Goal: Information Seeking & Learning: Learn about a topic

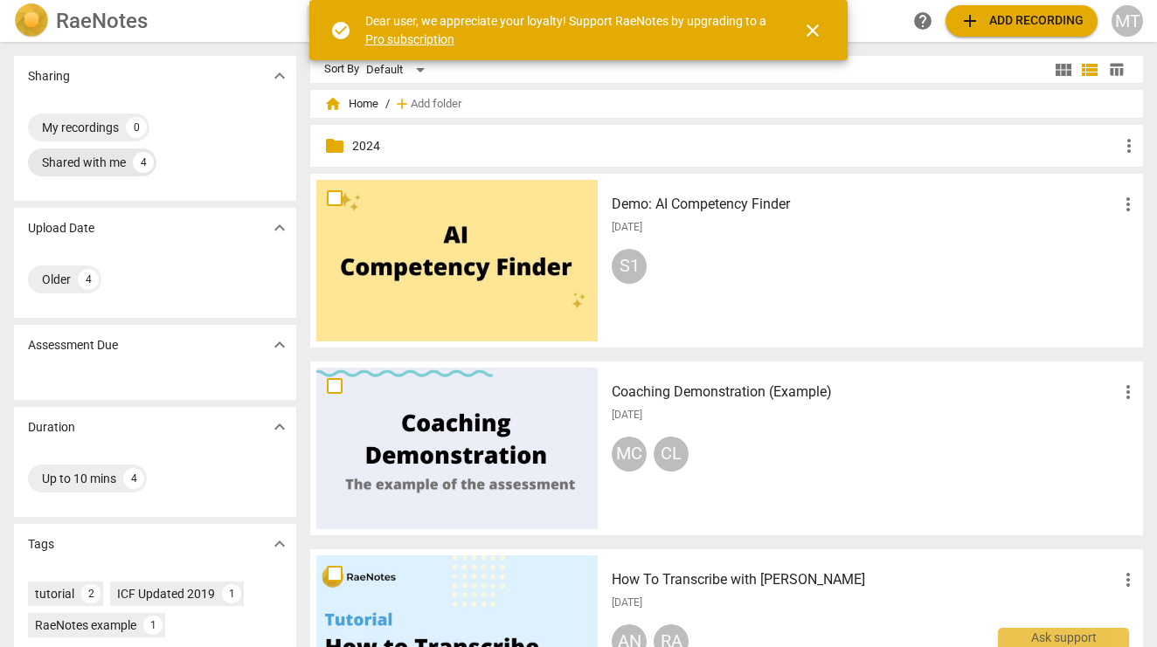
click at [85, 159] on div "Shared with me" at bounding box center [84, 162] width 84 height 17
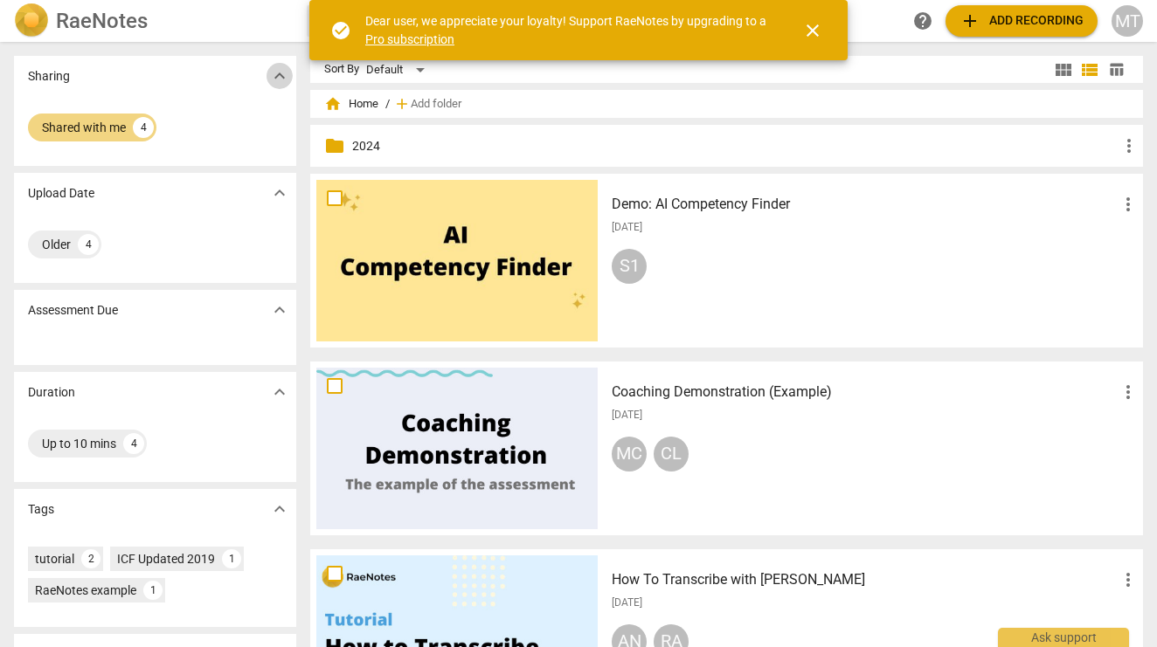
click at [274, 78] on span "expand_more" at bounding box center [279, 76] width 21 height 21
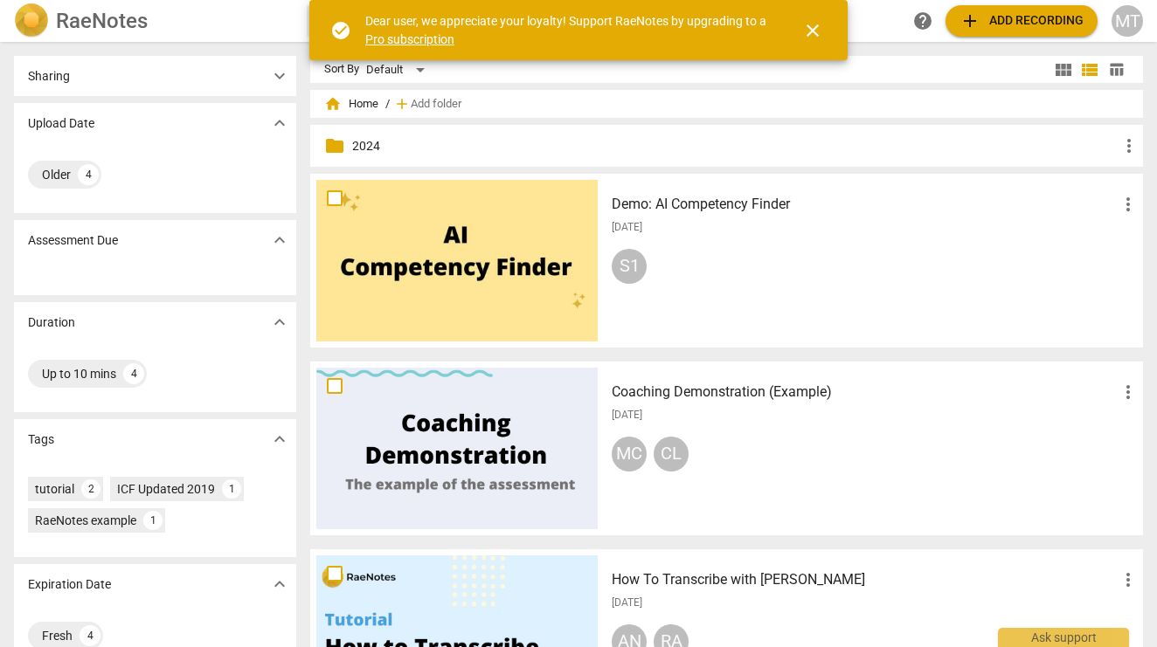
click at [278, 76] on span "expand_more" at bounding box center [279, 76] width 21 height 21
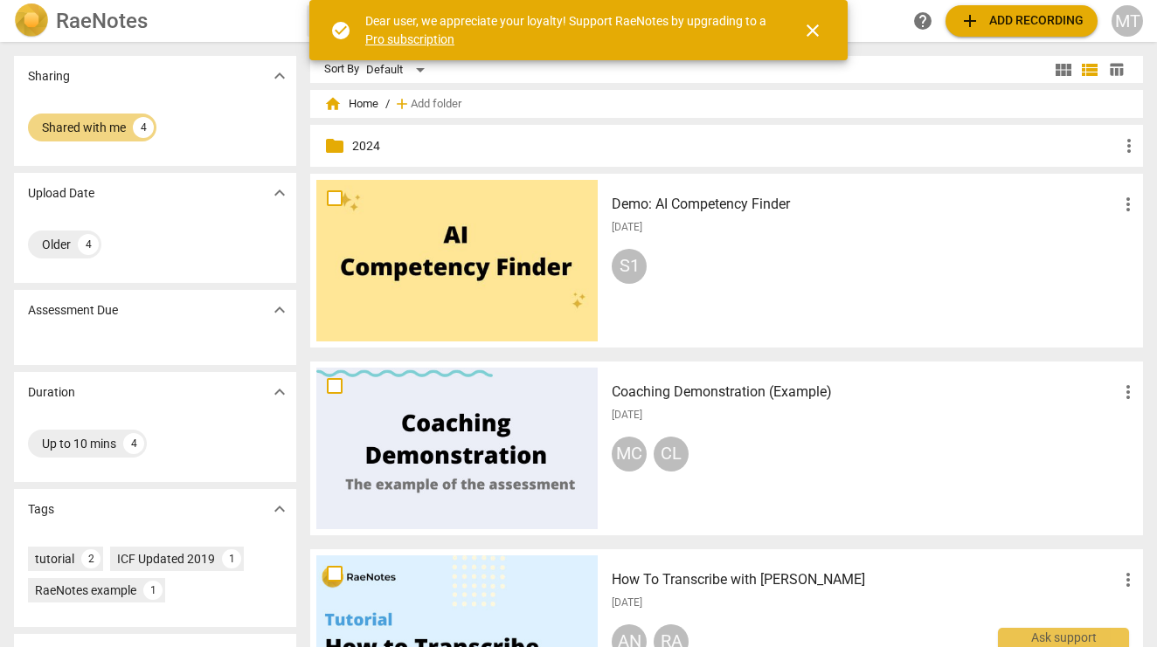
click at [359, 147] on p "2024" at bounding box center [735, 146] width 766 height 18
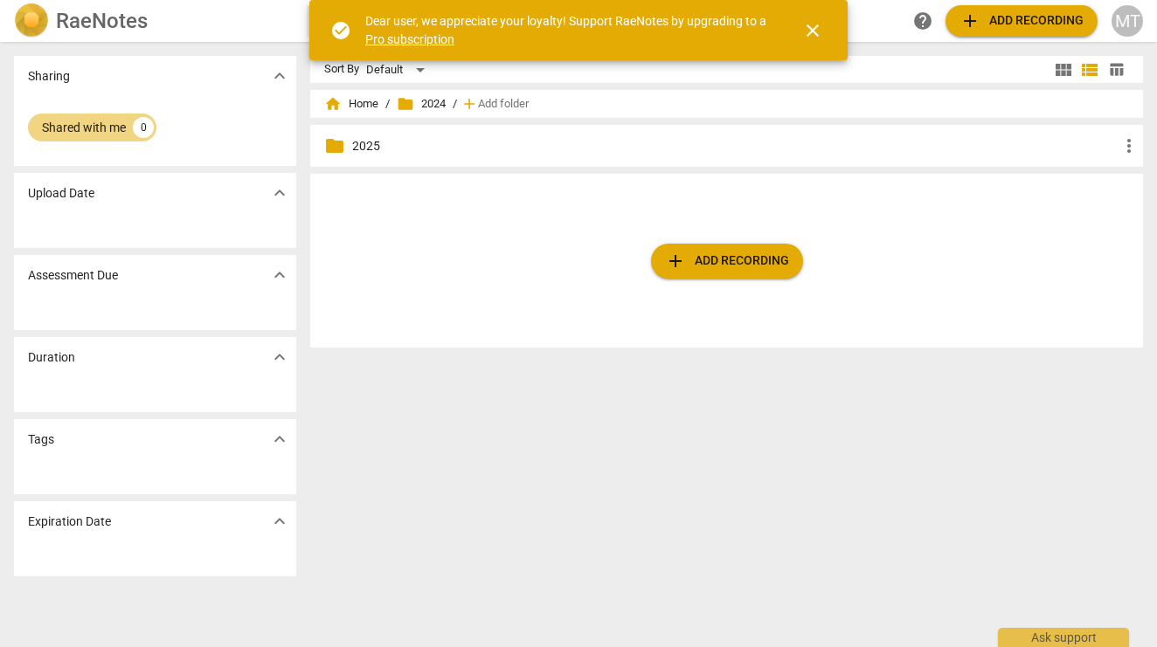
click at [366, 143] on p "2025" at bounding box center [735, 146] width 766 height 18
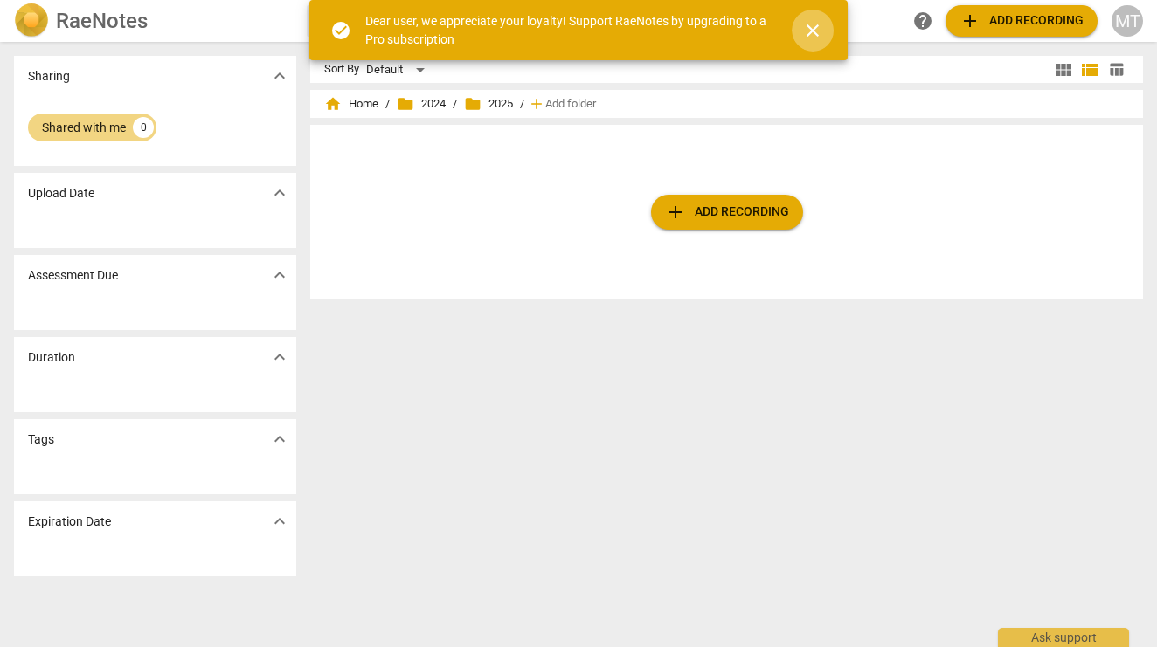
click at [818, 28] on span "close" at bounding box center [812, 30] width 21 height 21
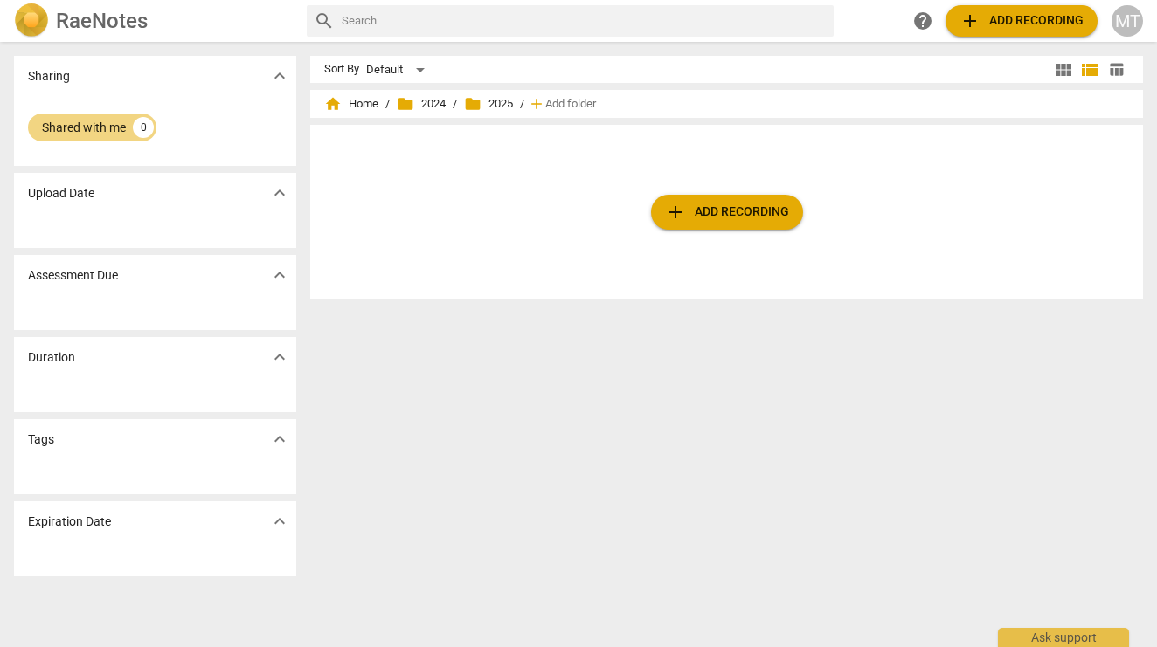
click at [57, 74] on p "Sharing" at bounding box center [49, 76] width 42 height 18
click at [349, 107] on span "home Home" at bounding box center [351, 103] width 54 height 17
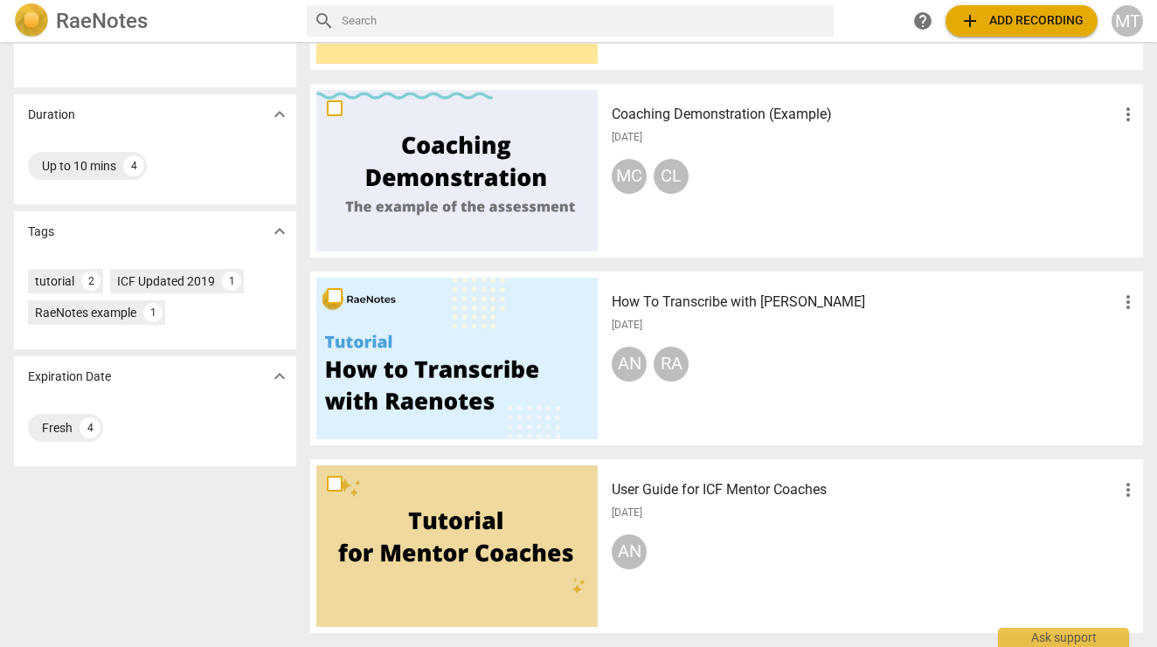
scroll to position [278, 0]
click at [88, 430] on div "4" at bounding box center [90, 428] width 21 height 21
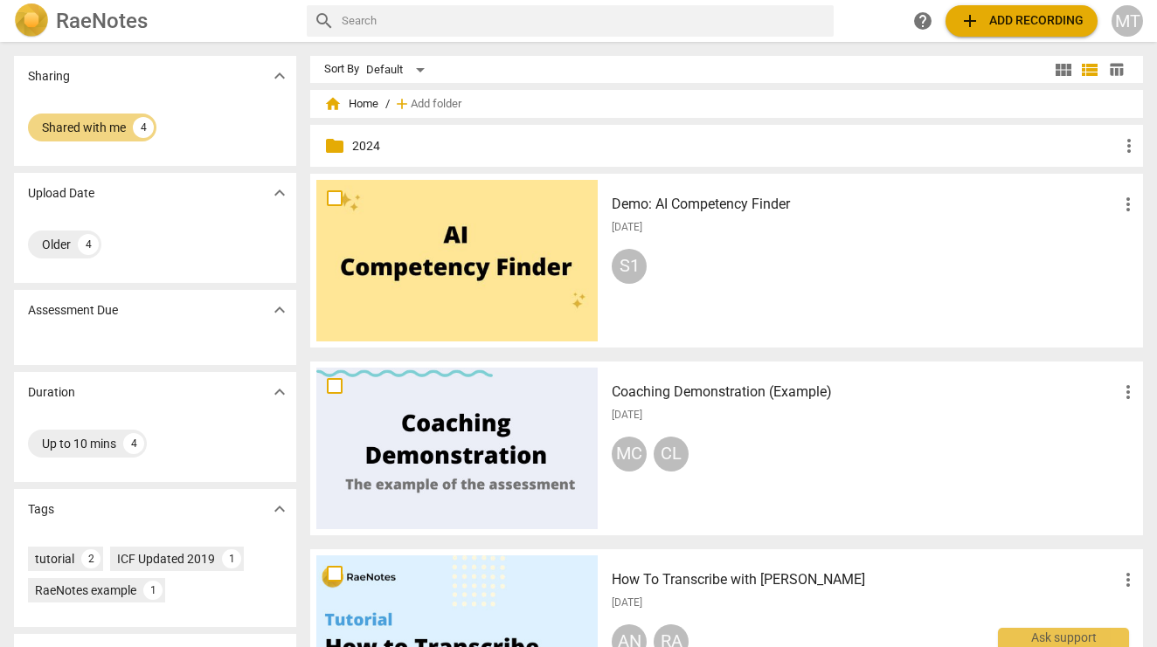
click at [352, 105] on span "home Home" at bounding box center [351, 103] width 54 height 17
click at [1127, 141] on span "more_vert" at bounding box center [1128, 145] width 21 height 21
click at [940, 131] on div at bounding box center [578, 323] width 1157 height 647
click at [80, 120] on div "Shared with me" at bounding box center [84, 127] width 84 height 17
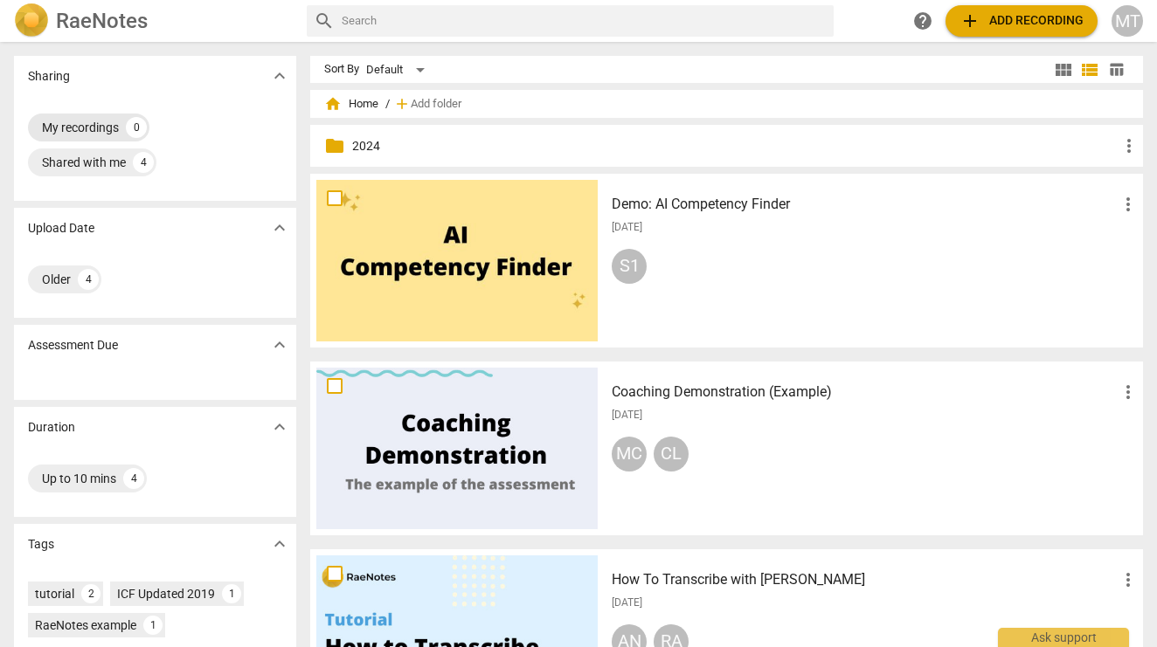
click at [86, 121] on div "My recordings" at bounding box center [80, 127] width 77 height 17
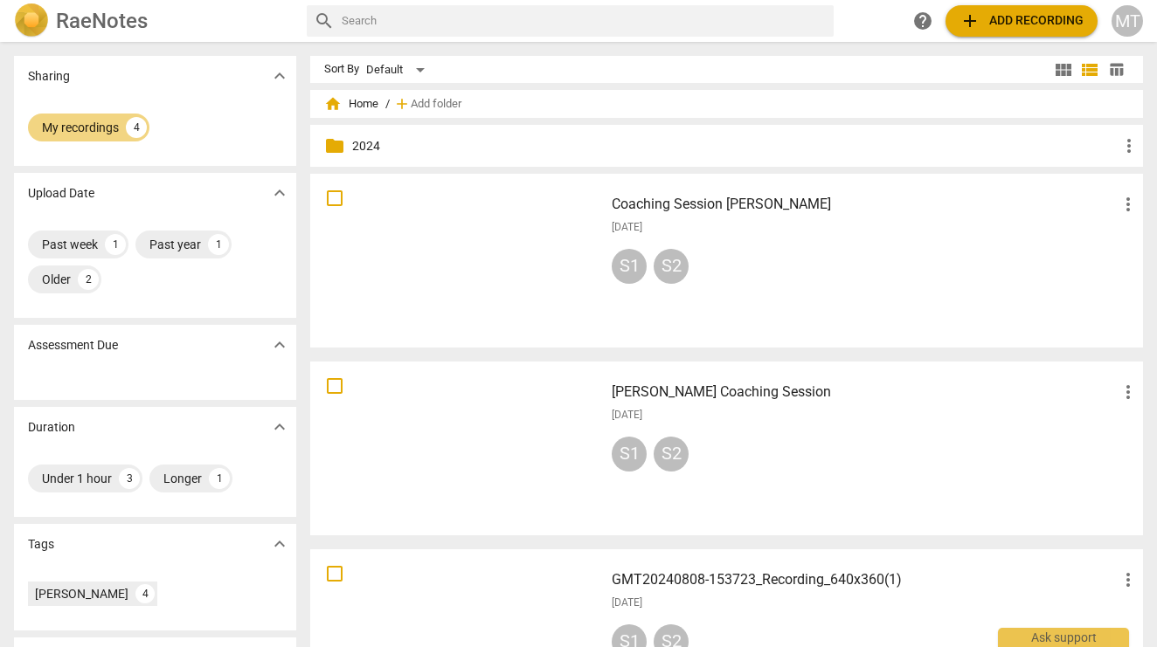
click at [536, 270] on div at bounding box center [456, 261] width 281 height 162
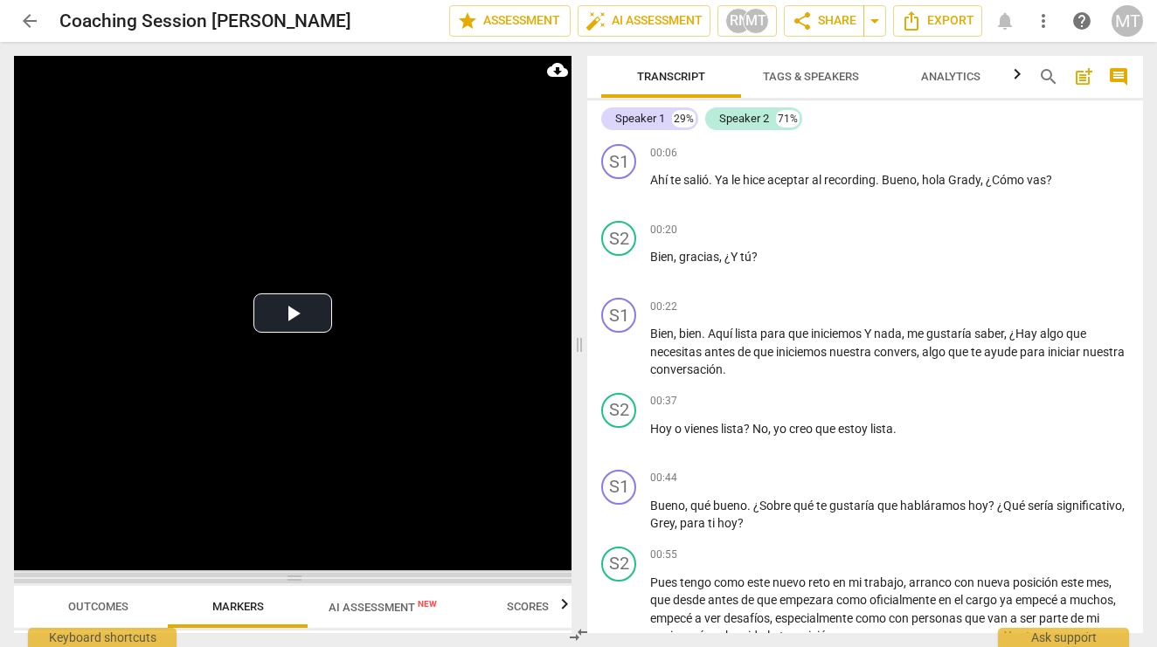
drag, startPoint x: 295, startPoint y: 228, endPoint x: 356, endPoint y: 576, distance: 353.1
click at [356, 577] on span at bounding box center [292, 578] width 557 height 10
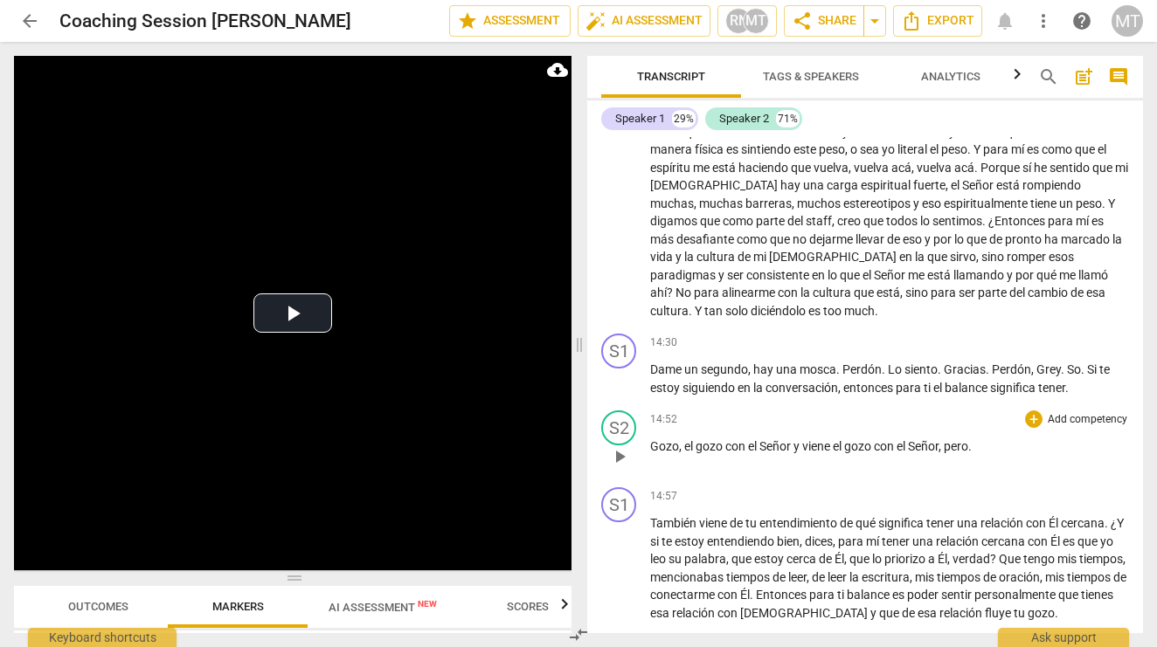
scroll to position [3108, 0]
click at [653, 438] on span "Gozo" at bounding box center [664, 445] width 29 height 14
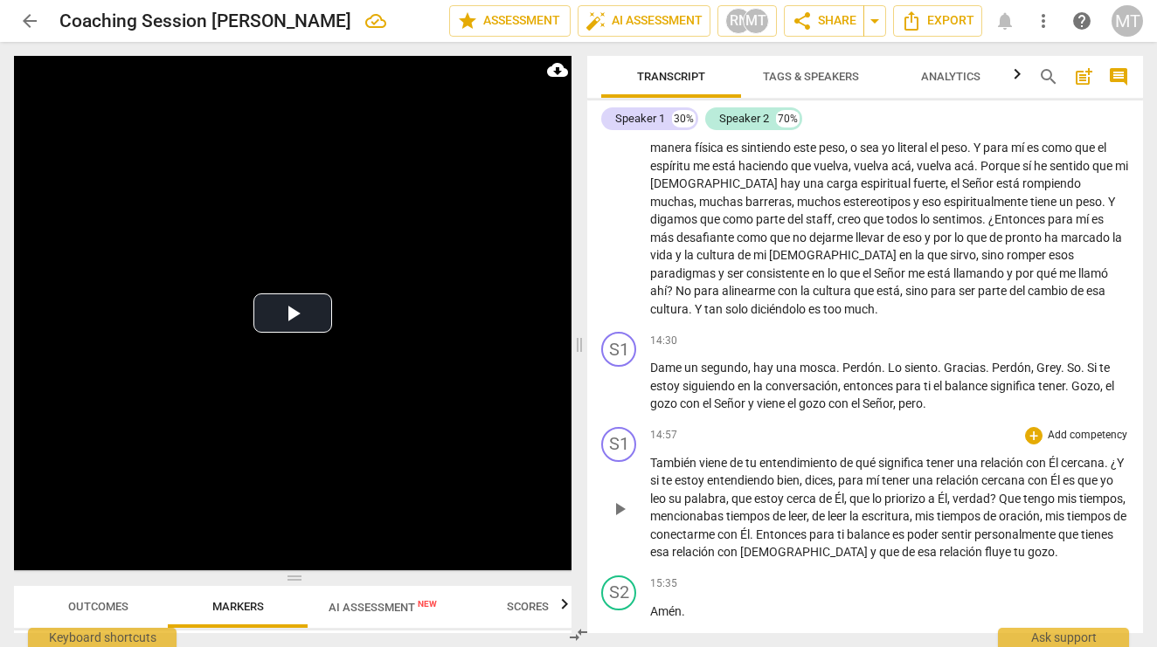
click at [650, 456] on span "También" at bounding box center [674, 463] width 49 height 14
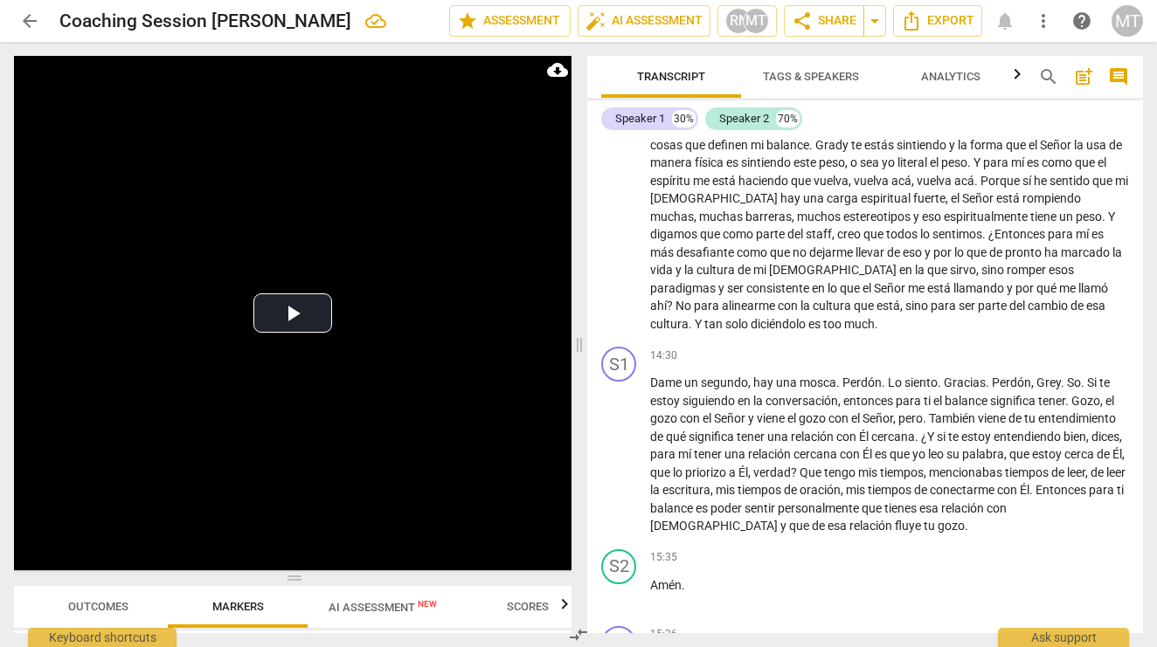
scroll to position [3093, 0]
click at [660, 377] on span "Dame" at bounding box center [667, 384] width 34 height 14
click at [616, 446] on span "pause" at bounding box center [619, 456] width 21 height 21
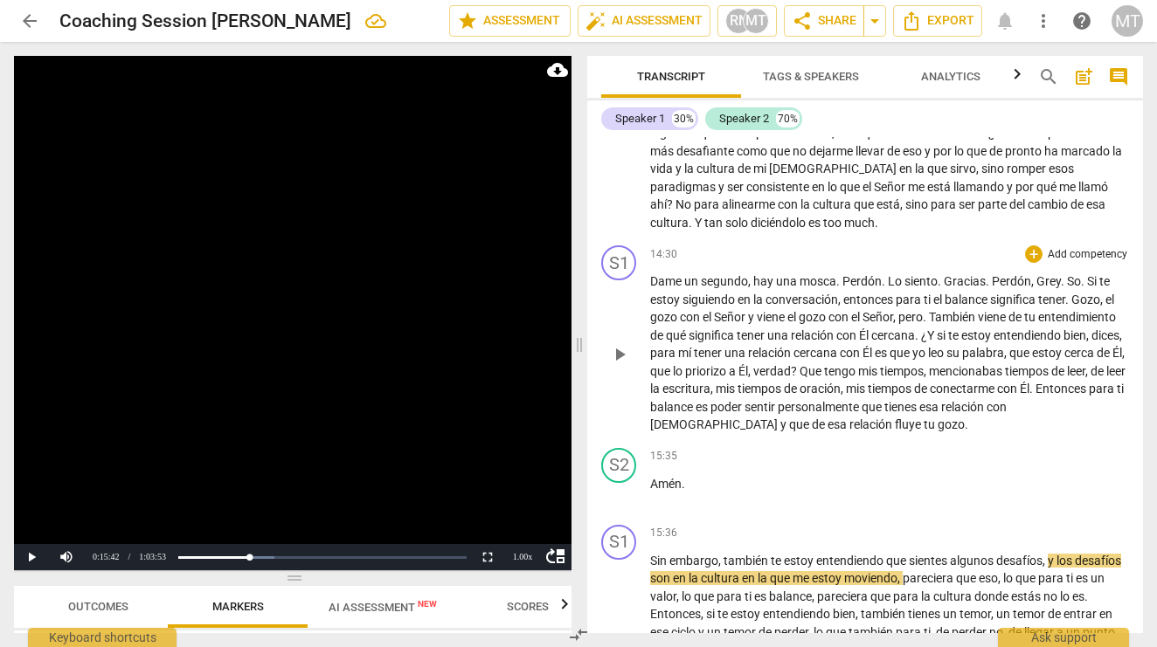
scroll to position [3203, 0]
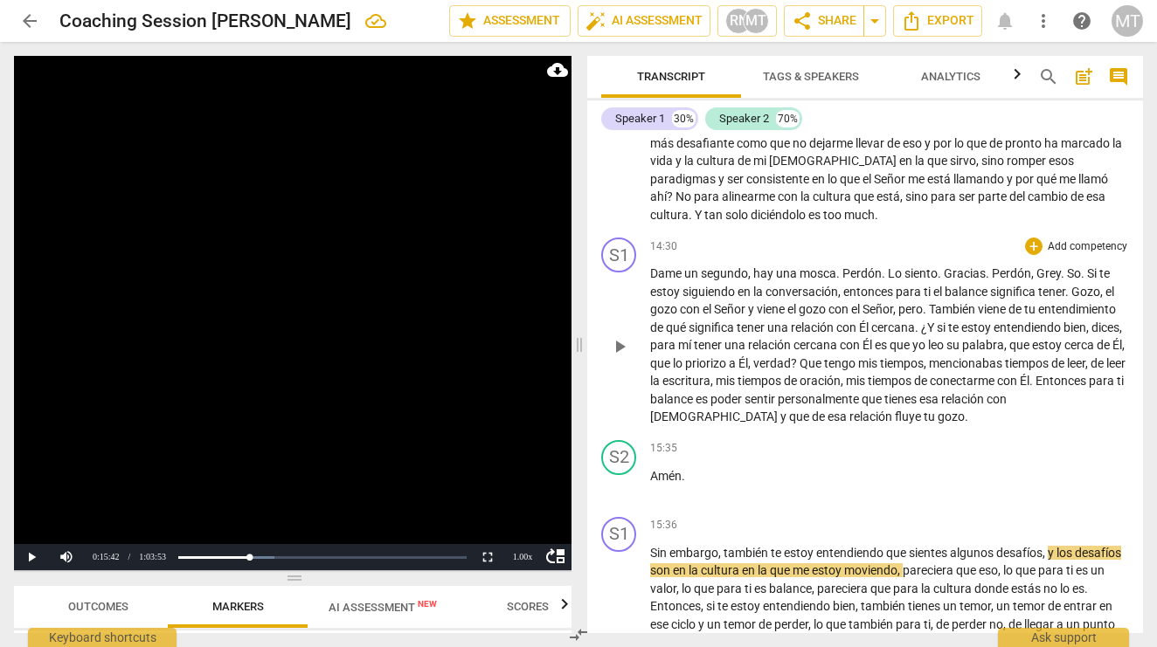
click at [1090, 266] on span "Si" at bounding box center [1093, 273] width 12 height 14
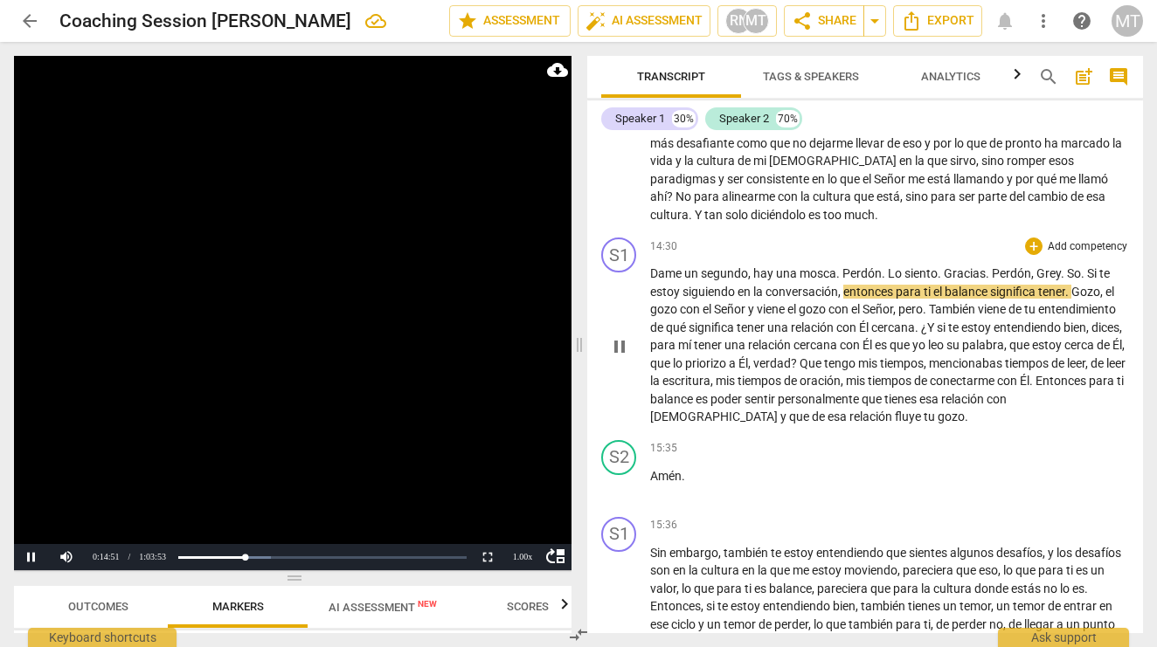
click at [626, 336] on span "pause" at bounding box center [619, 346] width 21 height 21
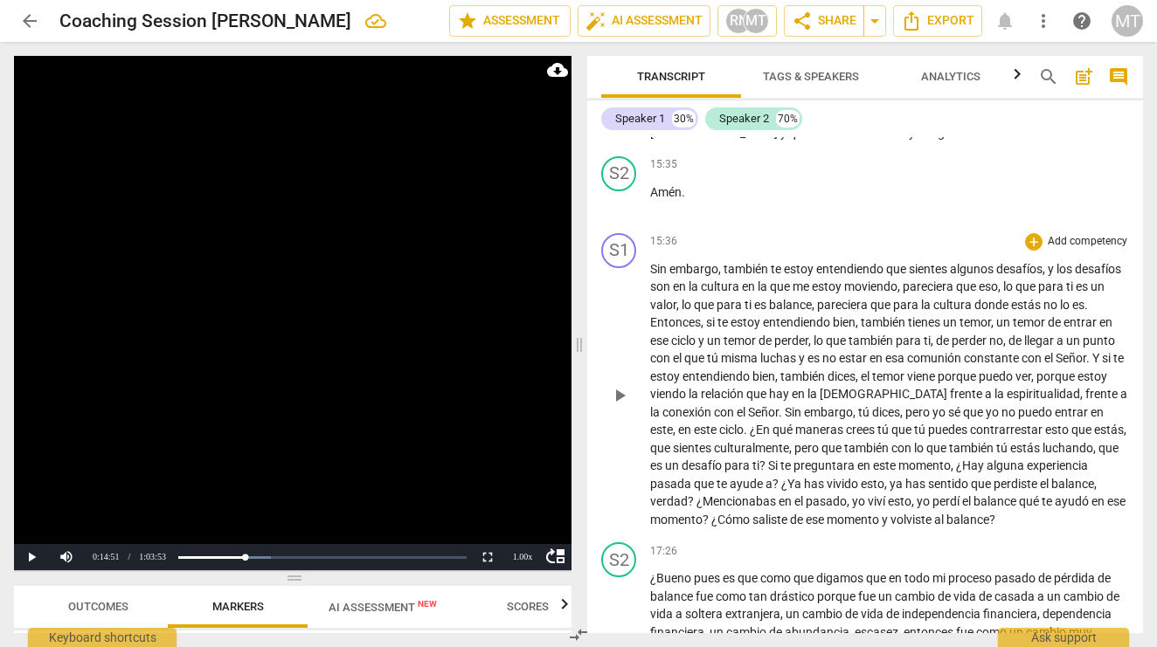
scroll to position [3488, 0]
click at [658, 261] on span "Sin" at bounding box center [659, 268] width 19 height 14
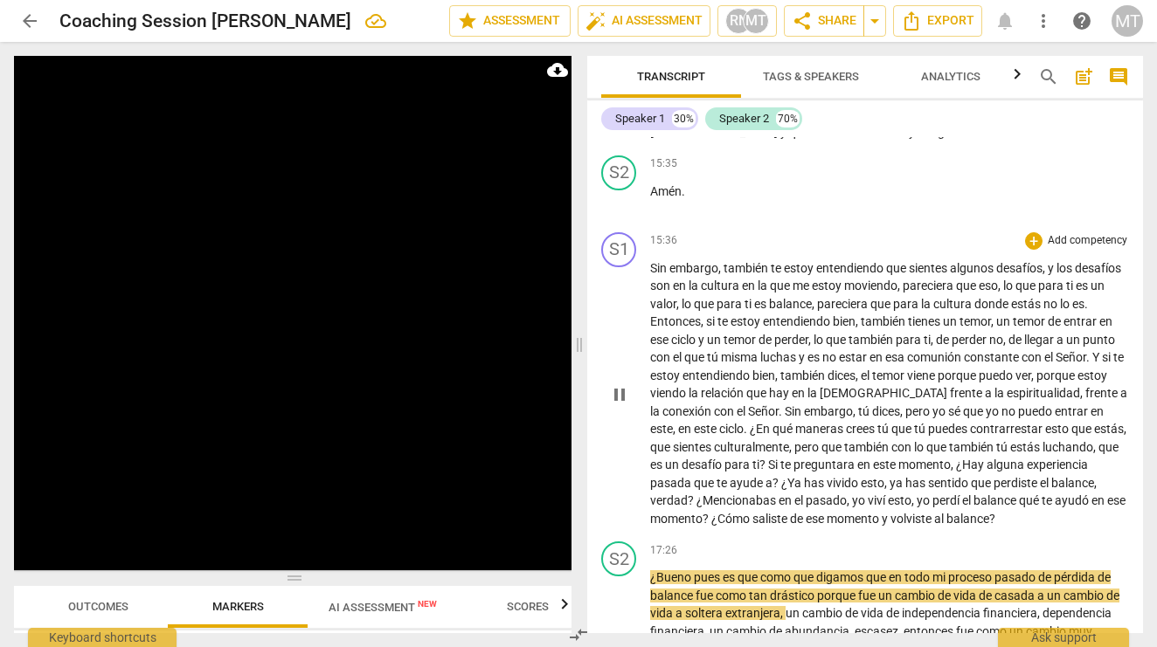
click at [790, 512] on span "saliste" at bounding box center [771, 519] width 38 height 14
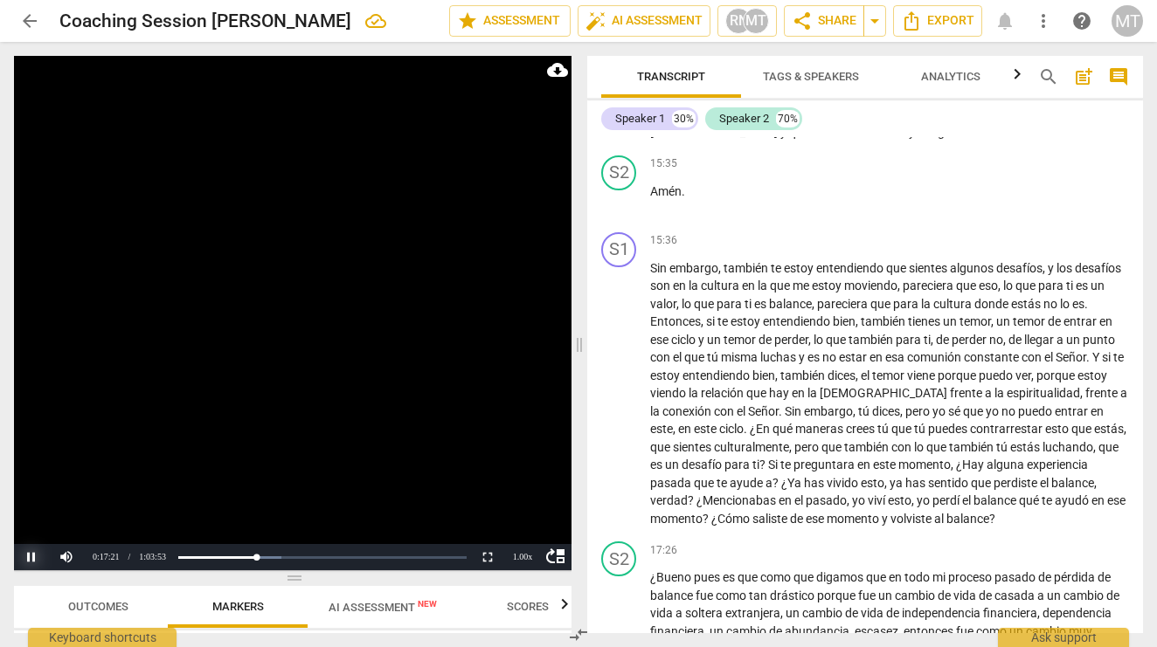
click at [35, 558] on button "Pause" at bounding box center [31, 557] width 35 height 26
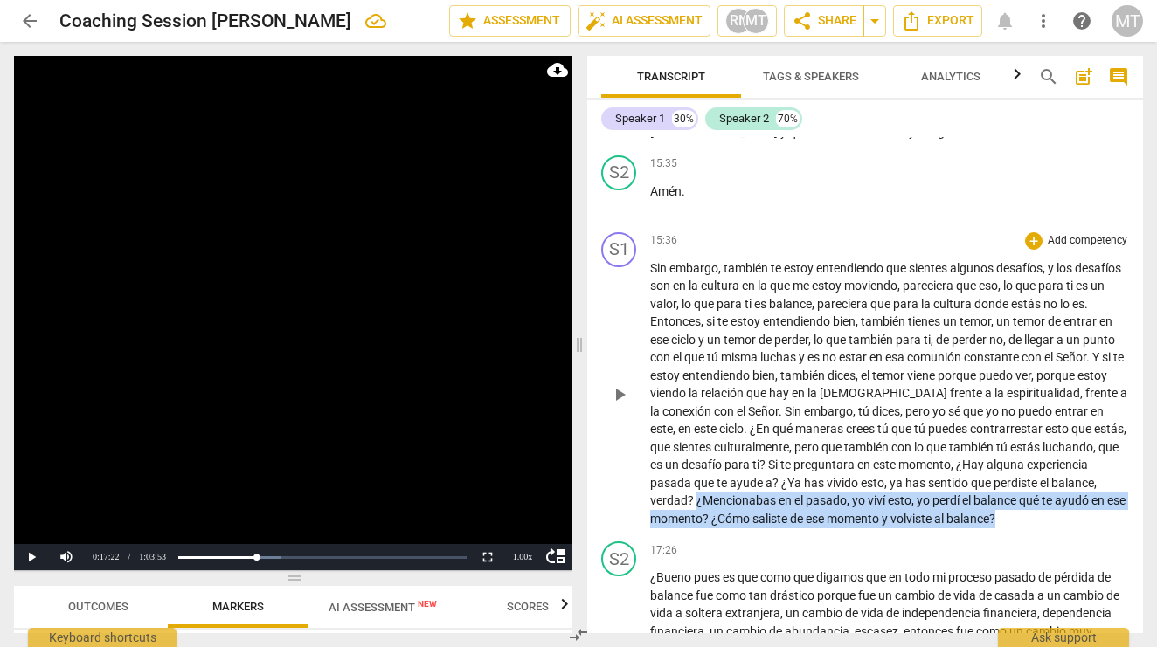
drag, startPoint x: 1081, startPoint y: 473, endPoint x: 745, endPoint y: 457, distance: 335.9
click at [745, 457] on p "Sin embargo , también te estoy entendiendo que sientes algunos desafíos , y los…" at bounding box center [889, 393] width 479 height 269
copy p "¿Mencionabas en el pasado , yo viví esto , yo perdí el balance qué te ayudó en …"
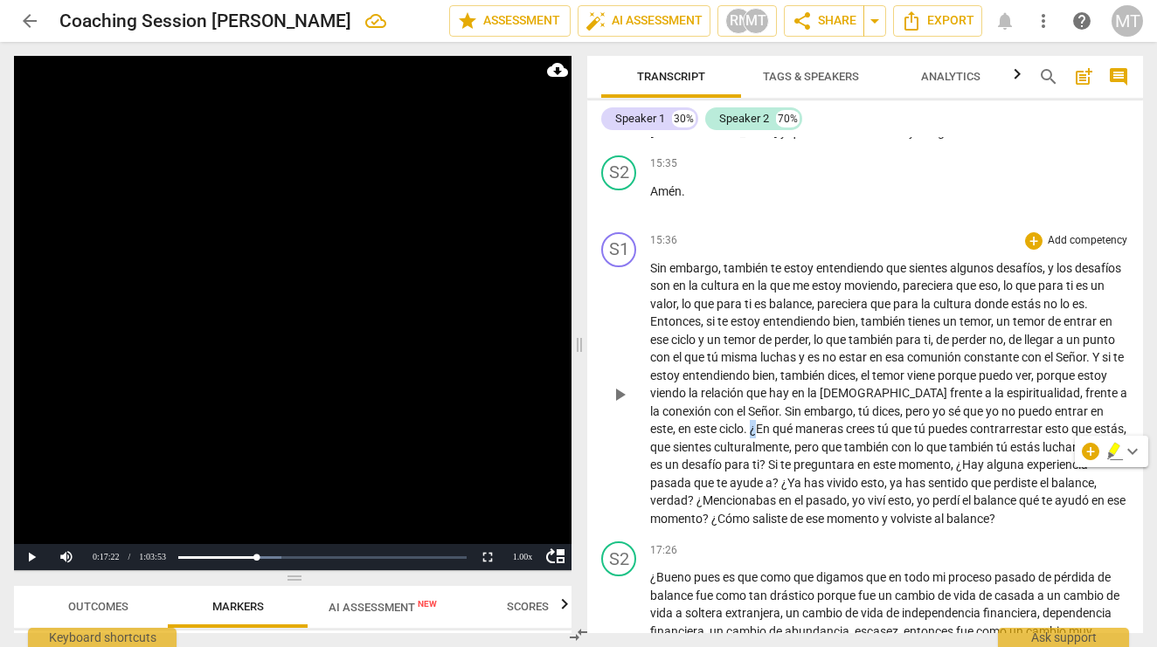
click at [755, 422] on span "¿En" at bounding box center [761, 429] width 23 height 14
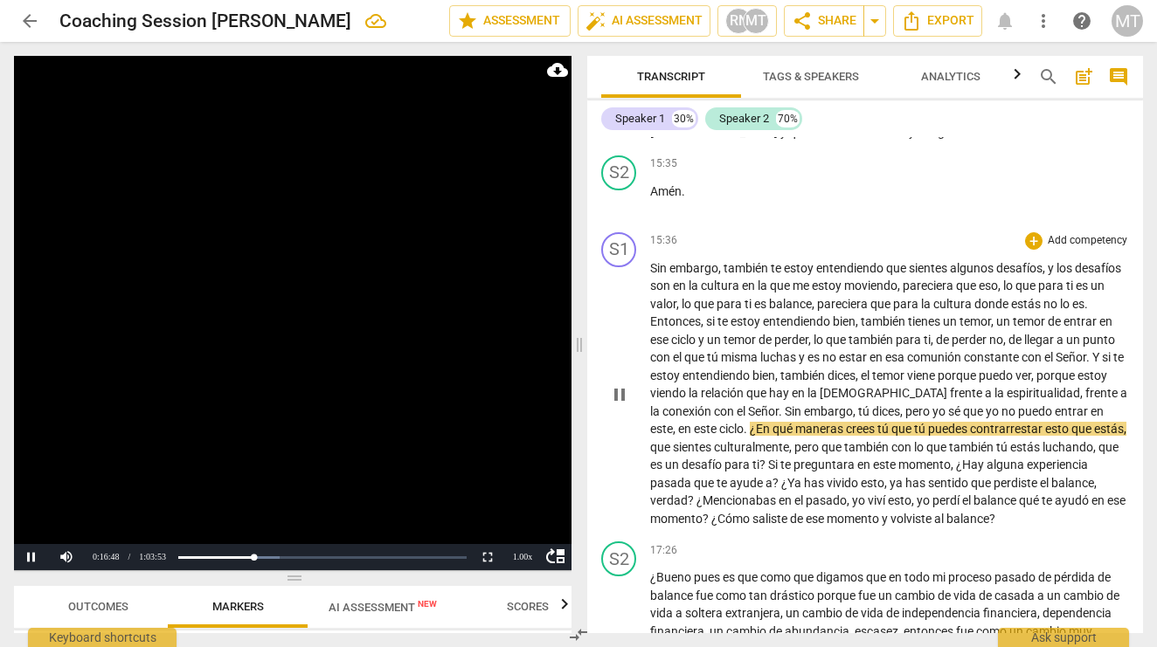
click at [756, 422] on span "¿En" at bounding box center [761, 429] width 23 height 14
click at [25, 556] on button "Pause" at bounding box center [31, 557] width 35 height 26
click at [794, 494] on span "en" at bounding box center [786, 501] width 16 height 14
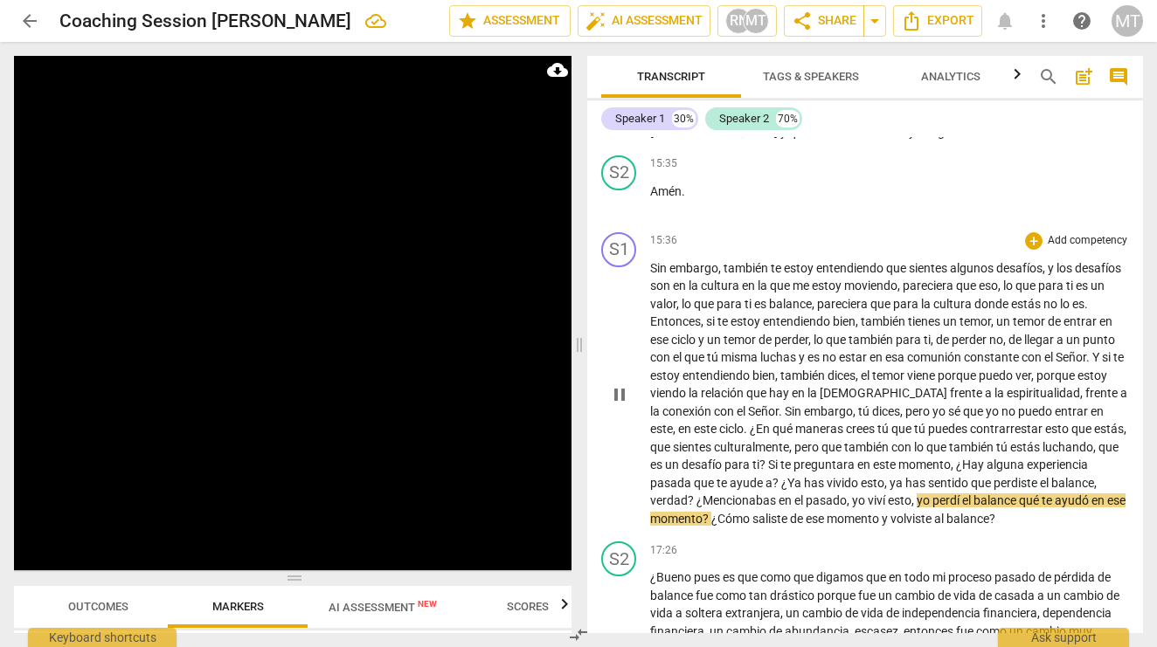
click at [752, 512] on span "¿Cómo" at bounding box center [731, 519] width 41 height 14
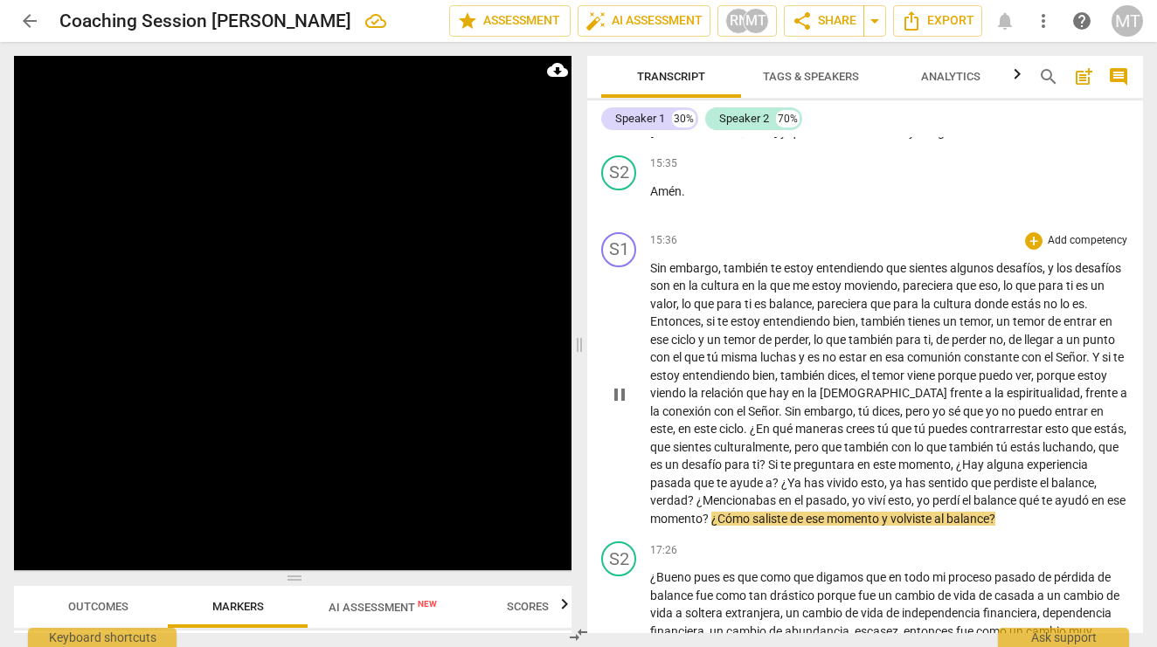
click at [1041, 494] on span "qué" at bounding box center [1030, 501] width 23 height 14
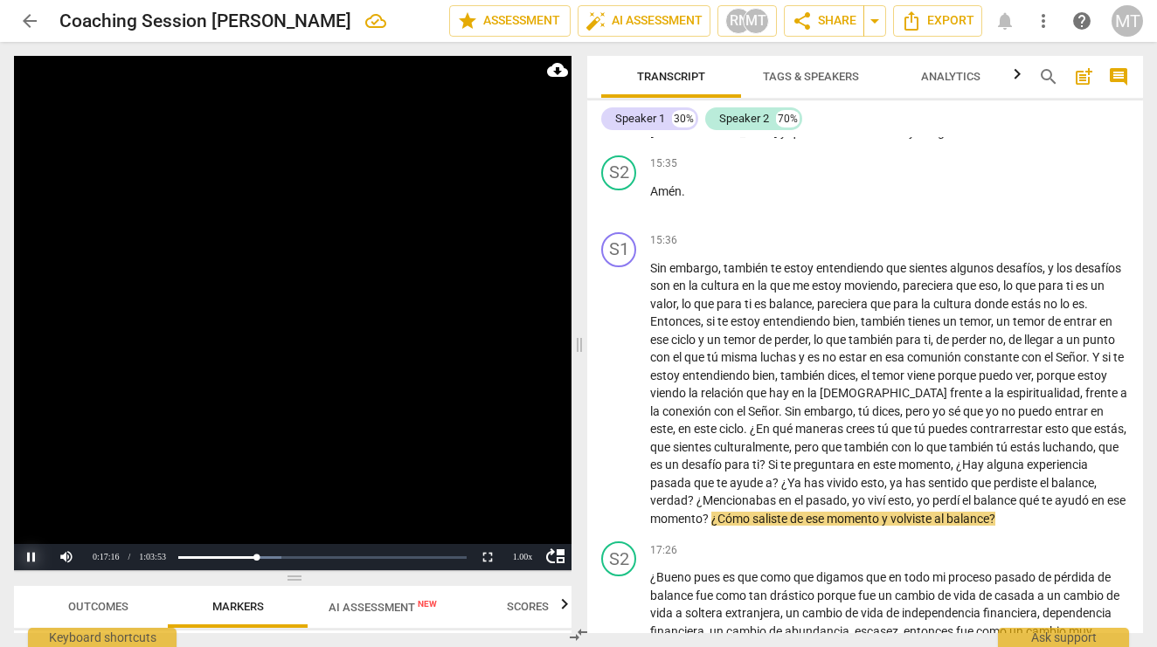
click at [31, 557] on button "Pause" at bounding box center [31, 557] width 35 height 26
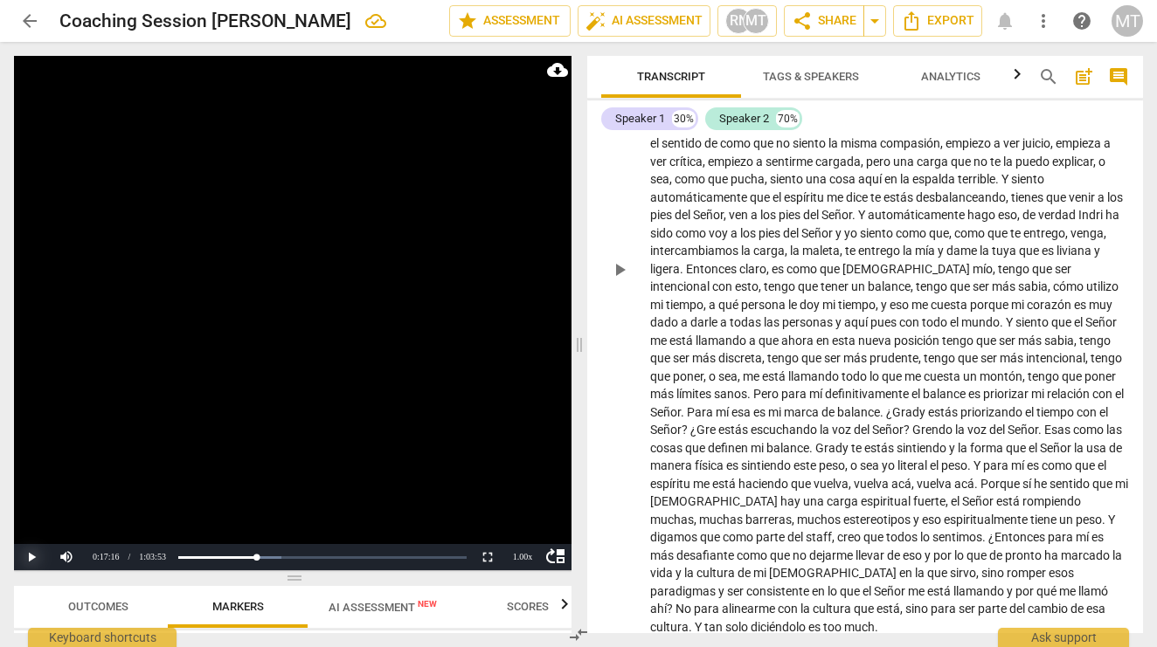
scroll to position [2785, 0]
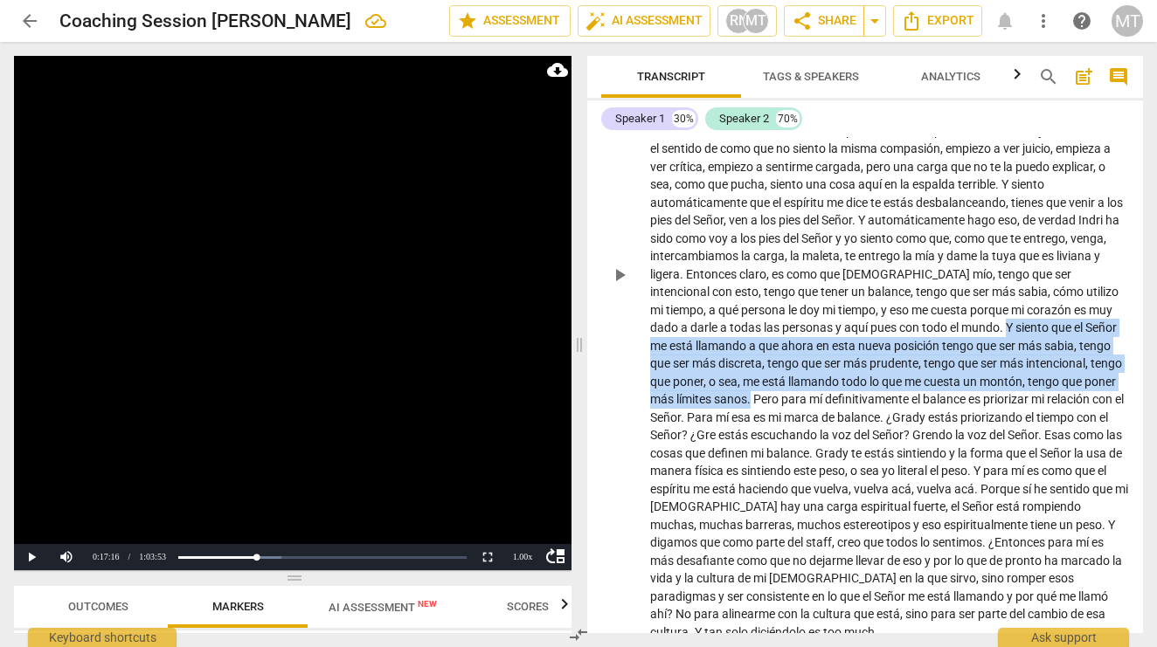
drag, startPoint x: 754, startPoint y: 375, endPoint x: 971, endPoint y: 306, distance: 227.4
click at [971, 306] on p "No perder el gozo . Para mí significa balance que en medio de que sea difícil o…" at bounding box center [889, 274] width 479 height 735
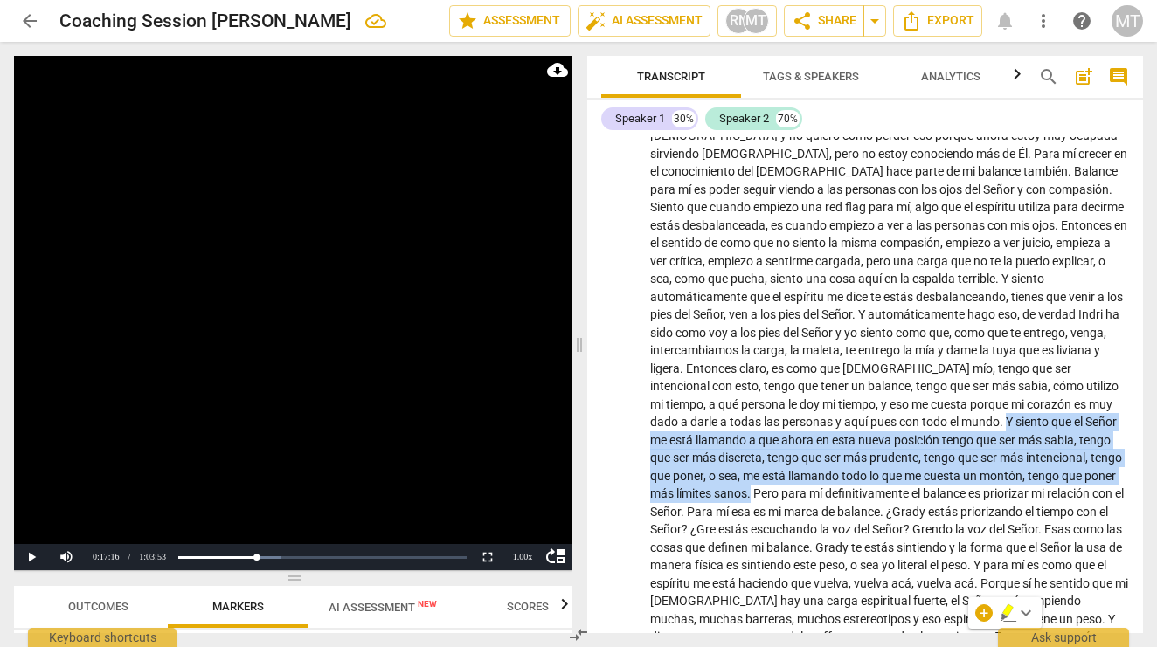
scroll to position [2695, 0]
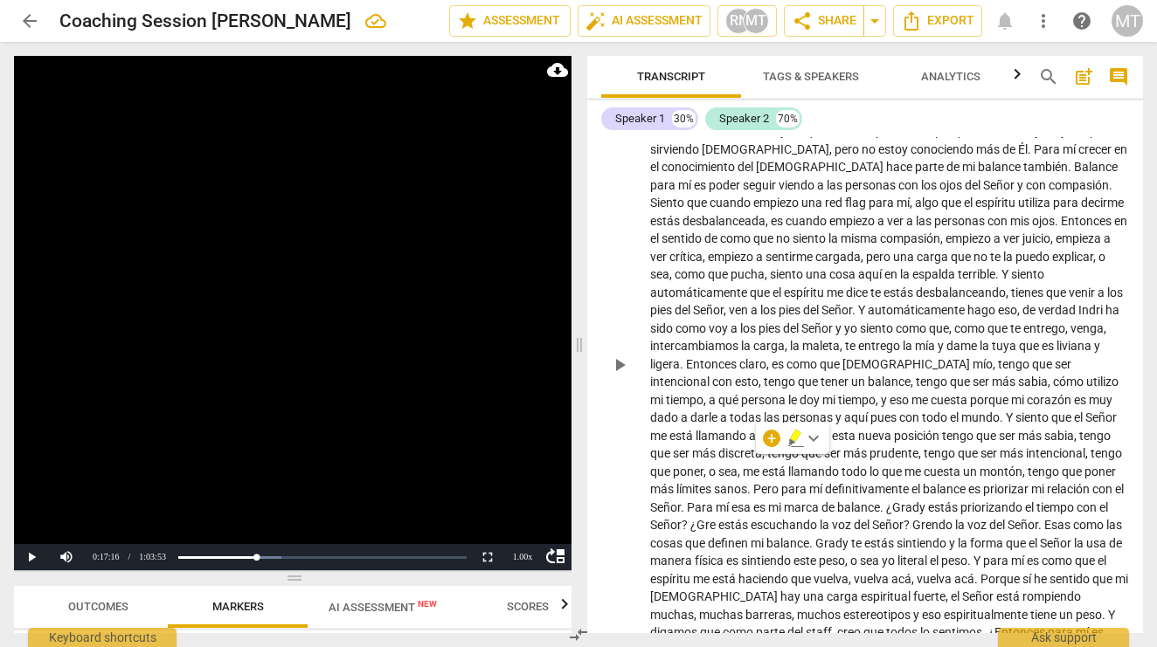
click at [1006, 411] on span "Y" at bounding box center [1011, 418] width 10 height 14
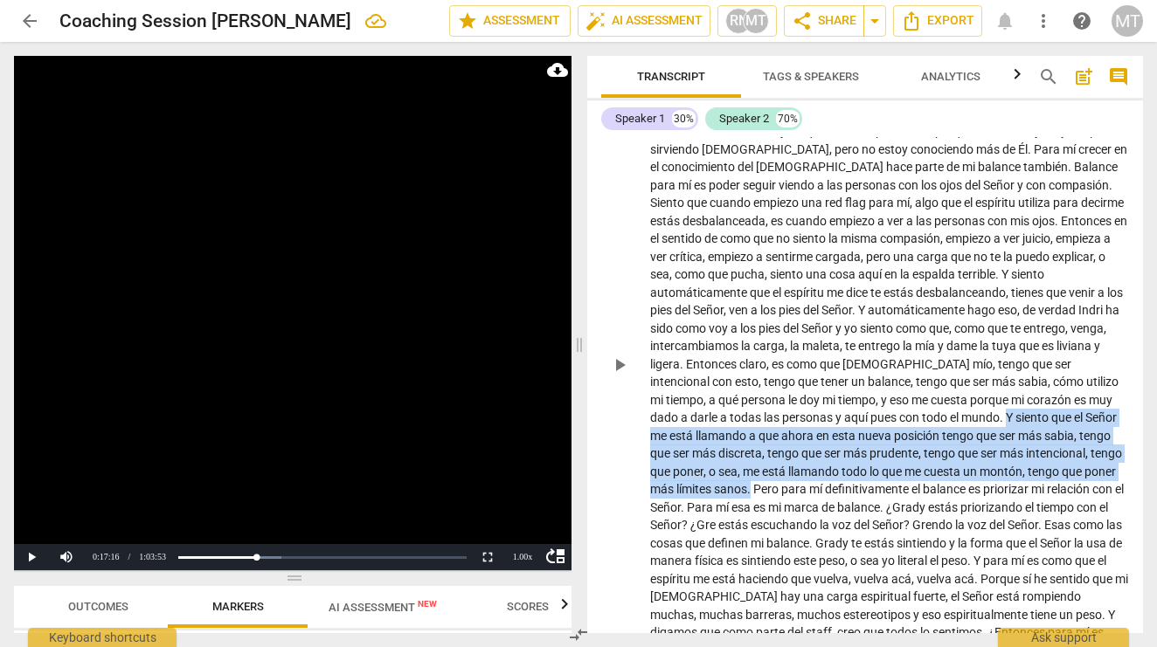
drag, startPoint x: 967, startPoint y: 392, endPoint x: 752, endPoint y: 460, distance: 225.2
click at [752, 460] on p "No perder el gozo . Para mí significa balance que en medio de que sea difícil o…" at bounding box center [889, 364] width 479 height 735
copy p "Y siento que el Señor me está llamando a que ahora en esta nueva posición tengo…"
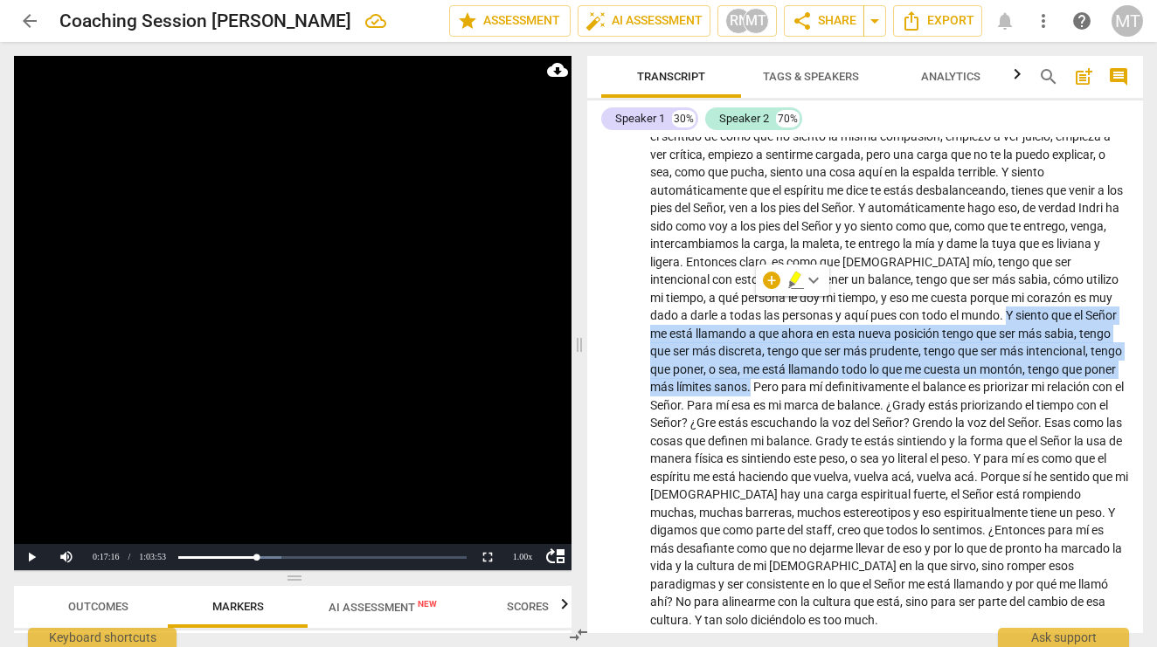
scroll to position [2795, 0]
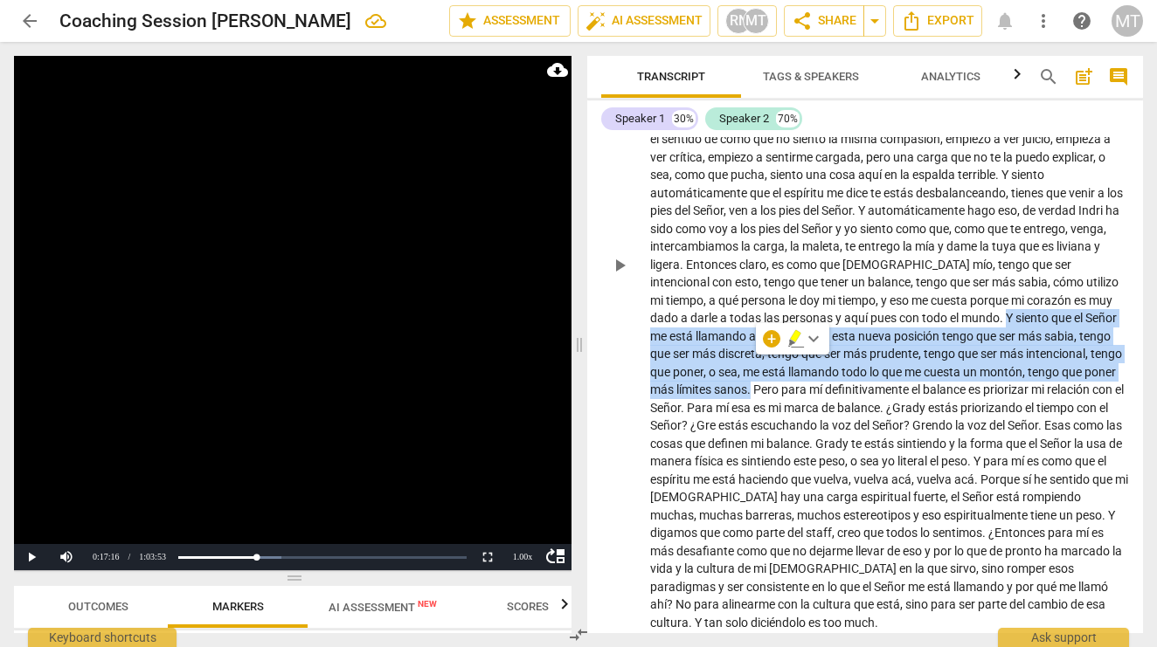
click at [1015, 311] on span "siento" at bounding box center [1033, 318] width 36 height 14
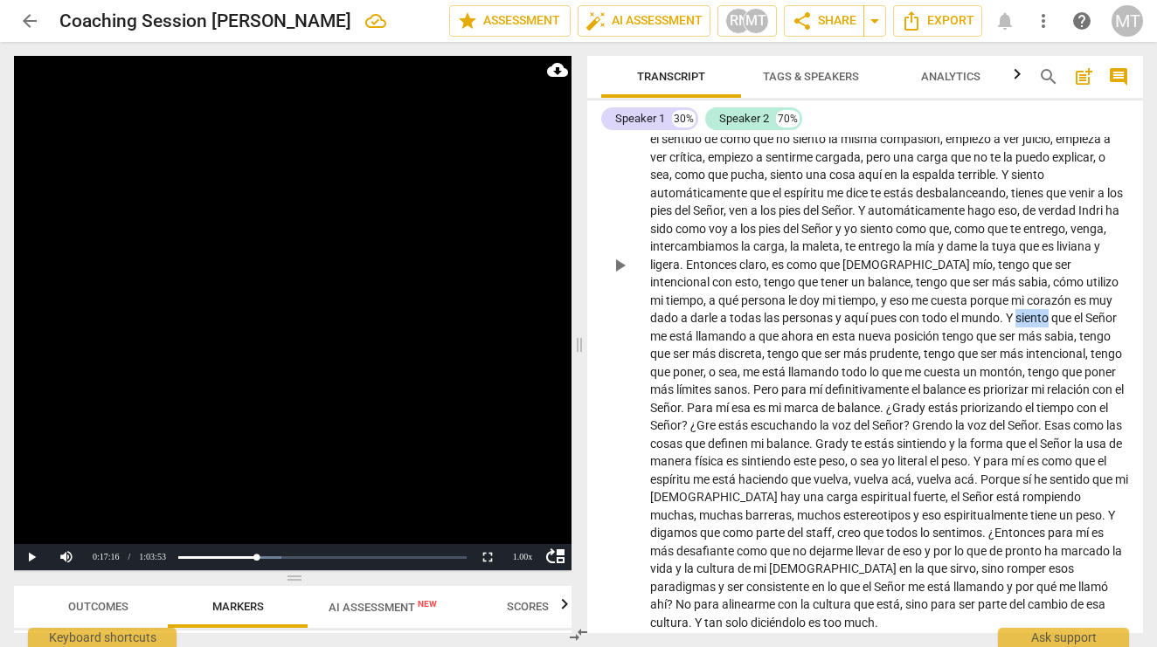
click at [1015, 311] on span "siento" at bounding box center [1033, 318] width 36 height 14
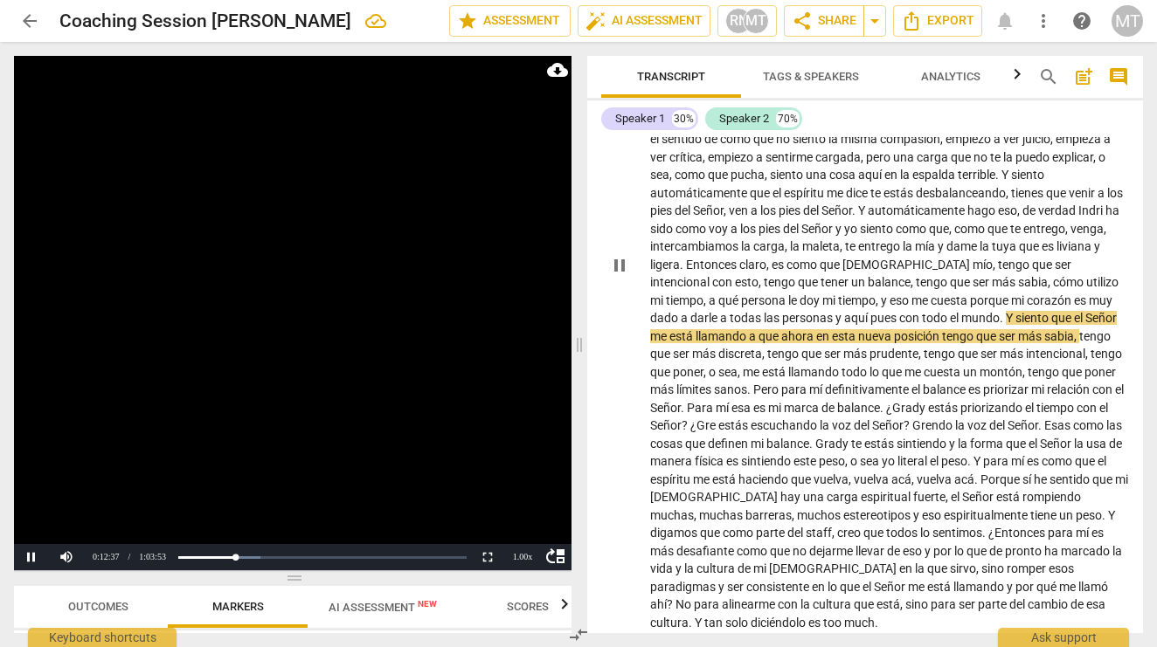
click at [1015, 311] on span "siento" at bounding box center [1033, 318] width 36 height 14
click at [1006, 311] on span "Y" at bounding box center [1011, 318] width 10 height 14
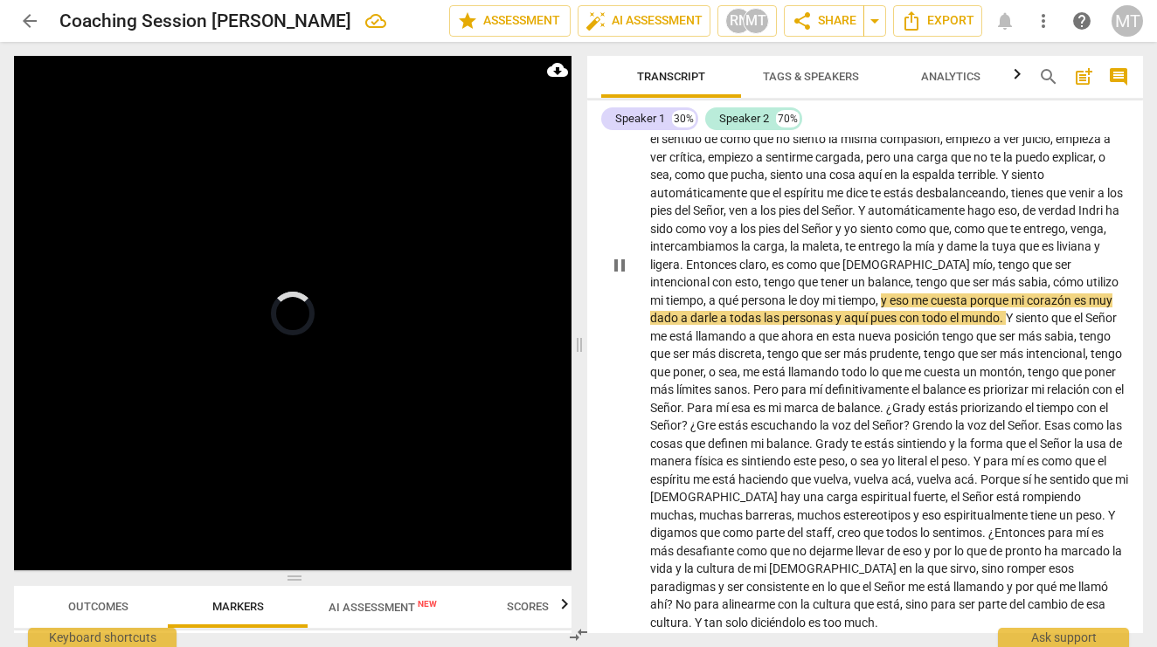
click at [1006, 311] on span "Y" at bounding box center [1011, 318] width 10 height 14
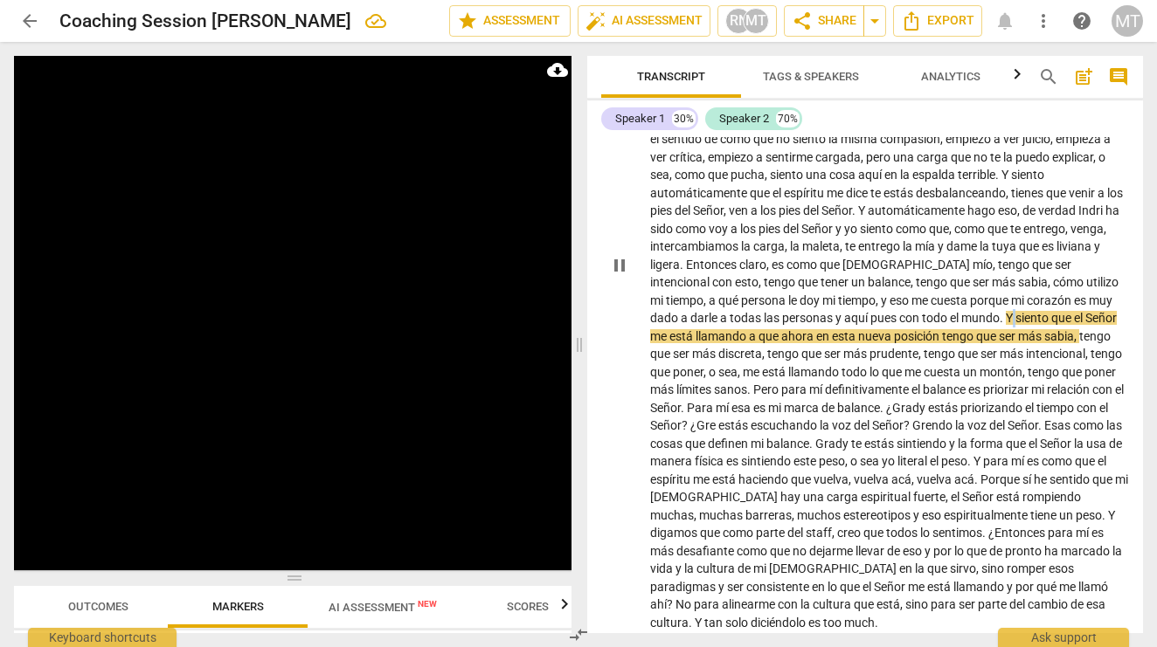
click at [1006, 311] on span "Y" at bounding box center [1011, 318] width 10 height 14
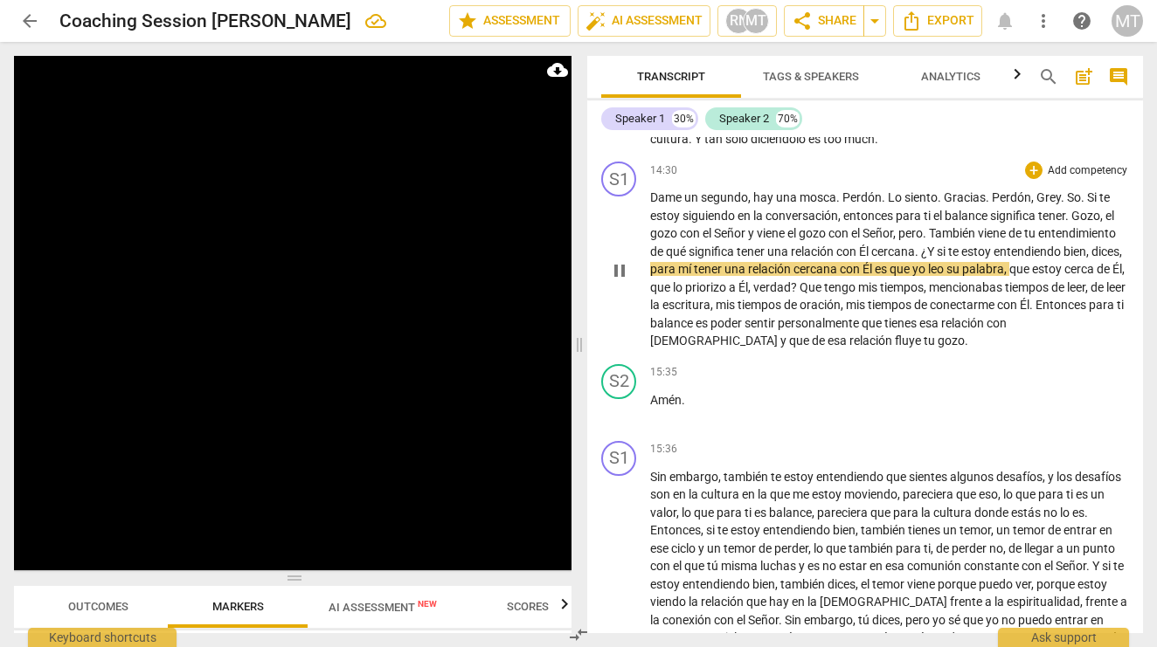
scroll to position [3271, 0]
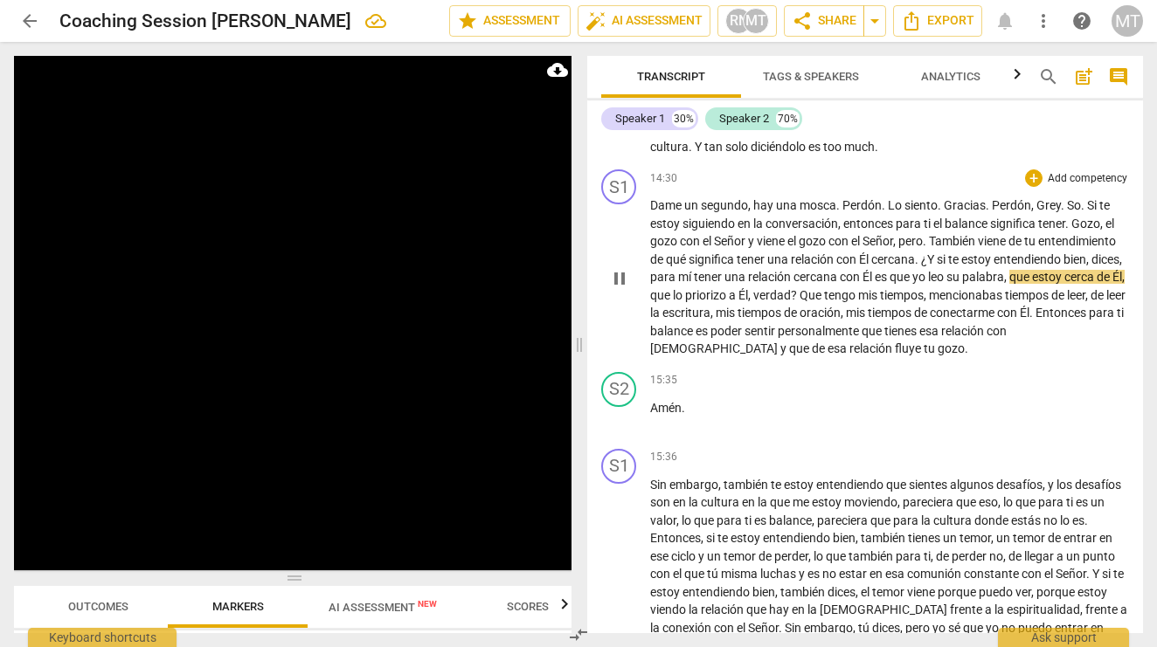
click at [729, 234] on span "Señor" at bounding box center [731, 241] width 34 height 14
click at [938, 217] on span "el" at bounding box center [938, 224] width 11 height 14
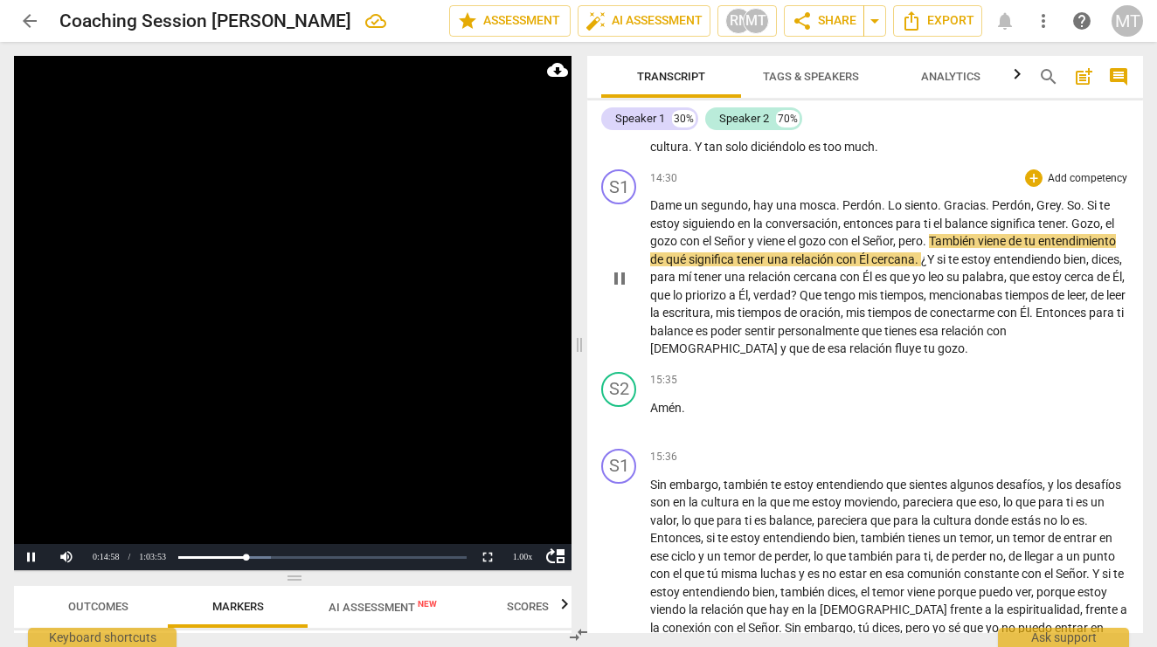
click at [619, 268] on span "pause" at bounding box center [619, 278] width 21 height 21
click at [672, 234] on span "gozo" at bounding box center [665, 241] width 30 height 14
click at [29, 559] on button "Pause" at bounding box center [31, 557] width 35 height 26
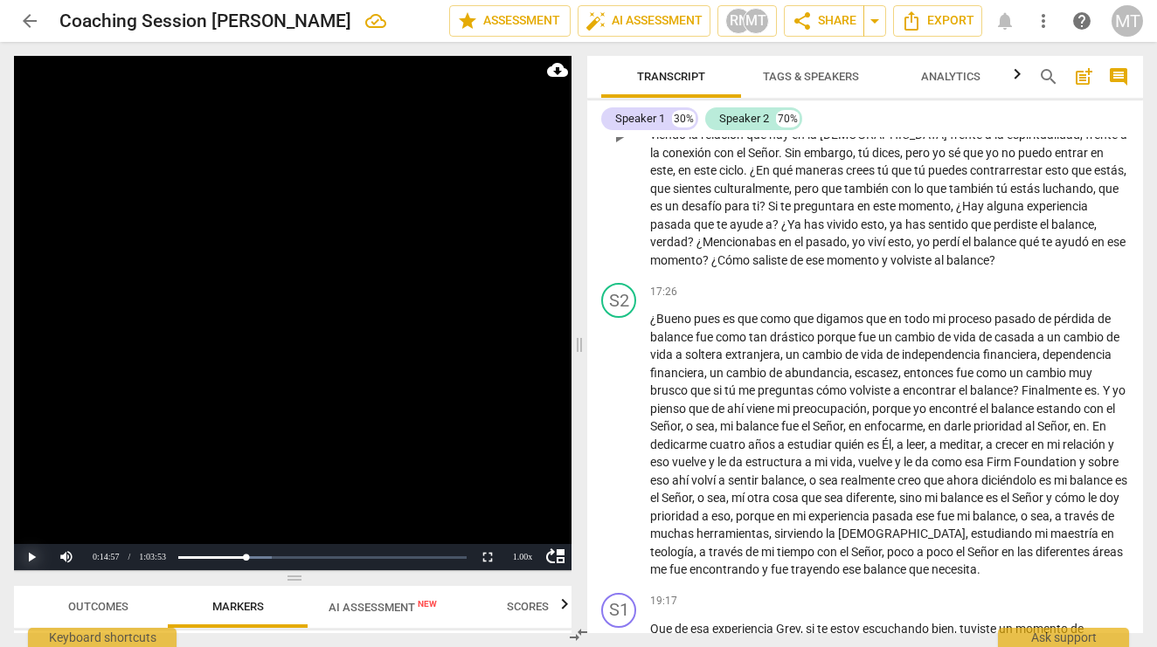
scroll to position [3748, 0]
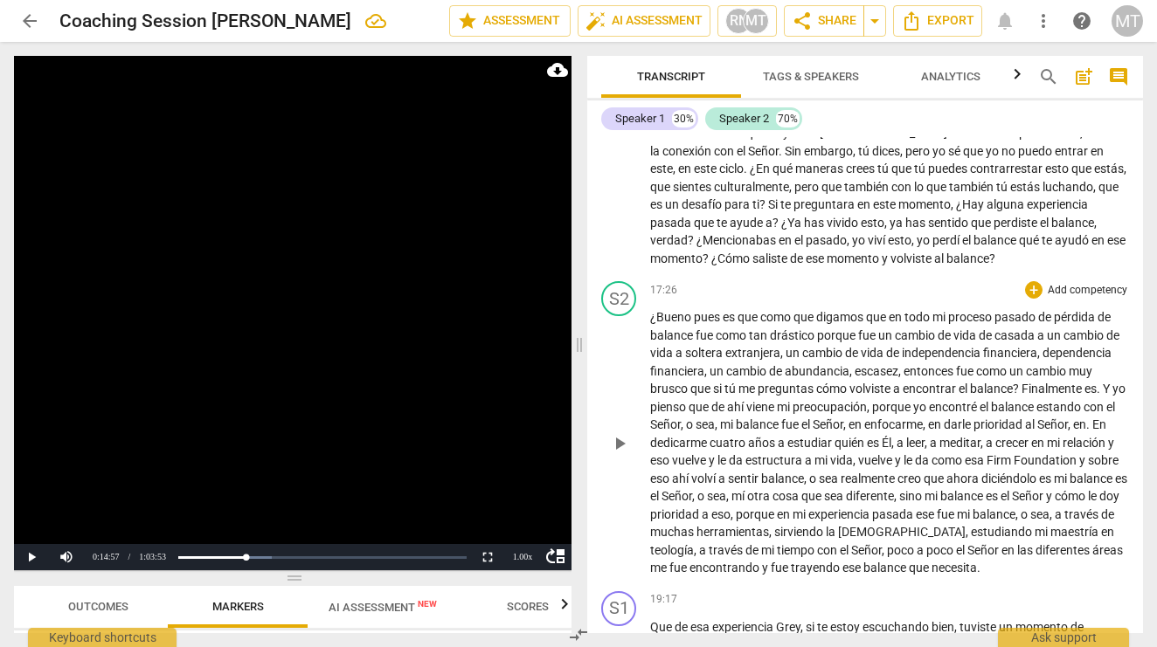
click at [716, 310] on span "pues" at bounding box center [708, 317] width 29 height 14
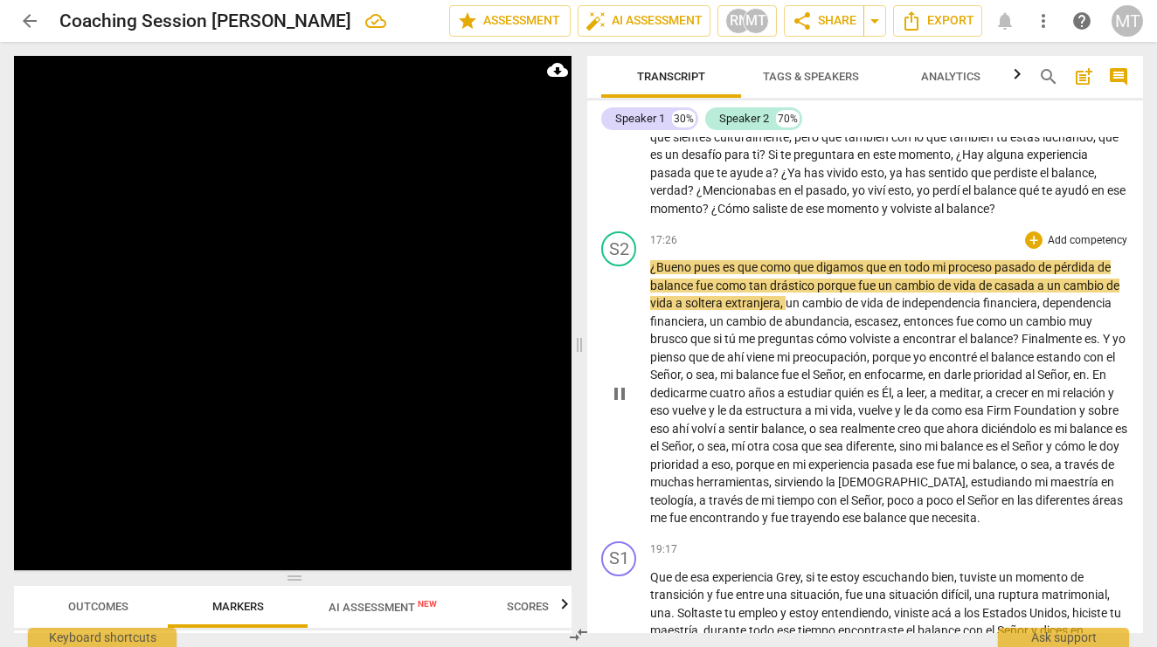
scroll to position [3803, 0]
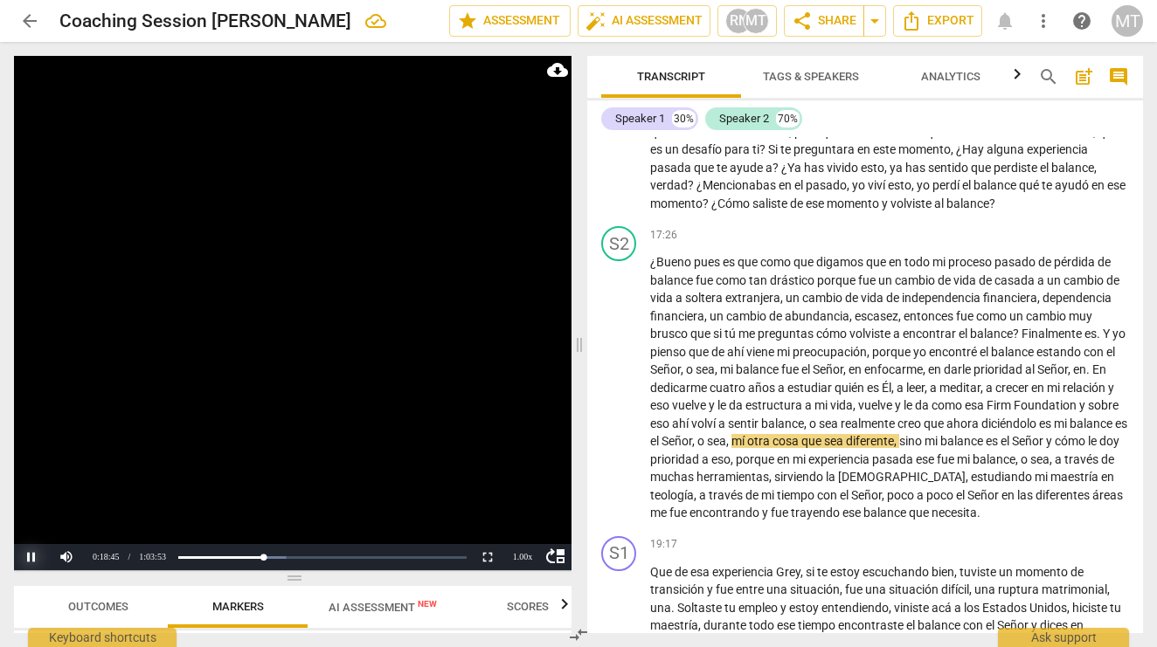
click at [32, 558] on button "Pause" at bounding box center [31, 557] width 35 height 26
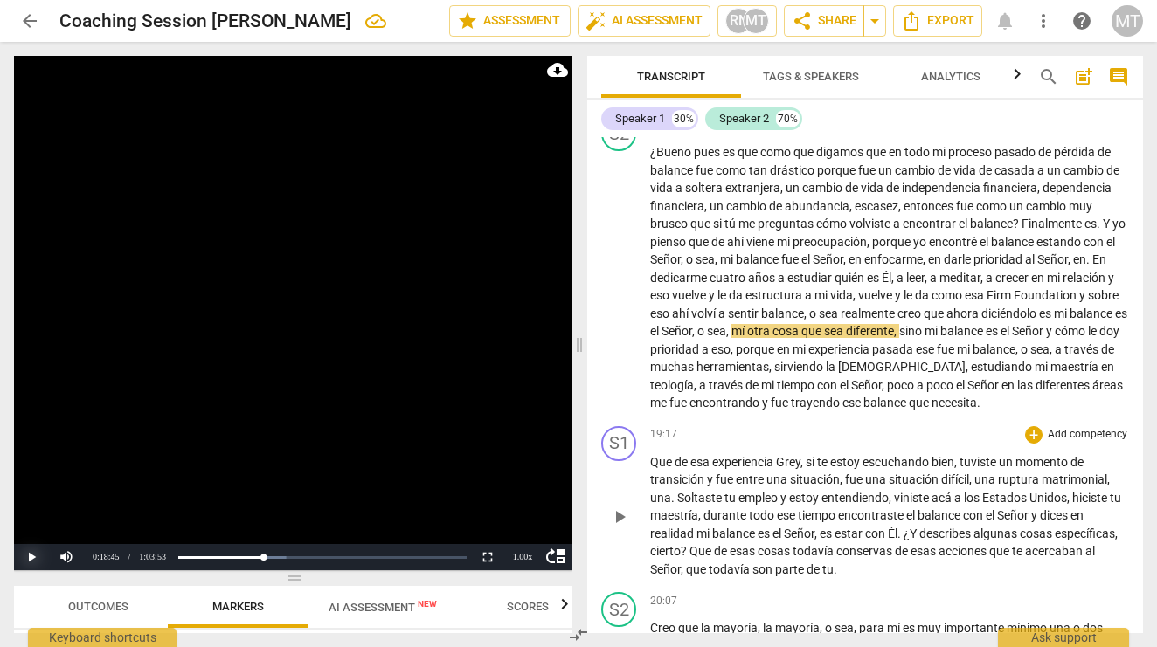
scroll to position [3914, 0]
click at [30, 560] on button "Play" at bounding box center [31, 557] width 35 height 26
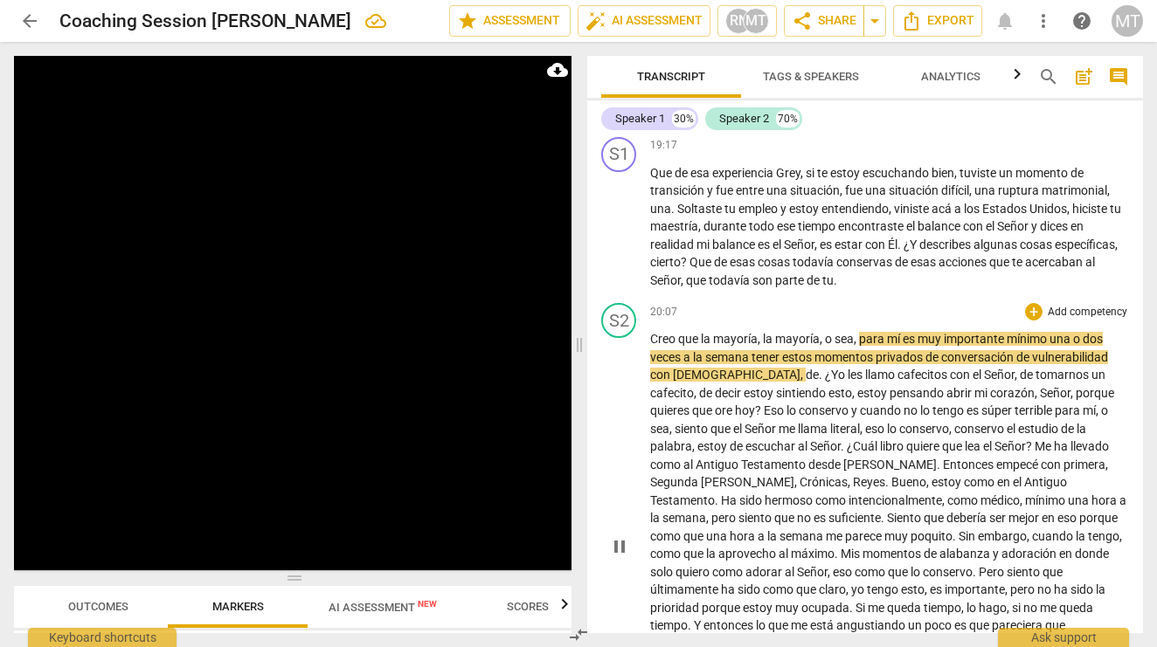
scroll to position [4201, 0]
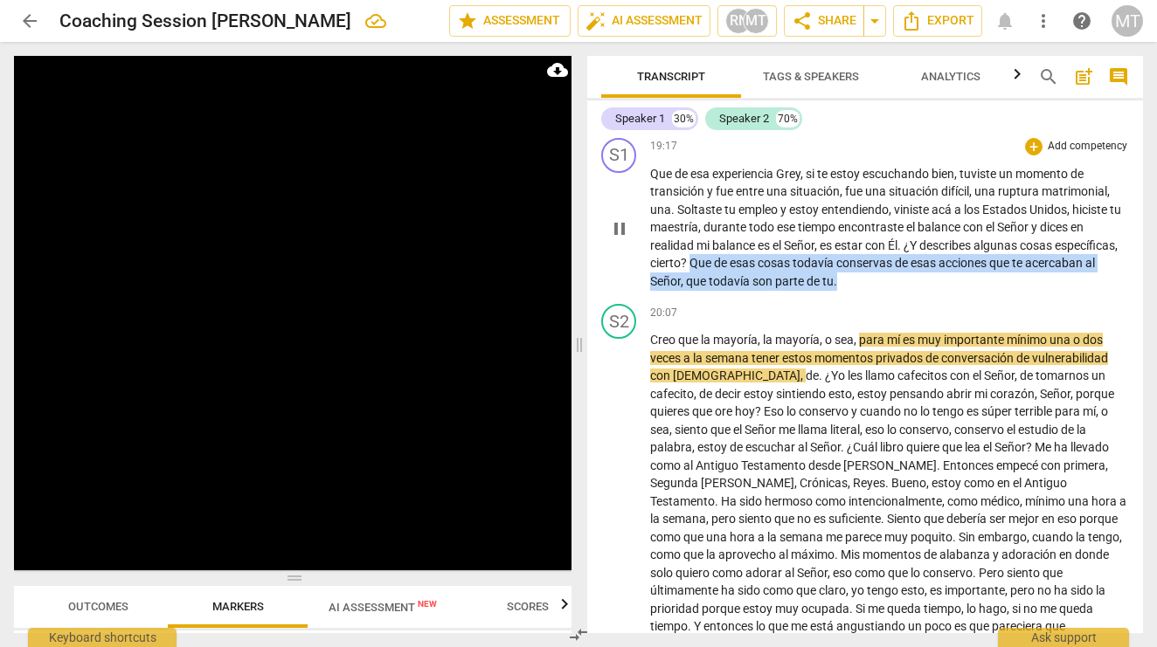
drag, startPoint x: 914, startPoint y: 249, endPoint x: 757, endPoint y: 231, distance: 157.5
click at [757, 231] on p "Que de esa experiencia Grey , si te estoy escuchando bien , tuviste un momento …" at bounding box center [889, 228] width 479 height 126
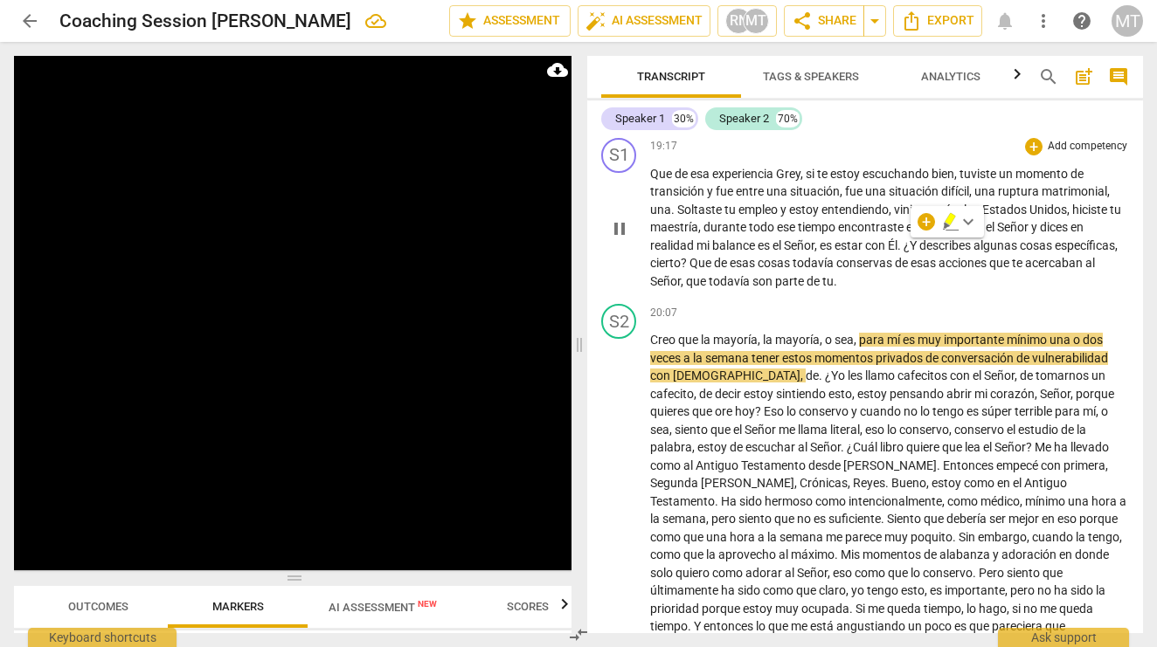
click at [689, 256] on span "?" at bounding box center [685, 263] width 9 height 14
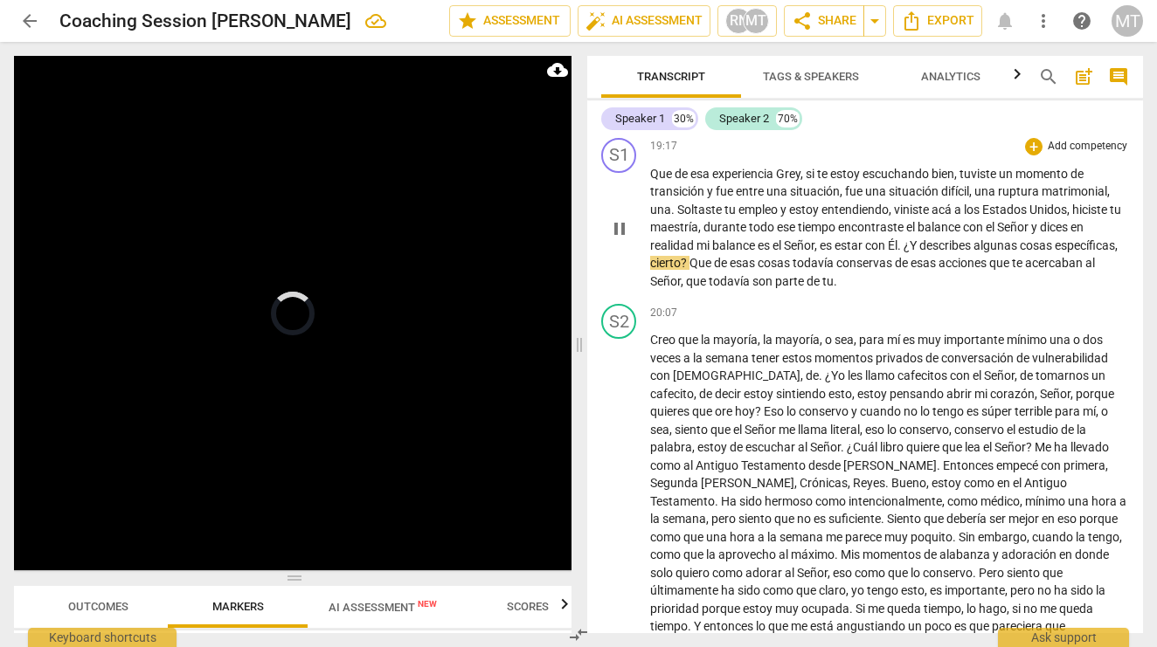
click at [714, 256] on span "Que" at bounding box center [701, 263] width 24 height 14
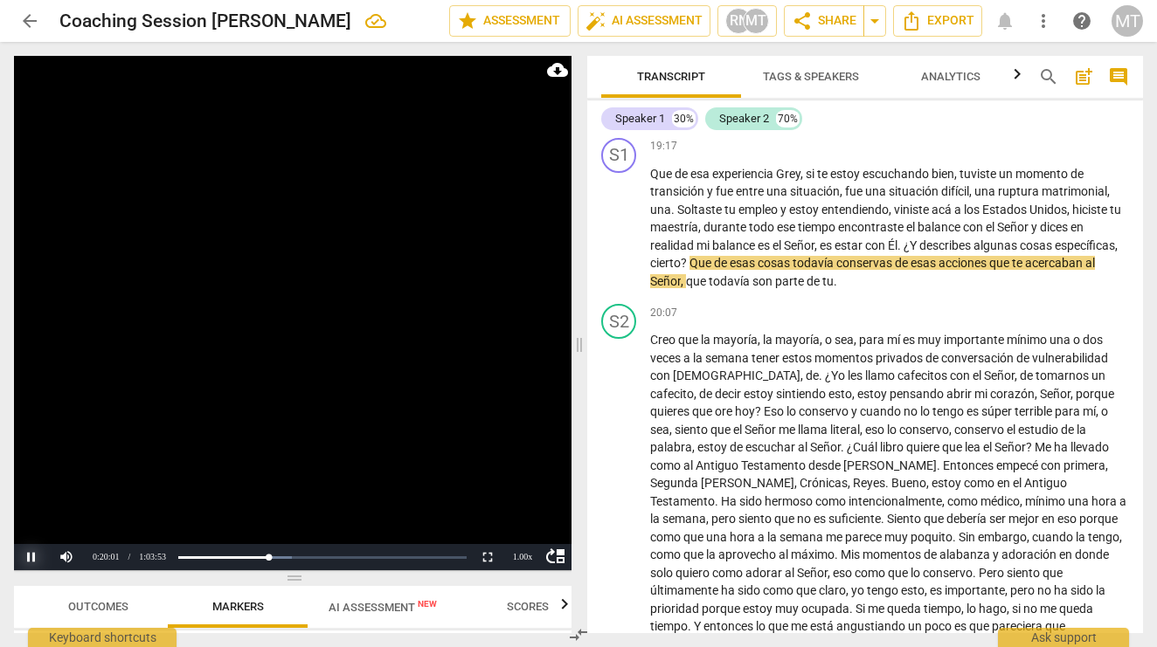
click at [36, 558] on button "Pause" at bounding box center [31, 557] width 35 height 26
click at [31, 557] on button "Play" at bounding box center [31, 557] width 35 height 26
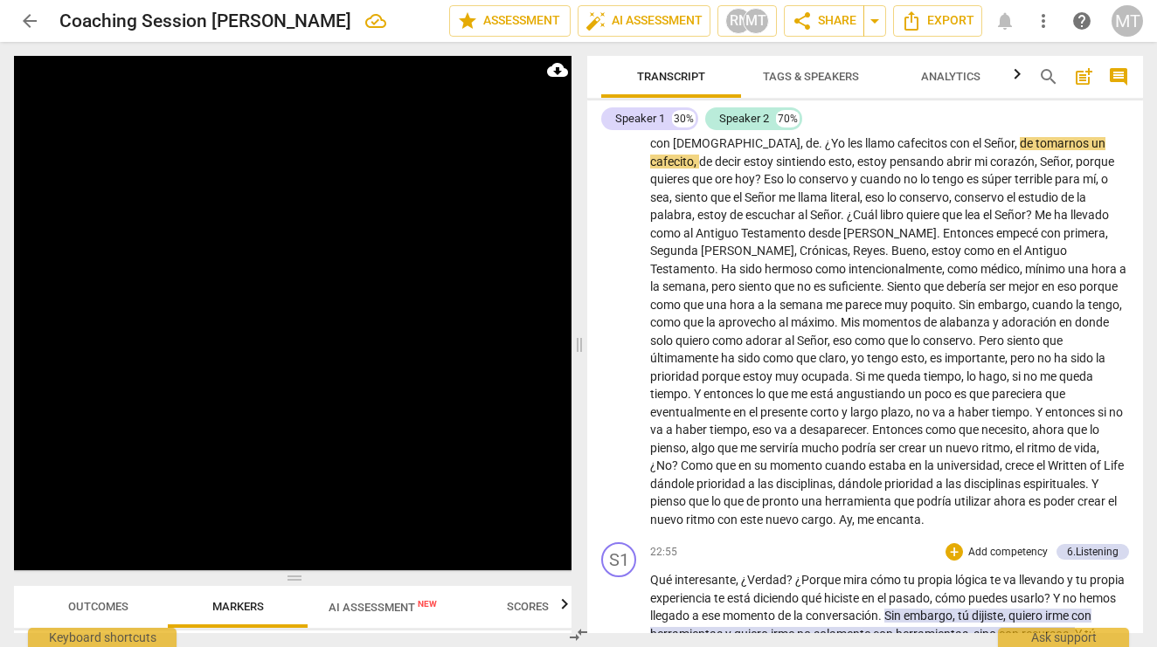
scroll to position [4437, 0]
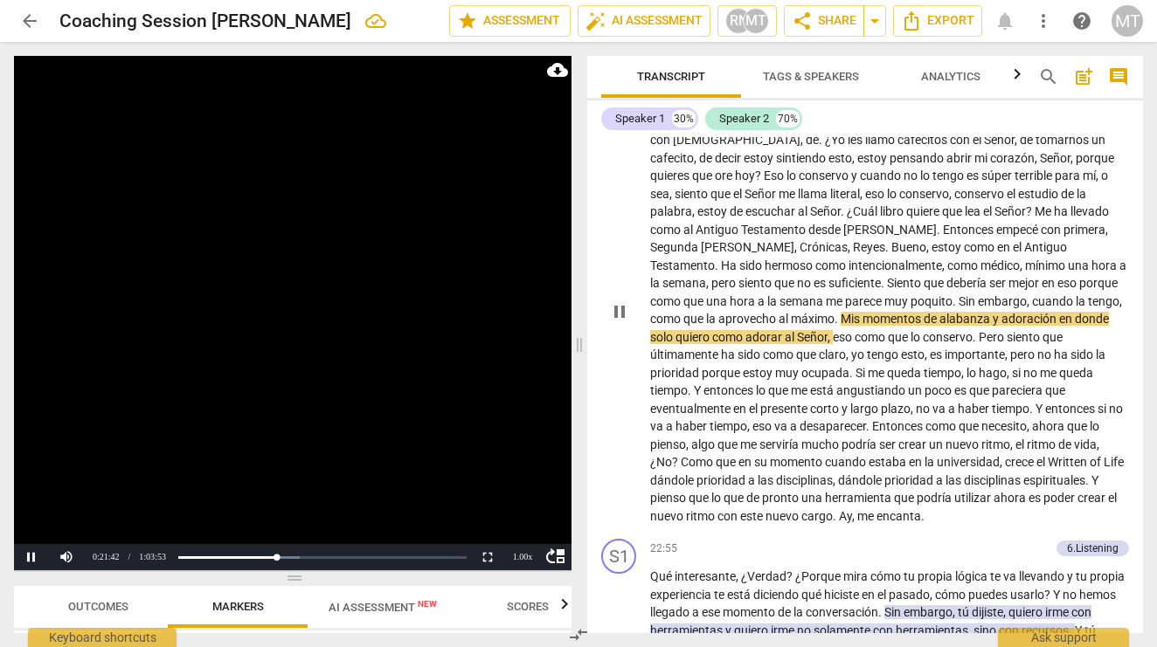
click at [620, 301] on span "pause" at bounding box center [619, 311] width 21 height 21
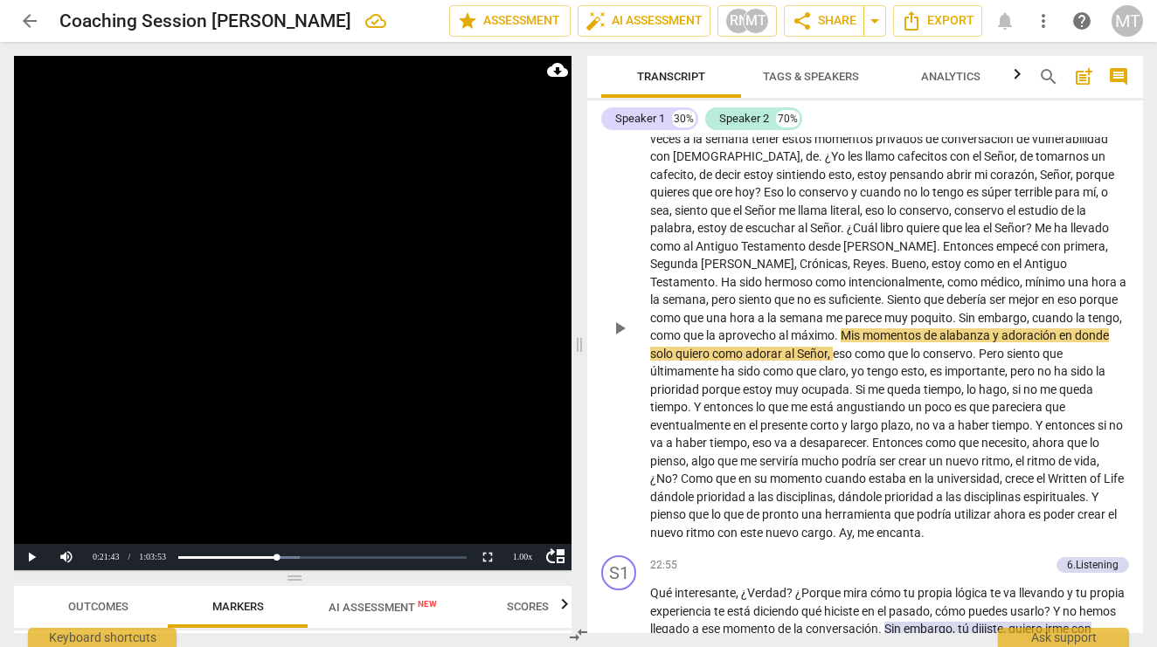
scroll to position [4429, 0]
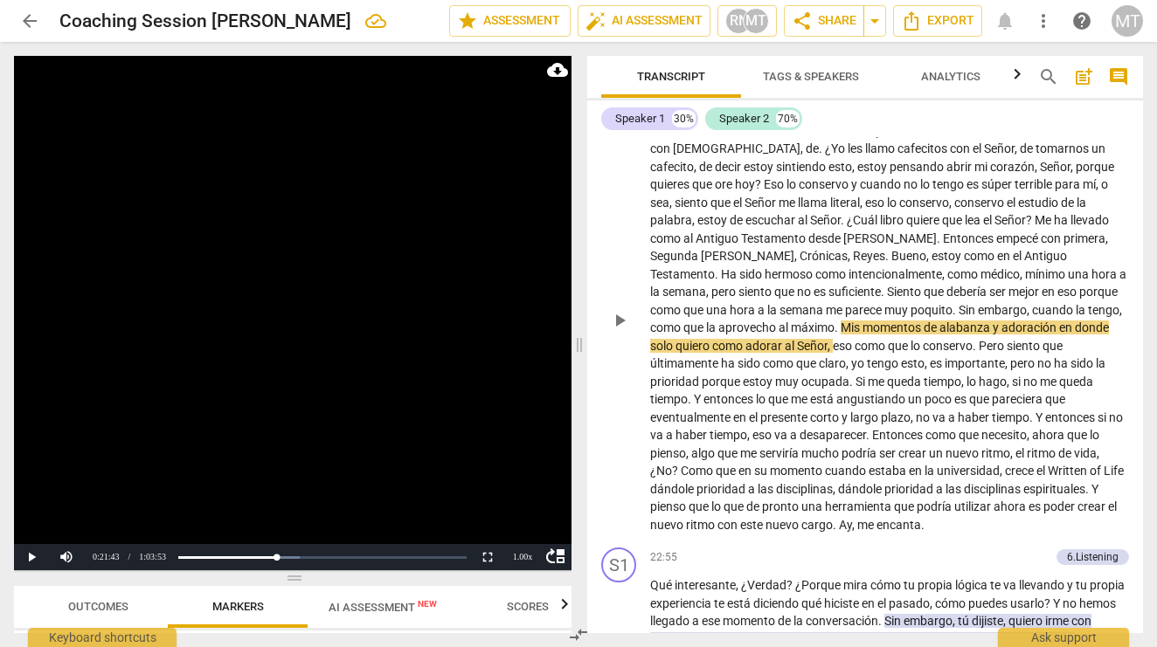
click at [739, 267] on span "Ha" at bounding box center [730, 274] width 18 height 14
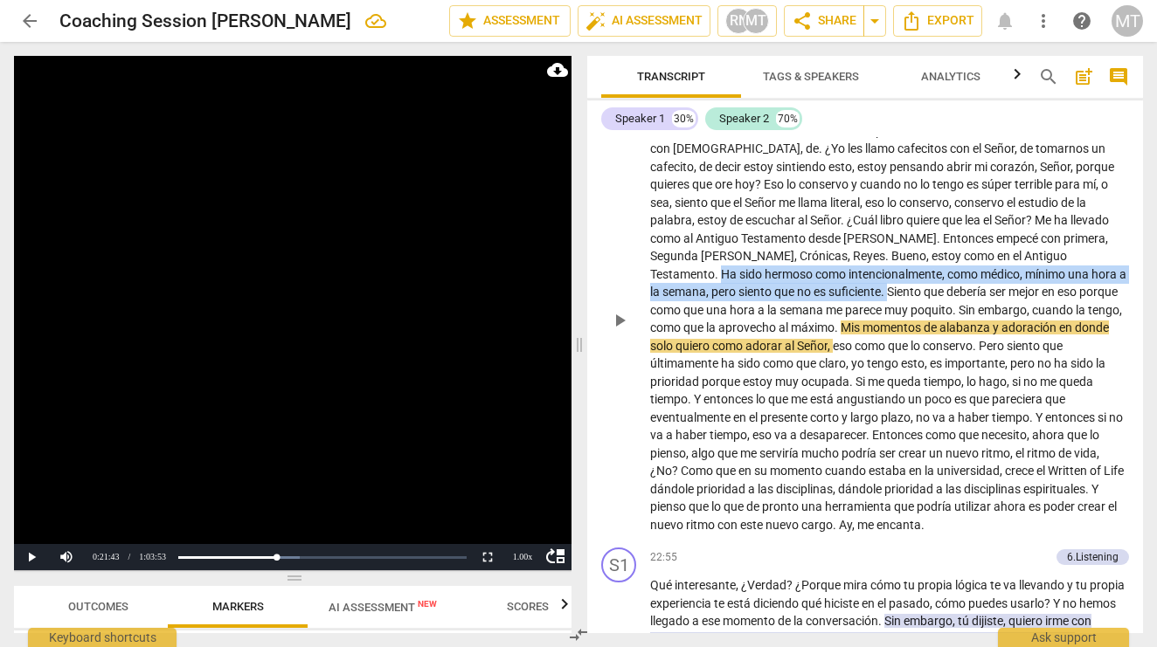
drag, startPoint x: 941, startPoint y: 214, endPoint x: 707, endPoint y: 247, distance: 236.5
click at [707, 247] on p "Creo que la mayoría , la mayoría , o sea , para mí es muy importante mínimo una…" at bounding box center [889, 319] width 479 height 430
copy p "Ha sido hermoso como intencionalmente , como médico , mínimo una hora a la sema…"
click at [32, 555] on button "Play" at bounding box center [31, 557] width 35 height 26
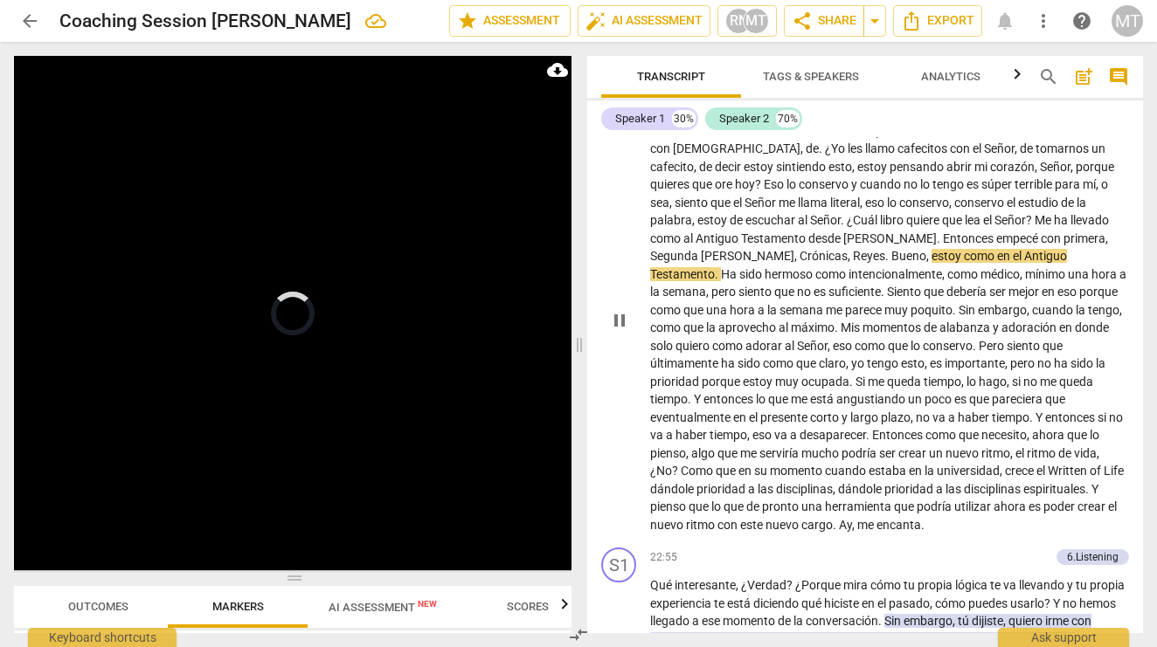
click at [739, 267] on span "Ha" at bounding box center [730, 274] width 18 height 14
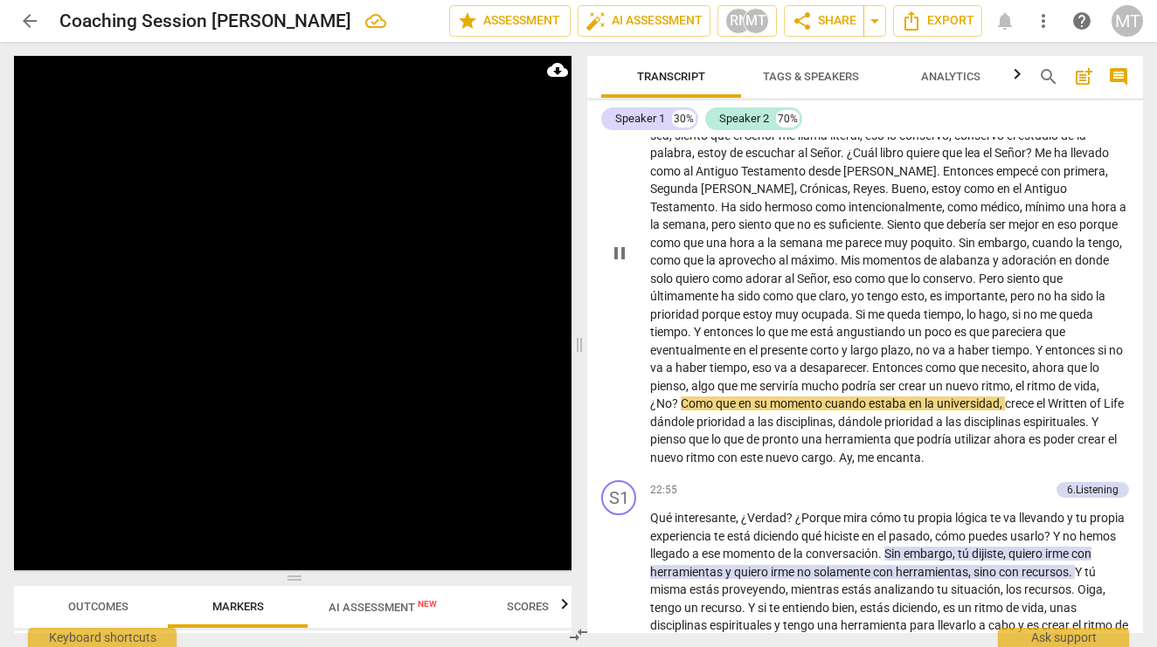
scroll to position [4498, 0]
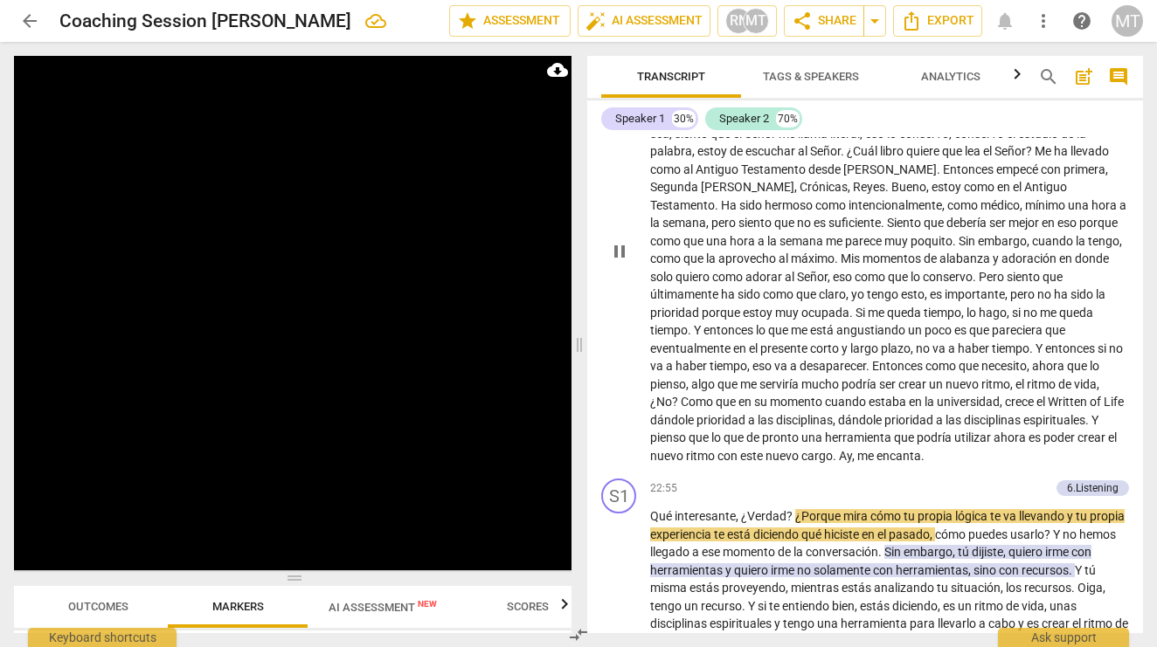
click at [622, 241] on span "pause" at bounding box center [619, 251] width 21 height 21
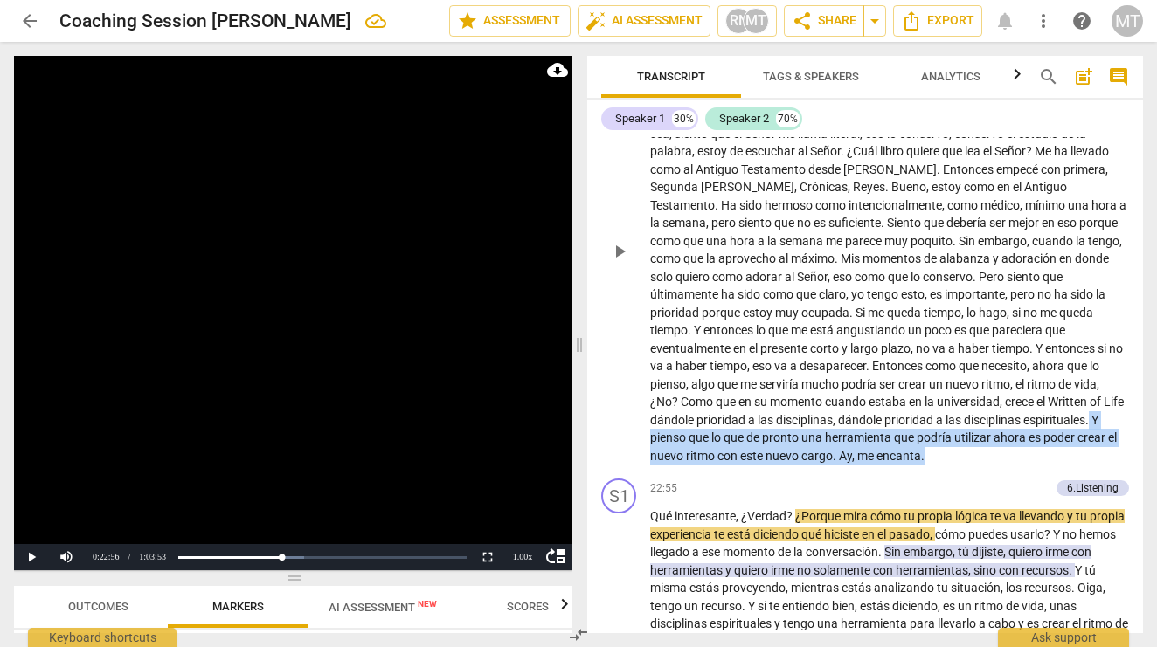
drag, startPoint x: 835, startPoint y: 407, endPoint x: 987, endPoint y: 373, distance: 155.8
click at [987, 373] on p "Creo que la mayoría , la mayoría , o sea , para mí es muy importante mínimo una…" at bounding box center [889, 250] width 479 height 430
copy p "Y pienso que lo que de pronto una herramienta que podría utilizar ahora es pode…"
click at [1091, 413] on span "Y" at bounding box center [1094, 420] width 7 height 14
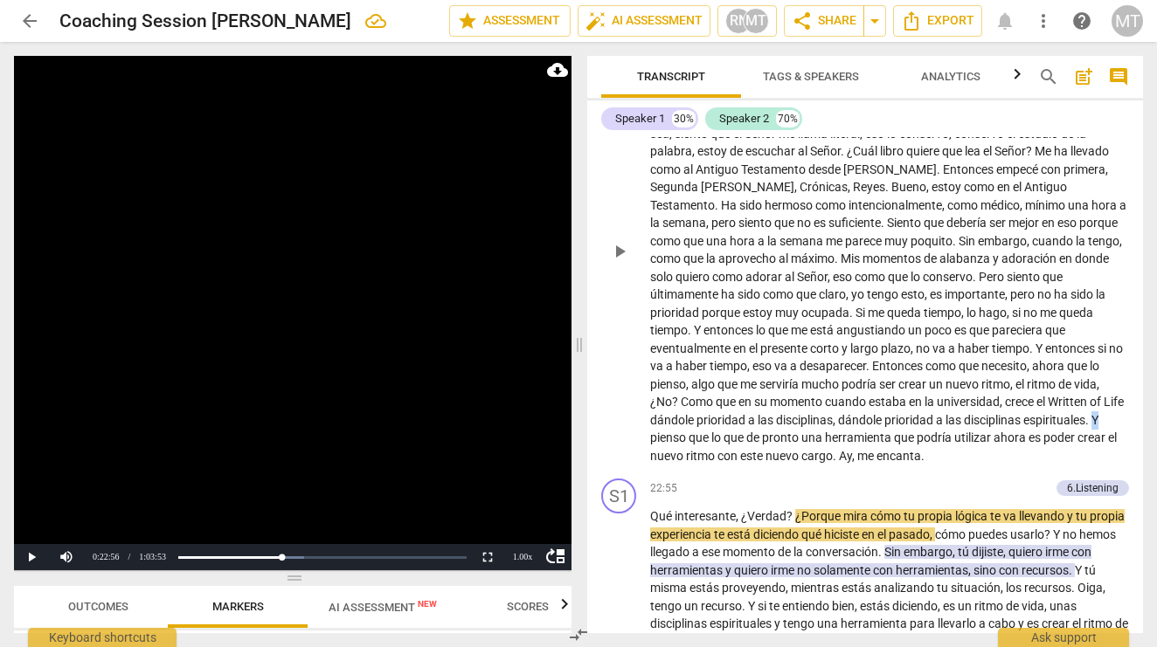
click at [1091, 413] on span "Y" at bounding box center [1094, 420] width 7 height 14
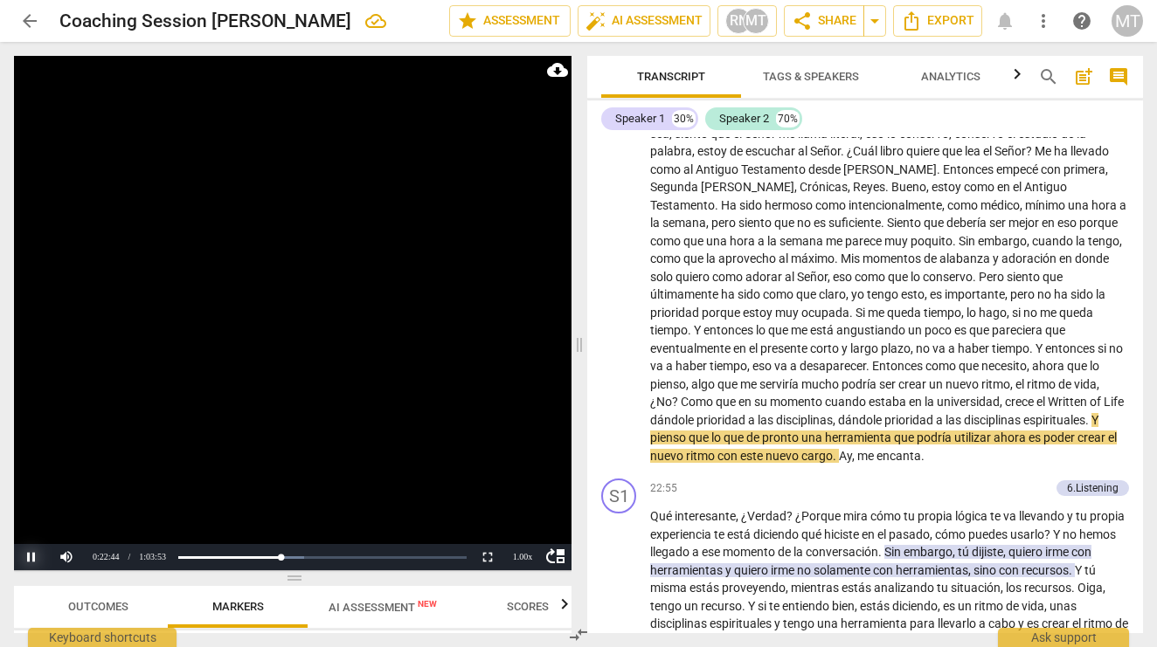
click at [33, 561] on button "Pause" at bounding box center [31, 557] width 35 height 26
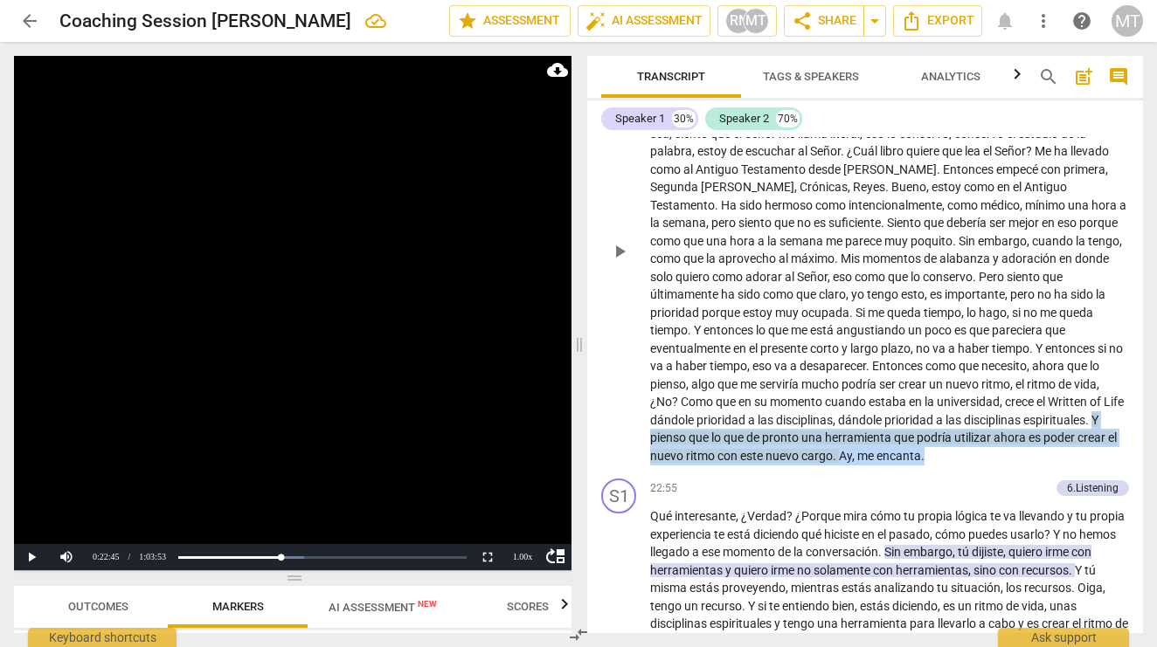
drag, startPoint x: 937, startPoint y: 418, endPoint x: 989, endPoint y: 376, distance: 67.0
click at [989, 376] on div "S2 play_arrow pause 20:07 + Add competency keyboard_arrow_right Creo que la may…" at bounding box center [865, 236] width 556 height 471
copy p "Y pienso que lo que de pronto una herramienta que podría utilizar ahora es pode…"
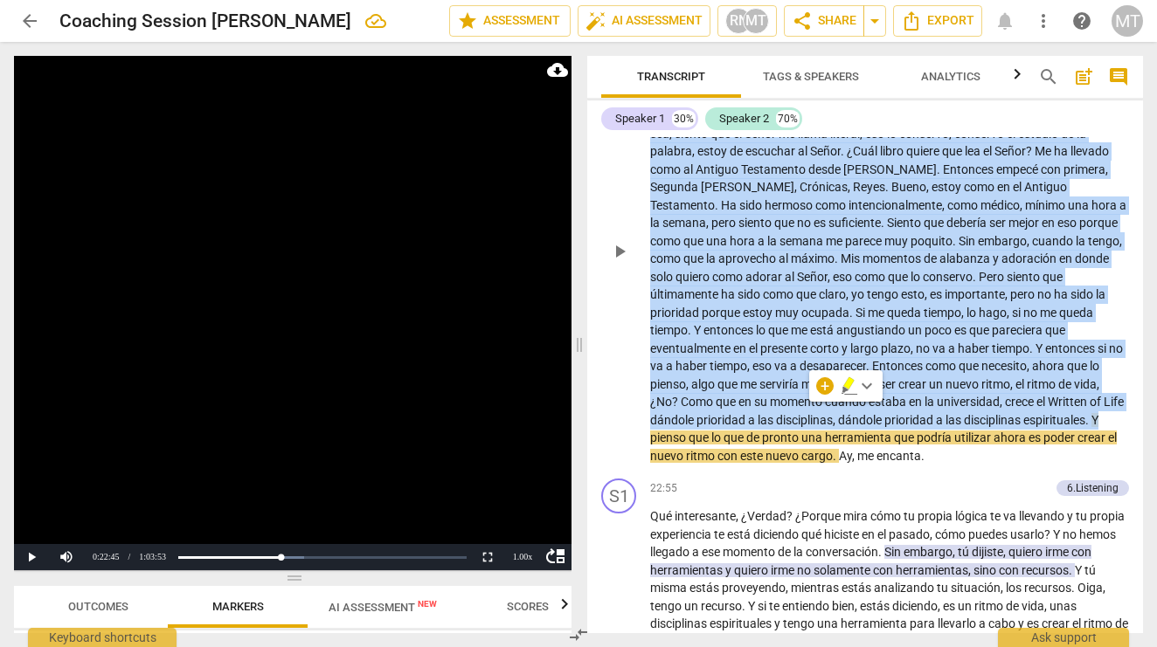
click at [1091, 413] on span "Y" at bounding box center [1094, 420] width 7 height 14
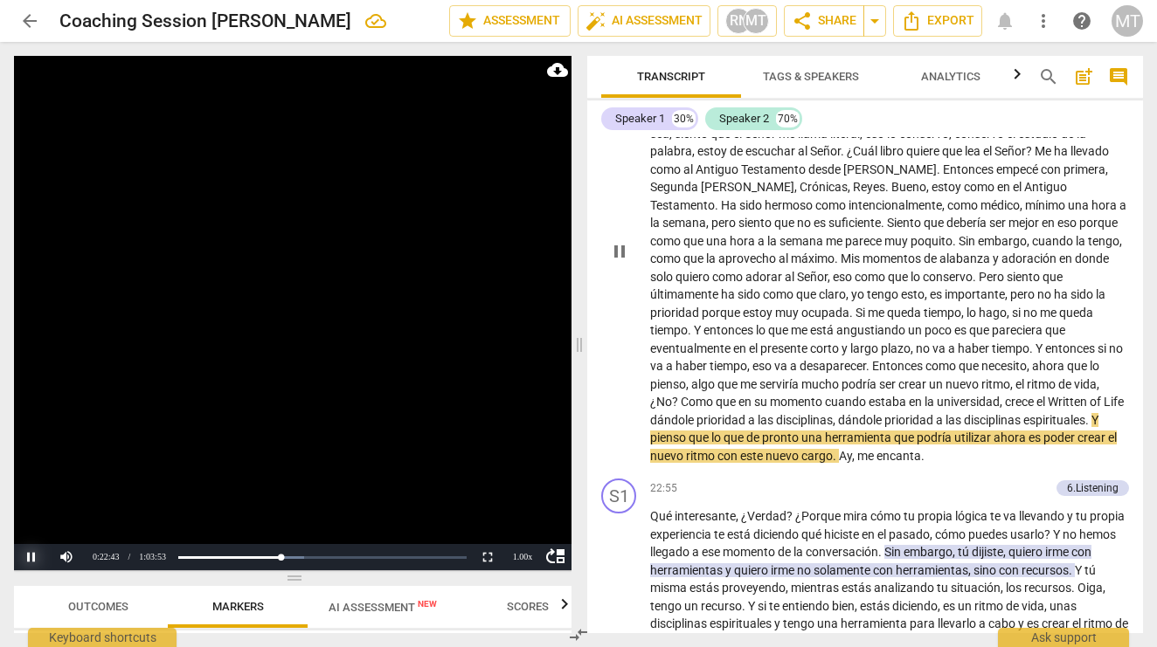
click at [35, 551] on button "Pause" at bounding box center [31, 557] width 35 height 26
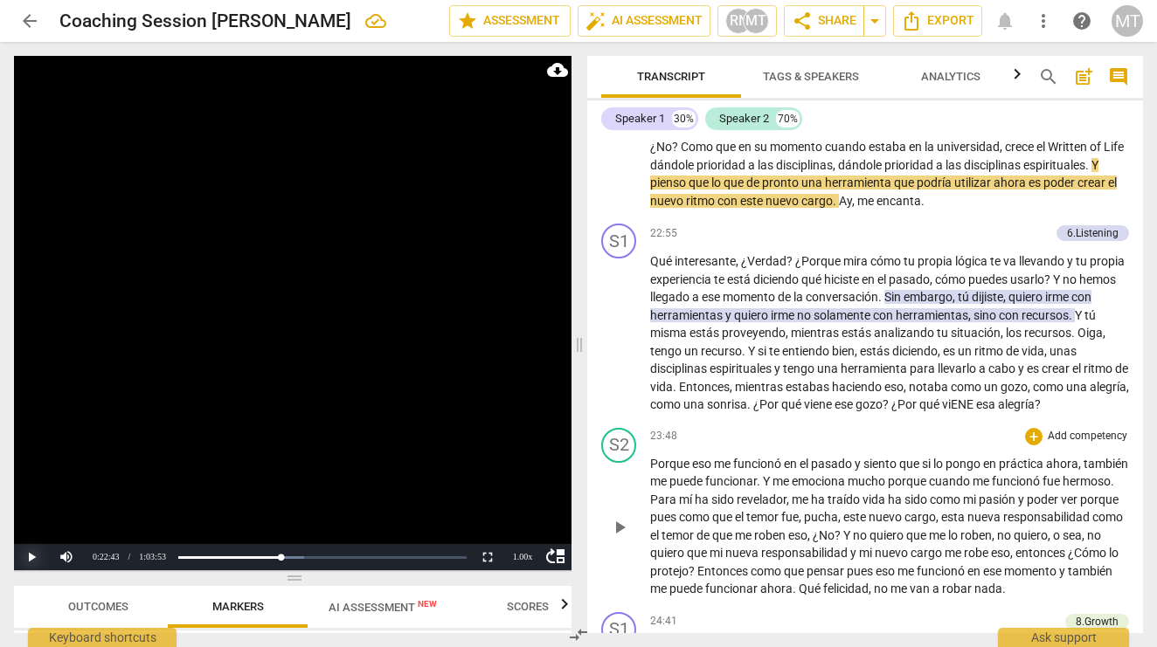
scroll to position [4754, 0]
click at [785, 379] on span "mientras" at bounding box center [760, 386] width 51 height 14
click at [709, 379] on span "Entonces" at bounding box center [704, 386] width 51 height 14
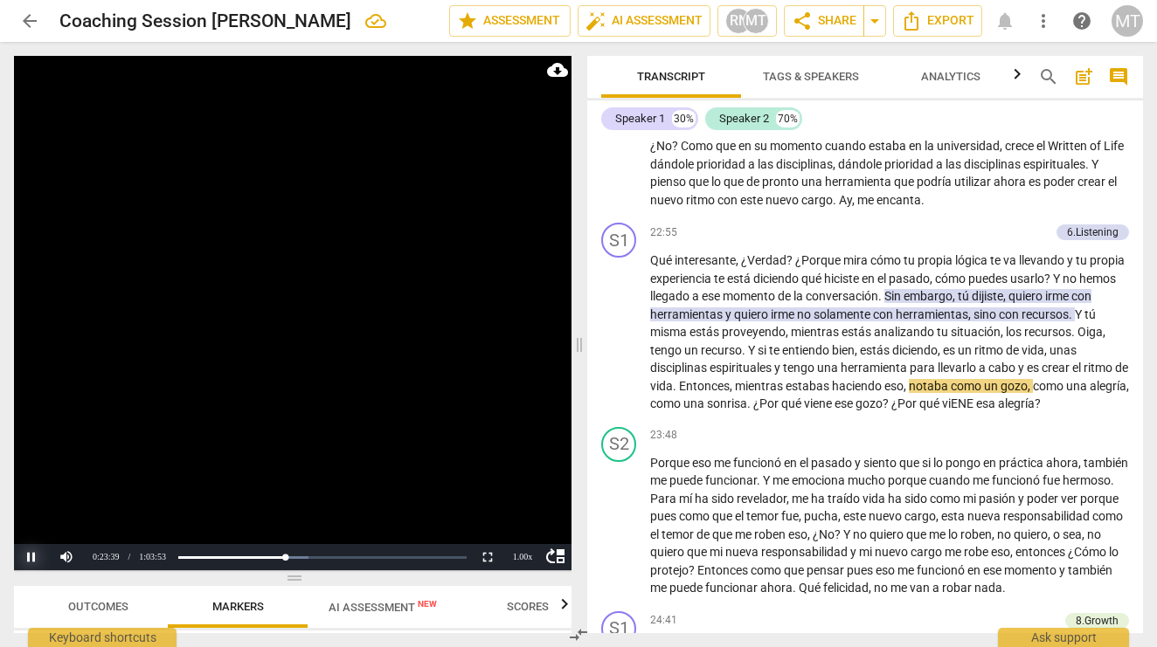
click at [34, 557] on button "Pause" at bounding box center [31, 557] width 35 height 26
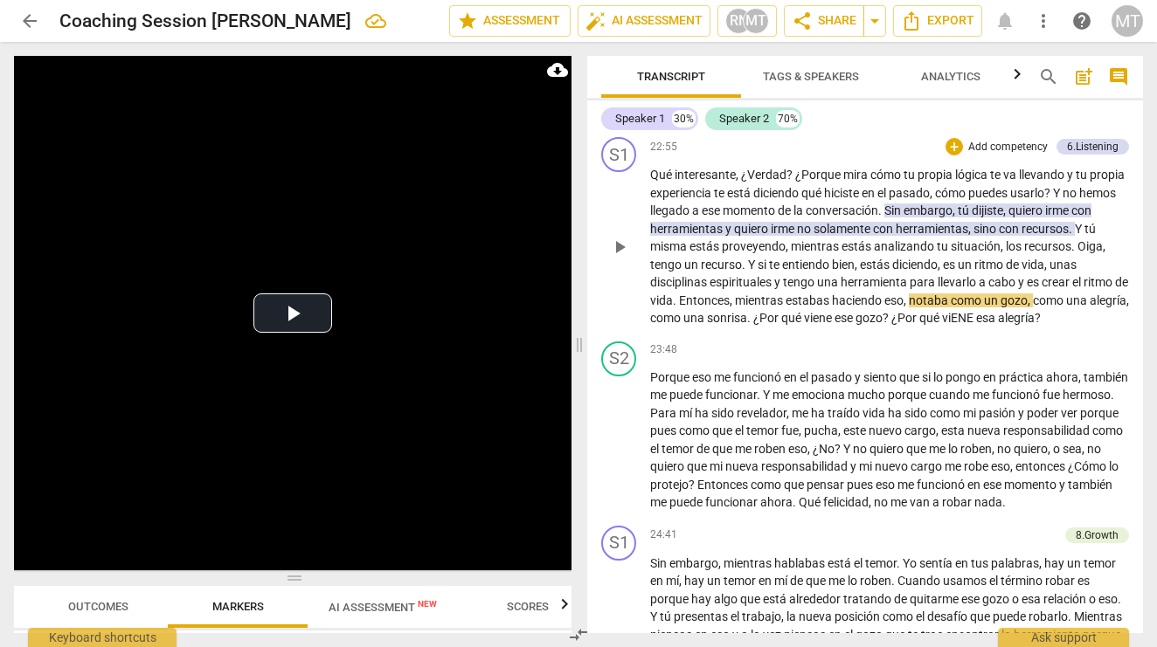
scroll to position [4796, 0]
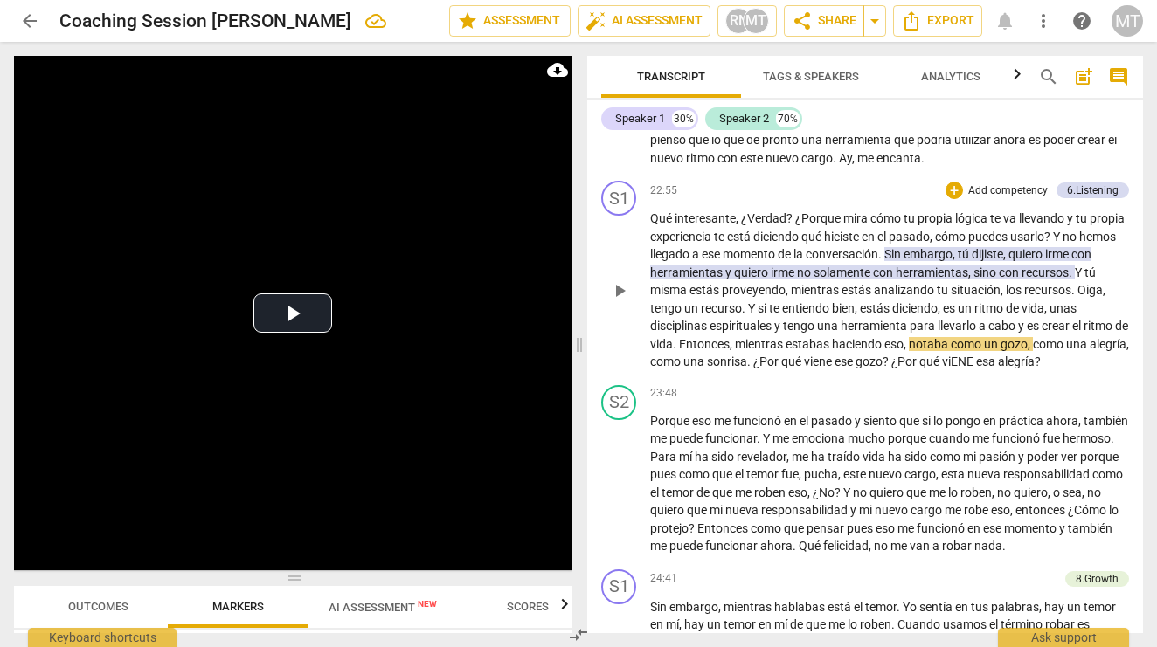
click at [819, 211] on span "¿Porque" at bounding box center [819, 218] width 48 height 14
click at [801, 211] on span "¿Porque" at bounding box center [819, 218] width 48 height 14
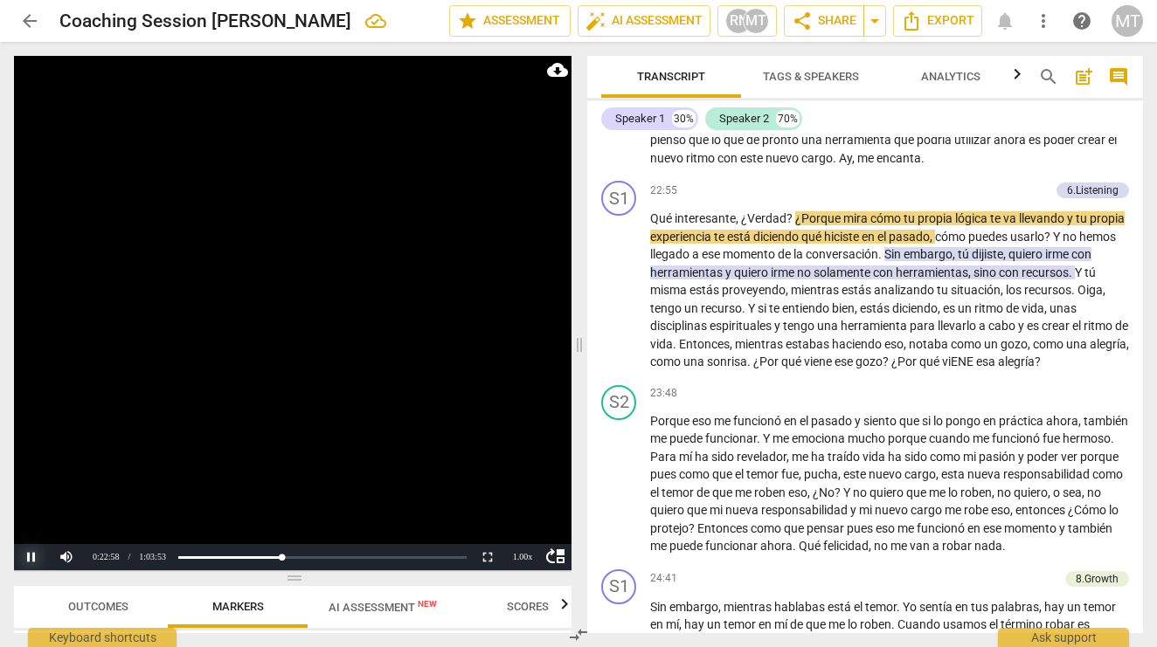
click at [31, 558] on button "Pause" at bounding box center [31, 557] width 35 height 26
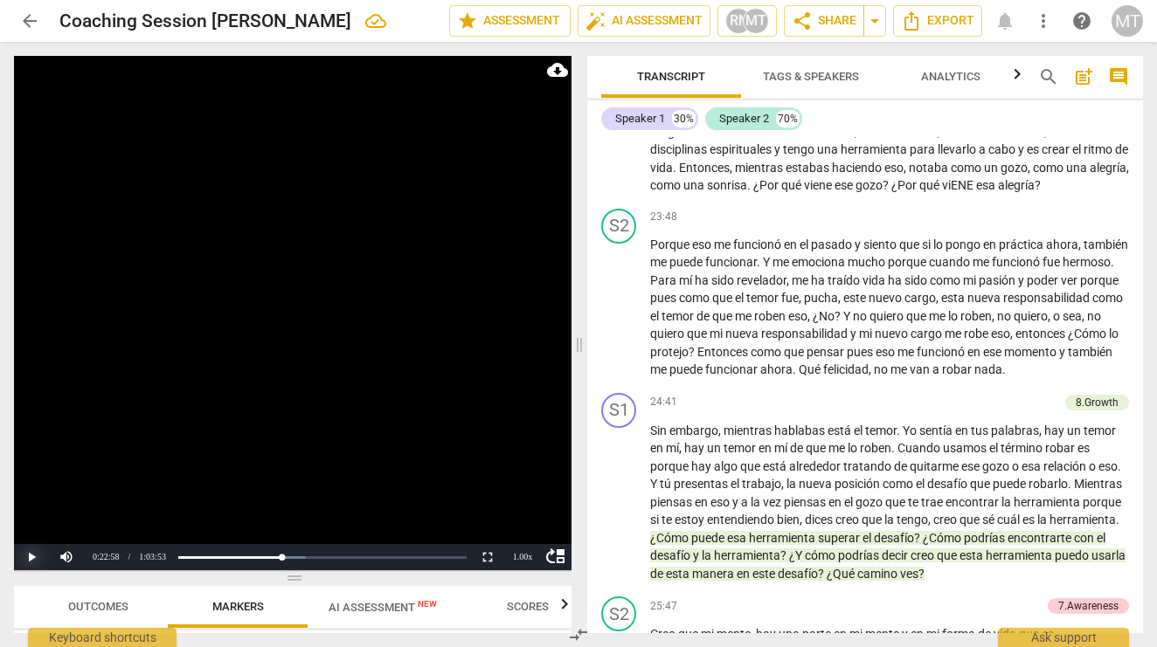
scroll to position [4975, 0]
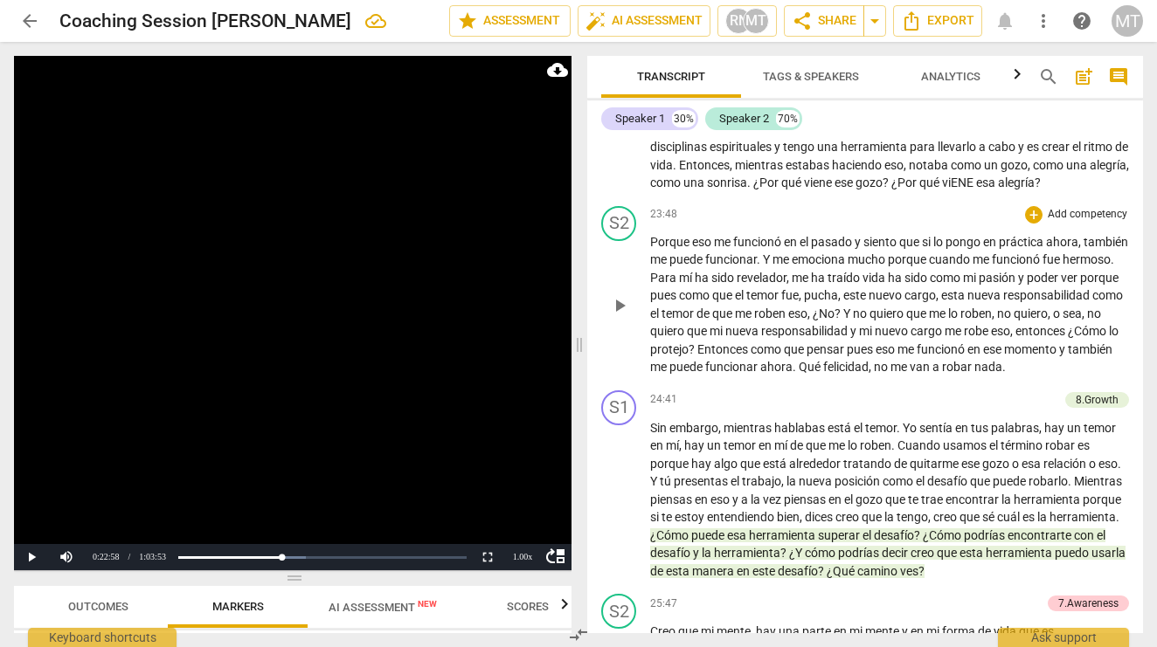
click at [685, 235] on span "Porque" at bounding box center [671, 242] width 42 height 14
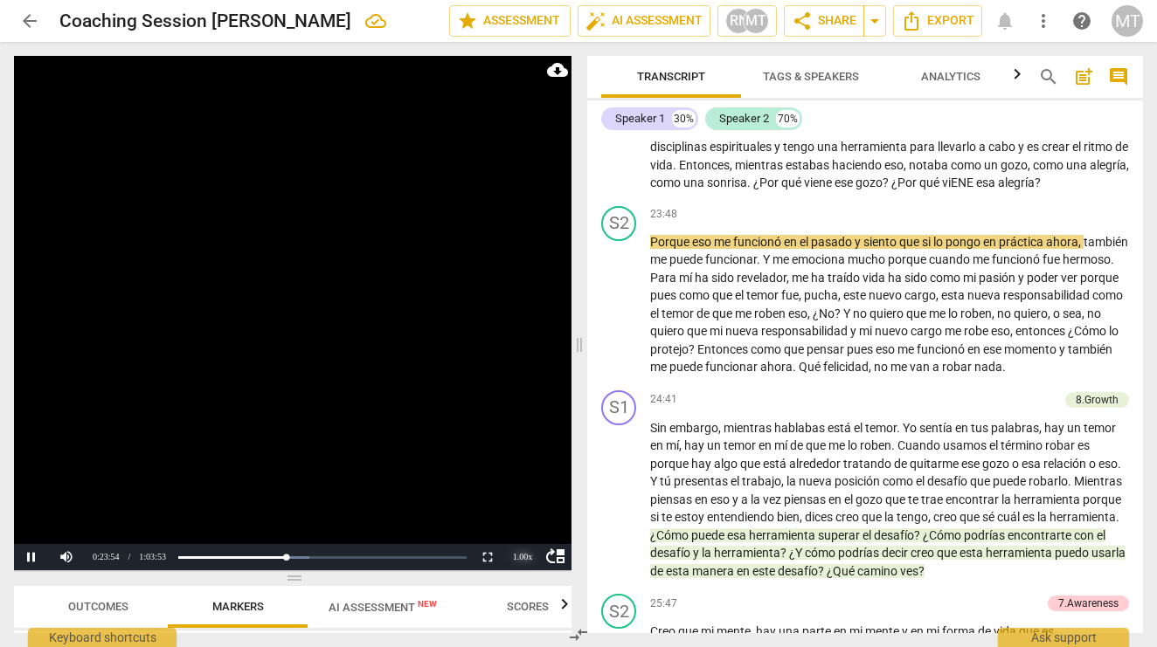
click at [526, 554] on div "1.00 x" at bounding box center [522, 557] width 35 height 26
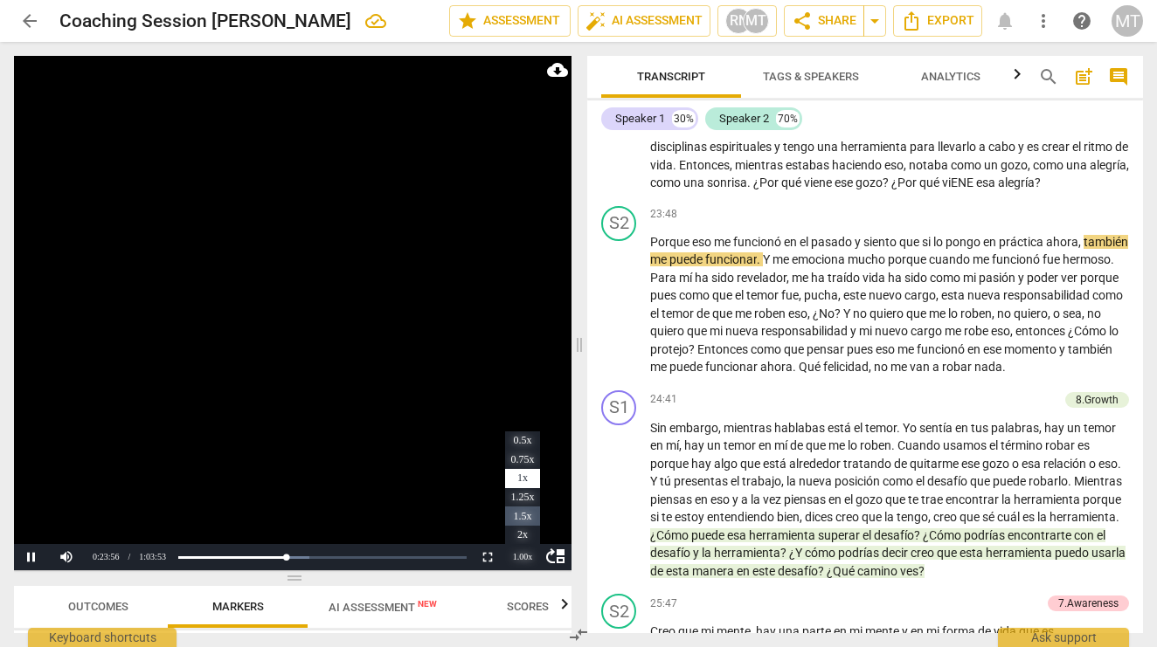
click at [526, 517] on li "1.5x" at bounding box center [522, 516] width 35 height 19
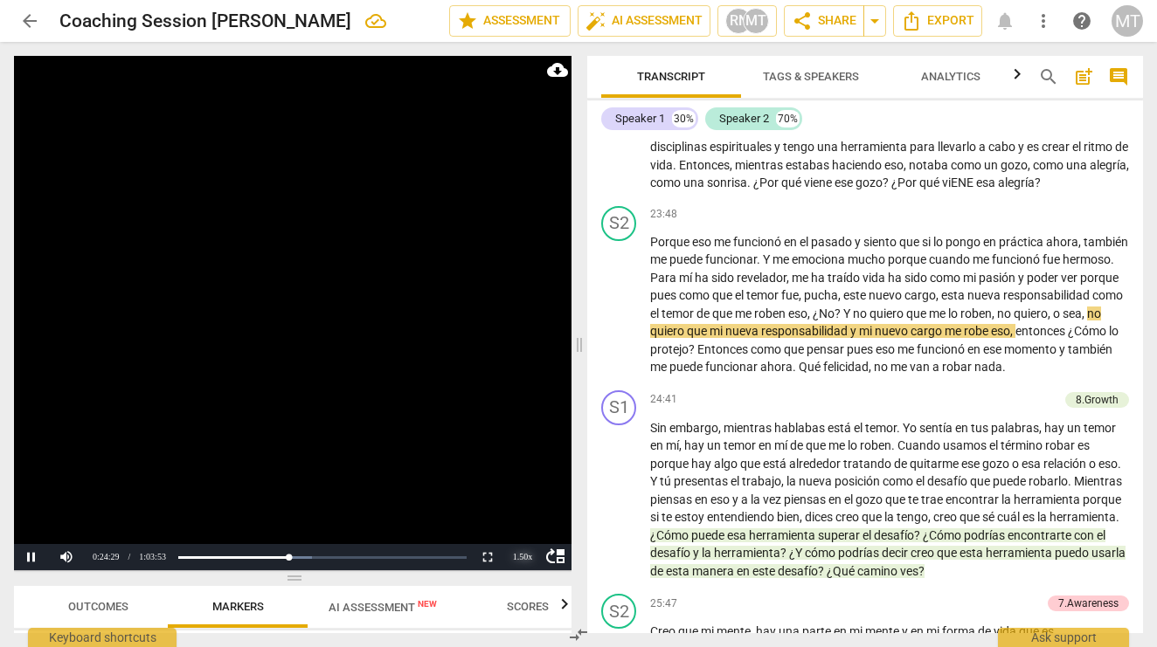
click at [521, 553] on div "1.50 x" at bounding box center [522, 557] width 35 height 26
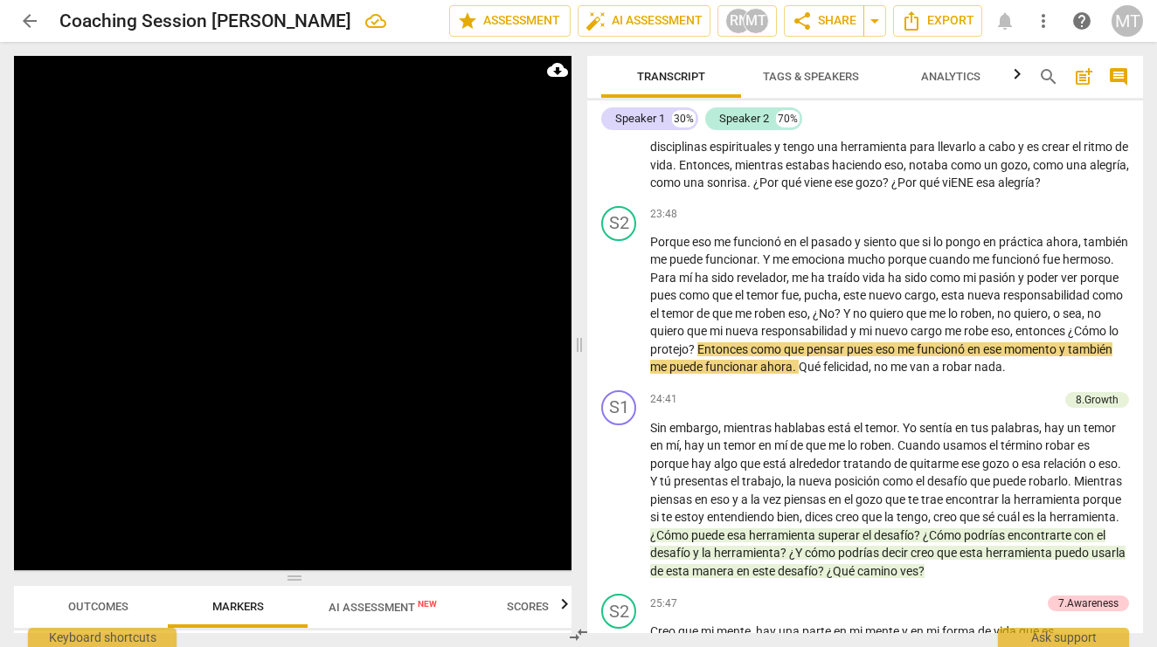
click at [522, 475] on li "1x" at bounding box center [522, 478] width 35 height 19
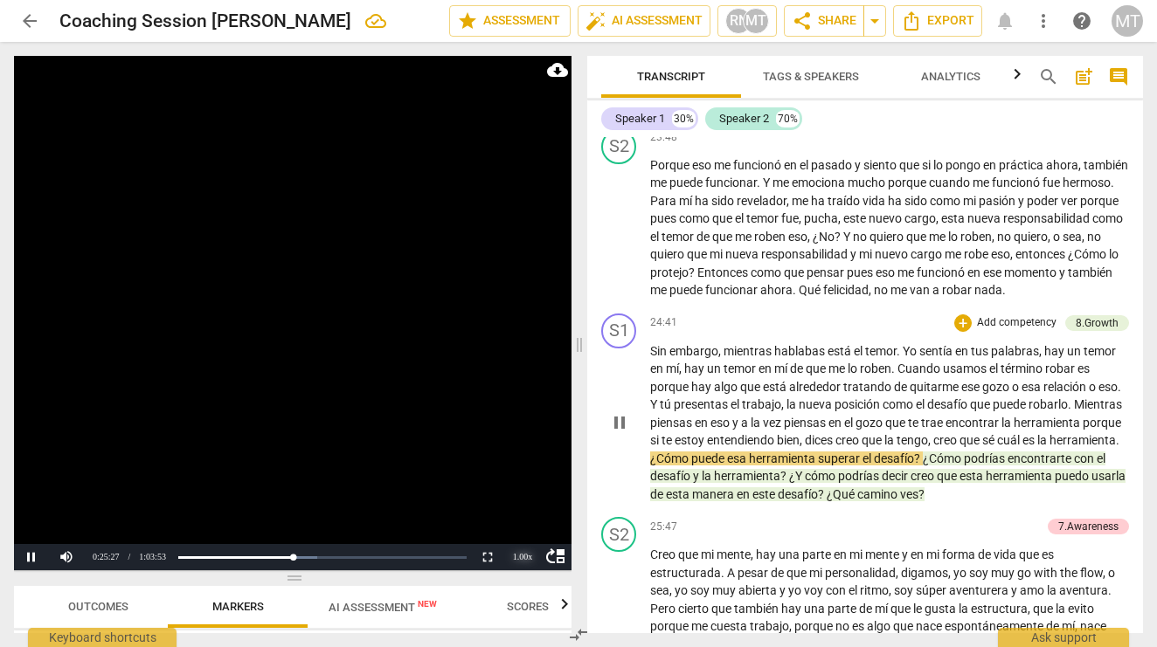
scroll to position [5059, 0]
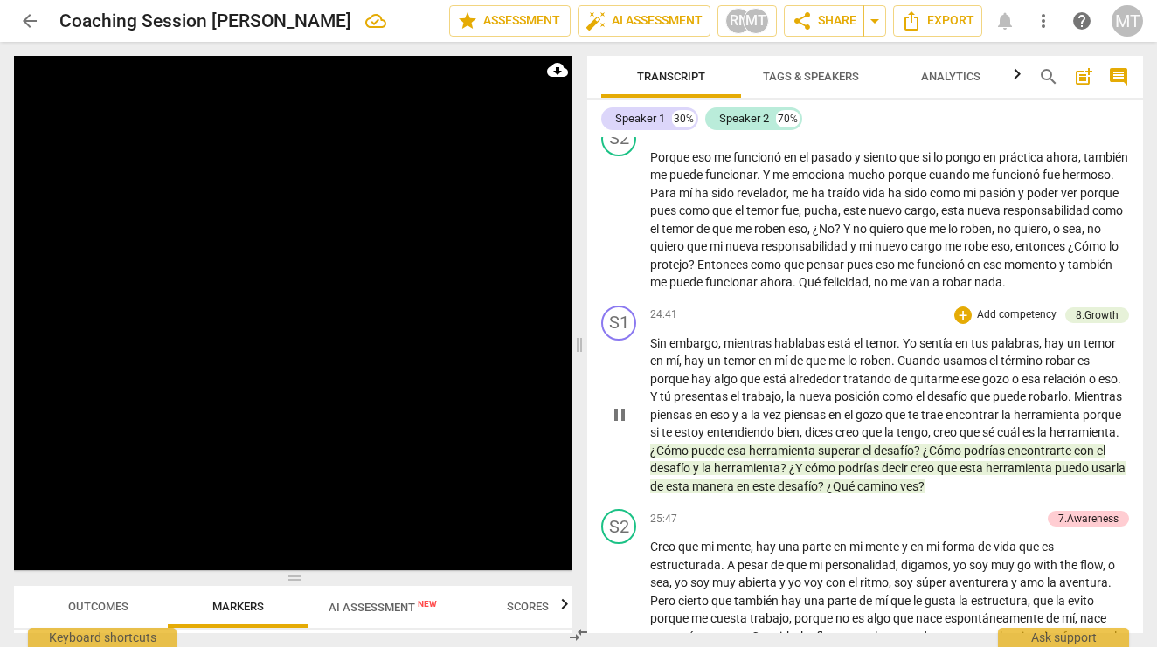
click at [619, 405] on span "pause" at bounding box center [619, 415] width 21 height 21
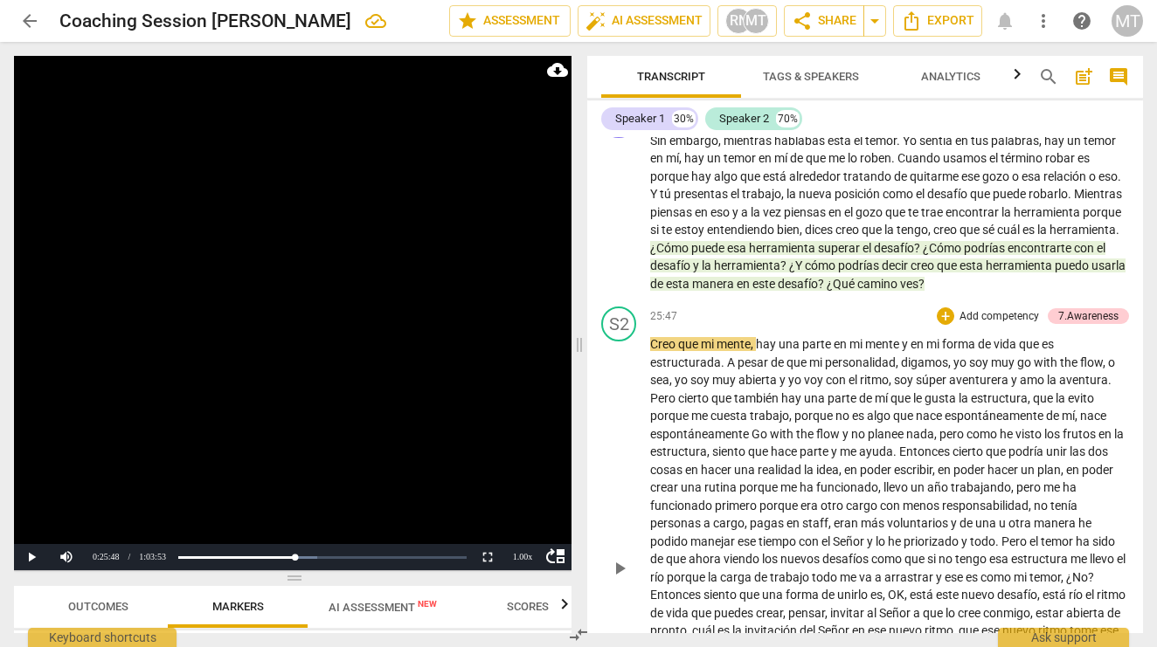
scroll to position [5261, 0]
click at [616, 203] on span "play_arrow" at bounding box center [619, 213] width 21 height 21
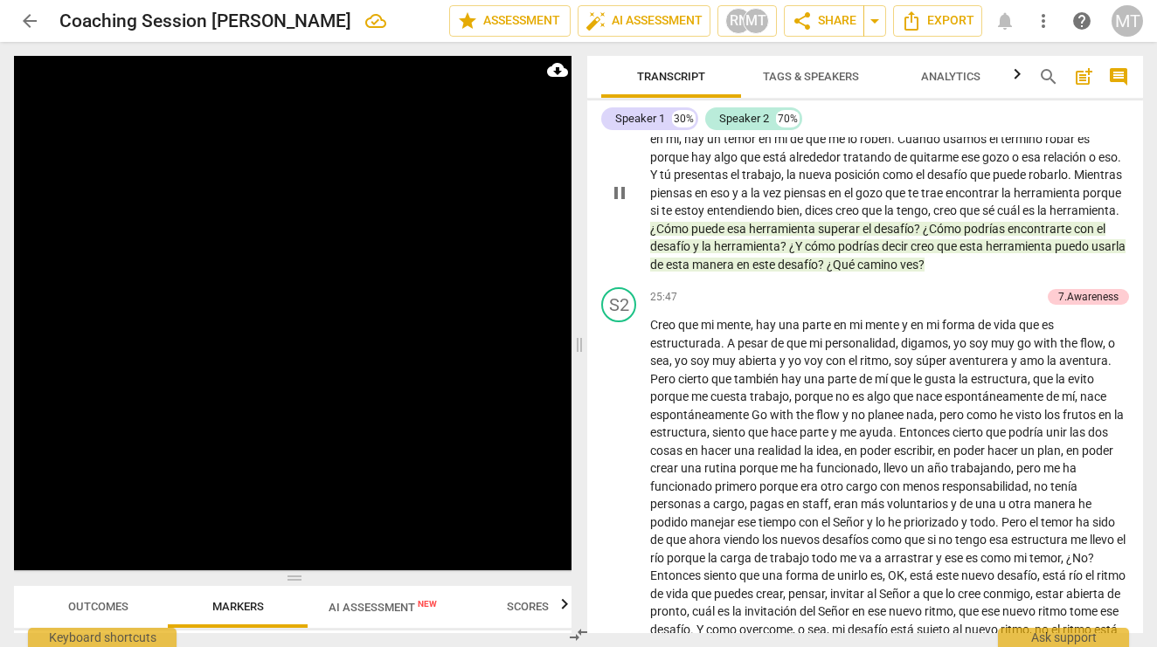
scroll to position [5299, 0]
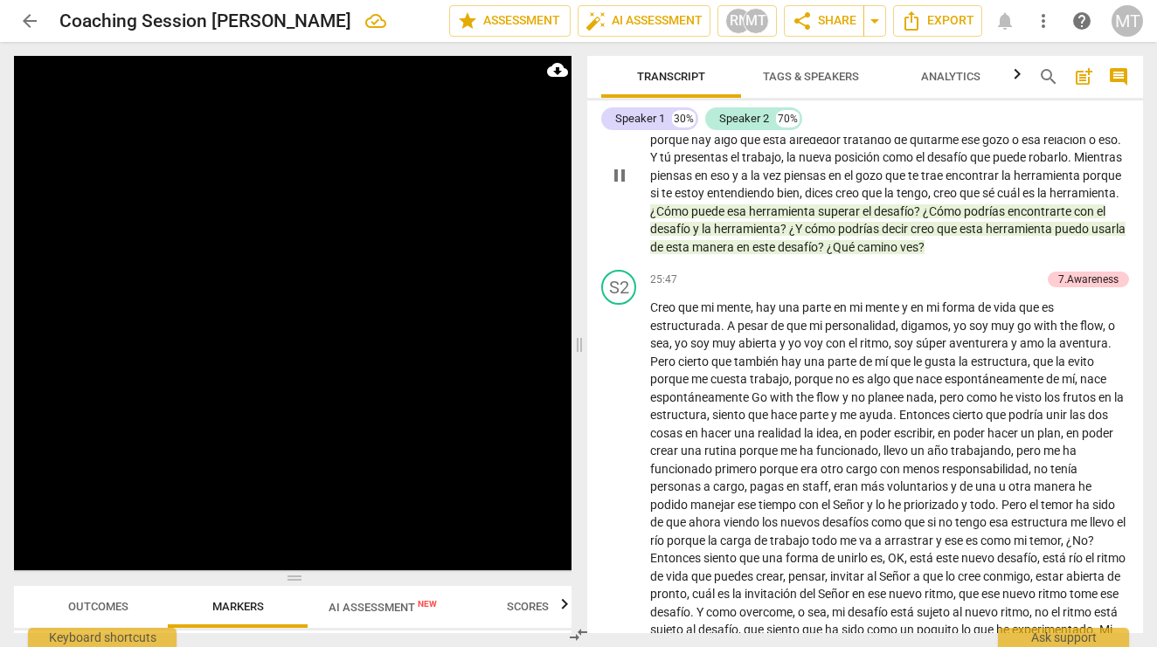
click at [840, 198] on p "Sin embargo , mientras hablabas está el temor . Yo sentía en tus palabras , hay…" at bounding box center [889, 176] width 479 height 162
click at [1055, 222] on span "puedo" at bounding box center [1073, 229] width 37 height 14
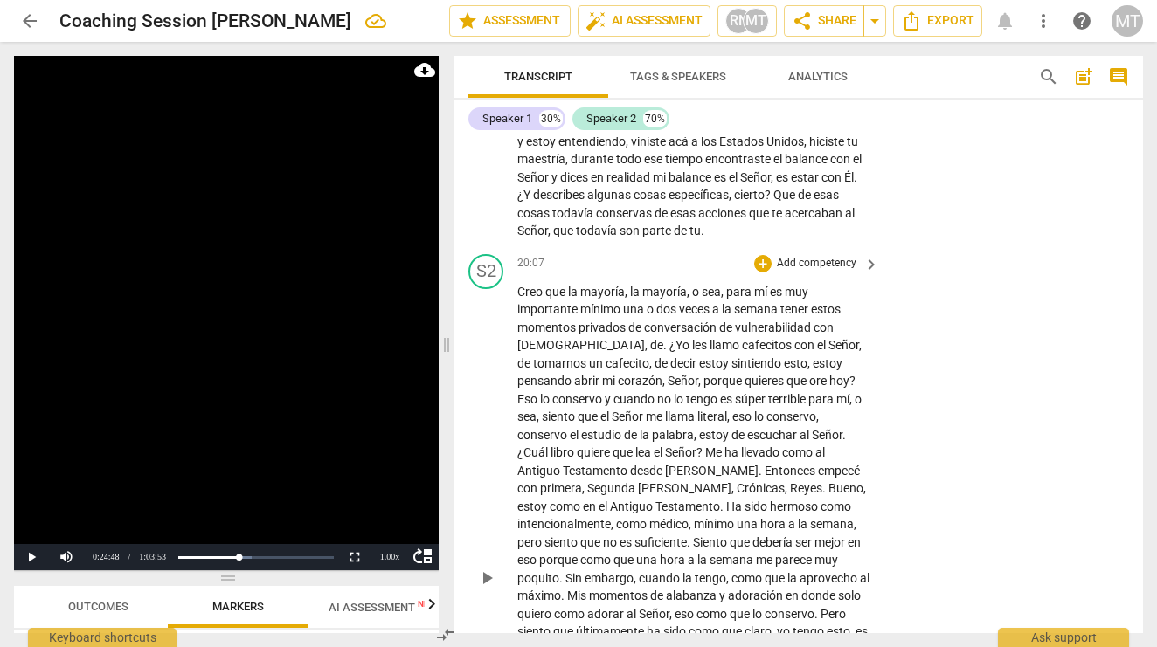
click at [746, 254] on div "20:07 + Add competency keyboard_arrow_right" at bounding box center [698, 263] width 363 height 19
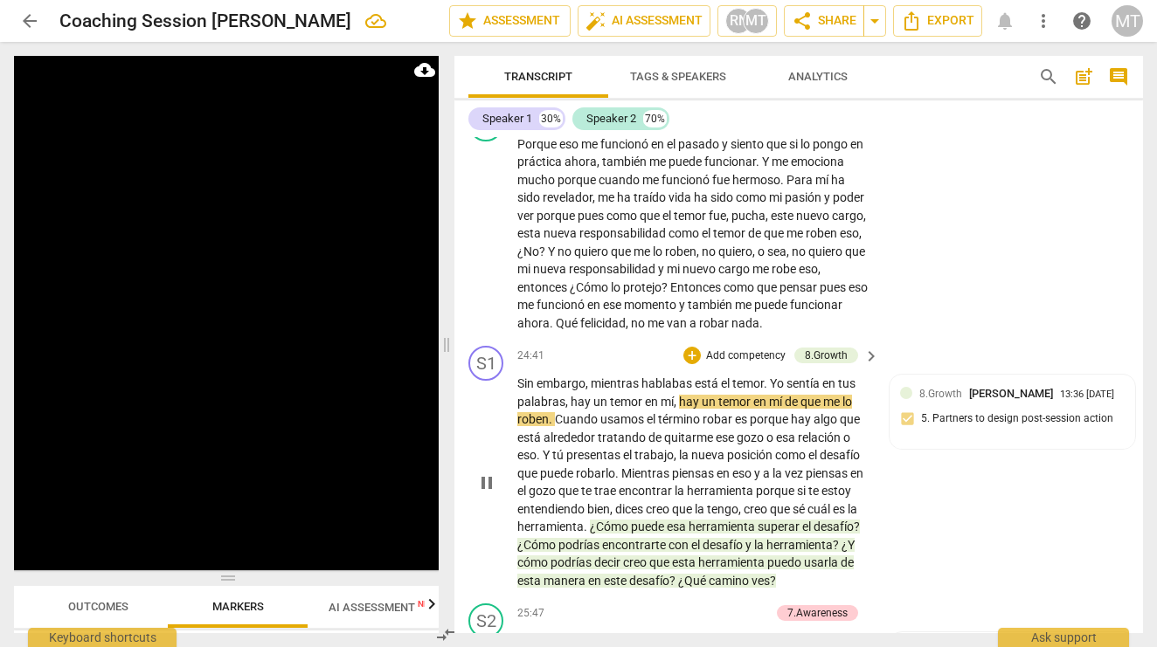
scroll to position [0, 0]
click at [631, 520] on span "¿Cómo" at bounding box center [610, 527] width 41 height 14
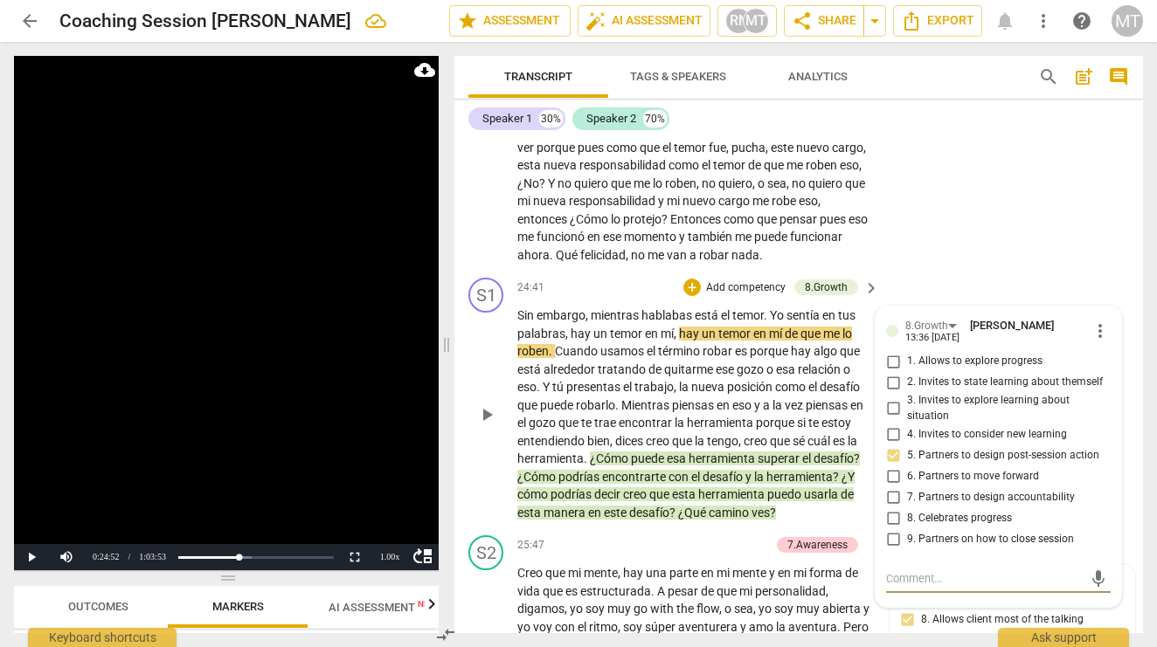
scroll to position [6425, 0]
click at [631, 451] on span "¿Cómo" at bounding box center [610, 458] width 41 height 14
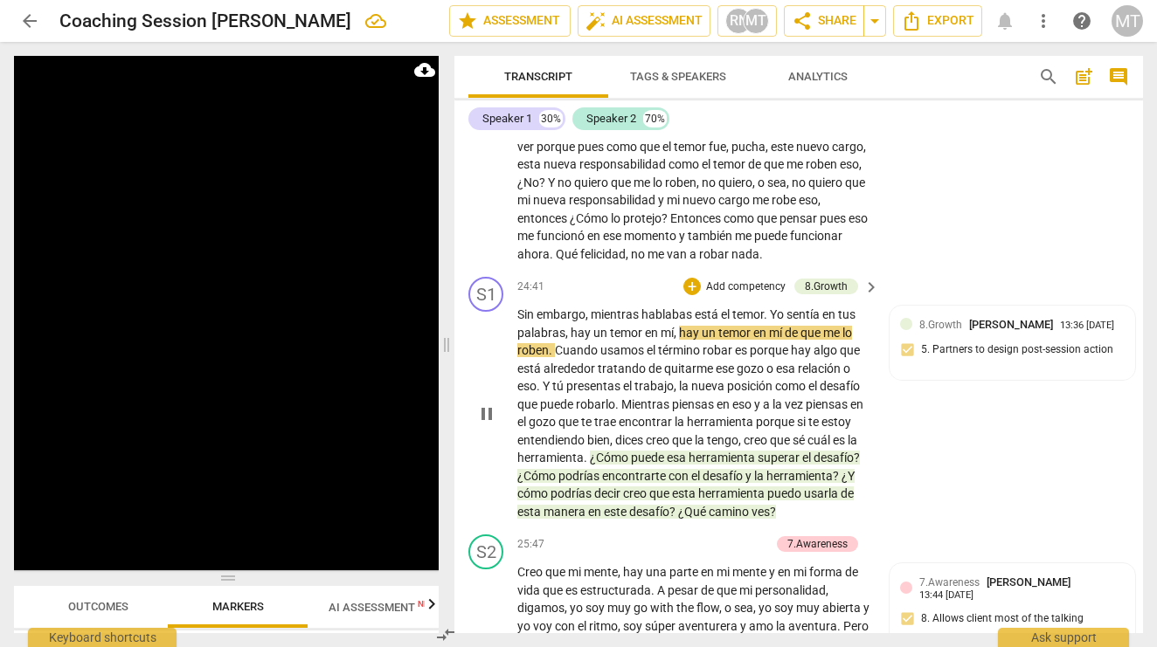
click at [631, 451] on span "¿Cómo" at bounding box center [610, 458] width 41 height 14
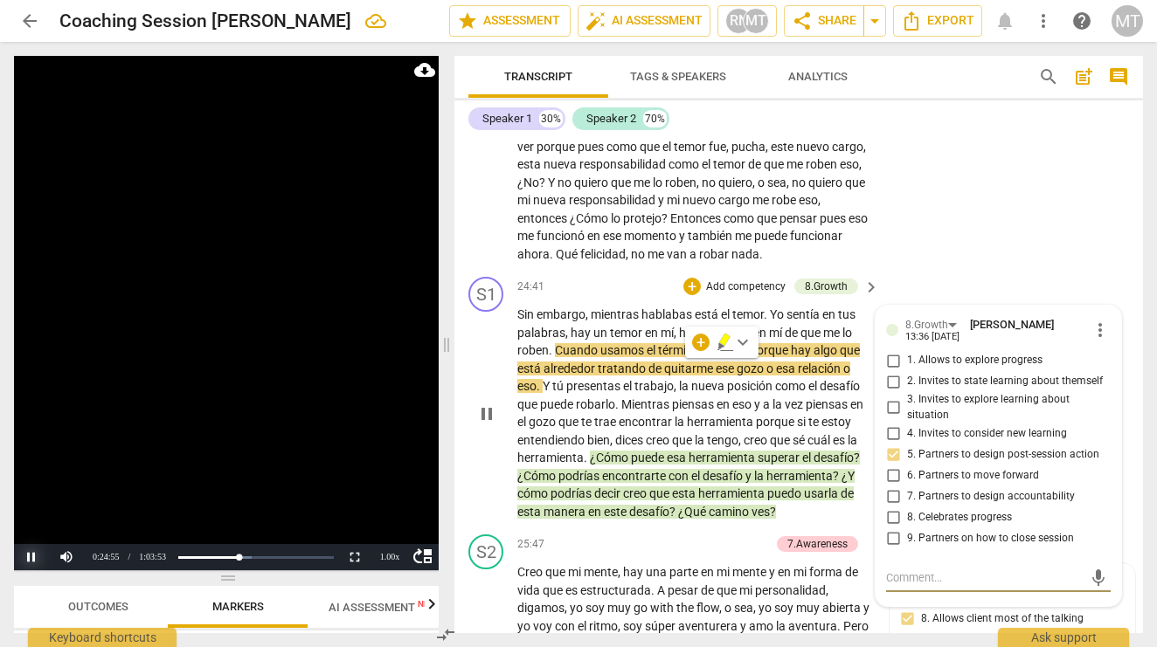
click at [32, 556] on button "Pause" at bounding box center [31, 557] width 35 height 26
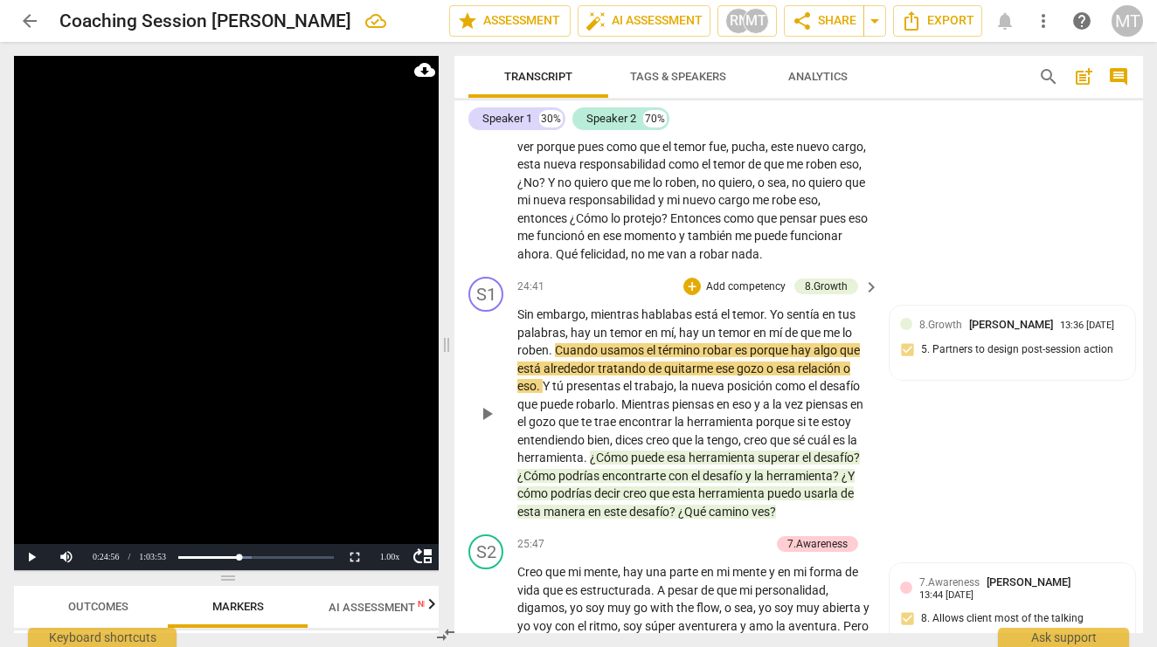
click at [584, 451] on span "herramienta" at bounding box center [550, 458] width 66 height 14
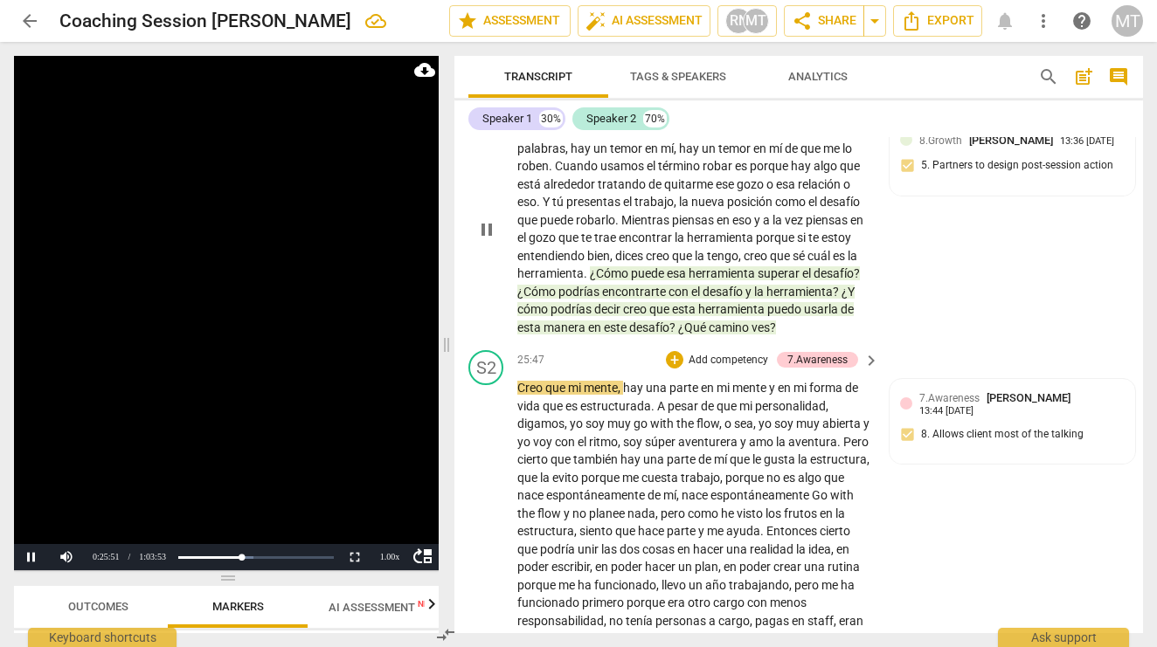
scroll to position [6615, 0]
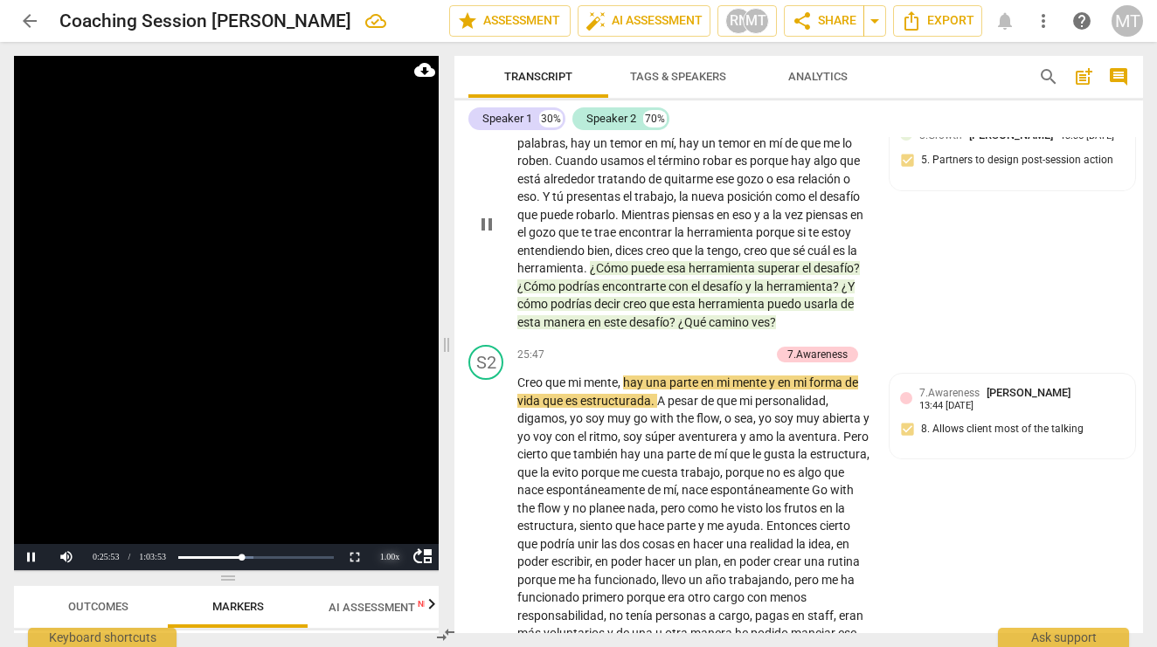
click at [391, 557] on div "1.00 x" at bounding box center [389, 557] width 35 height 26
click at [395, 516] on li "1.5x" at bounding box center [389, 516] width 35 height 19
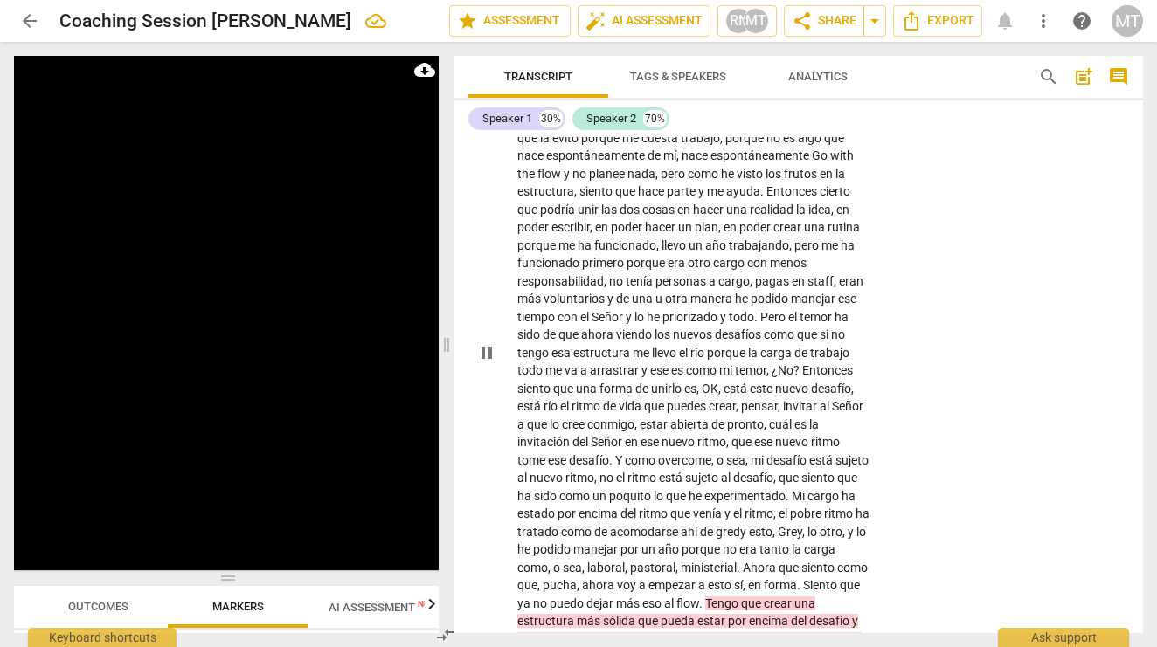
scroll to position [7448, 0]
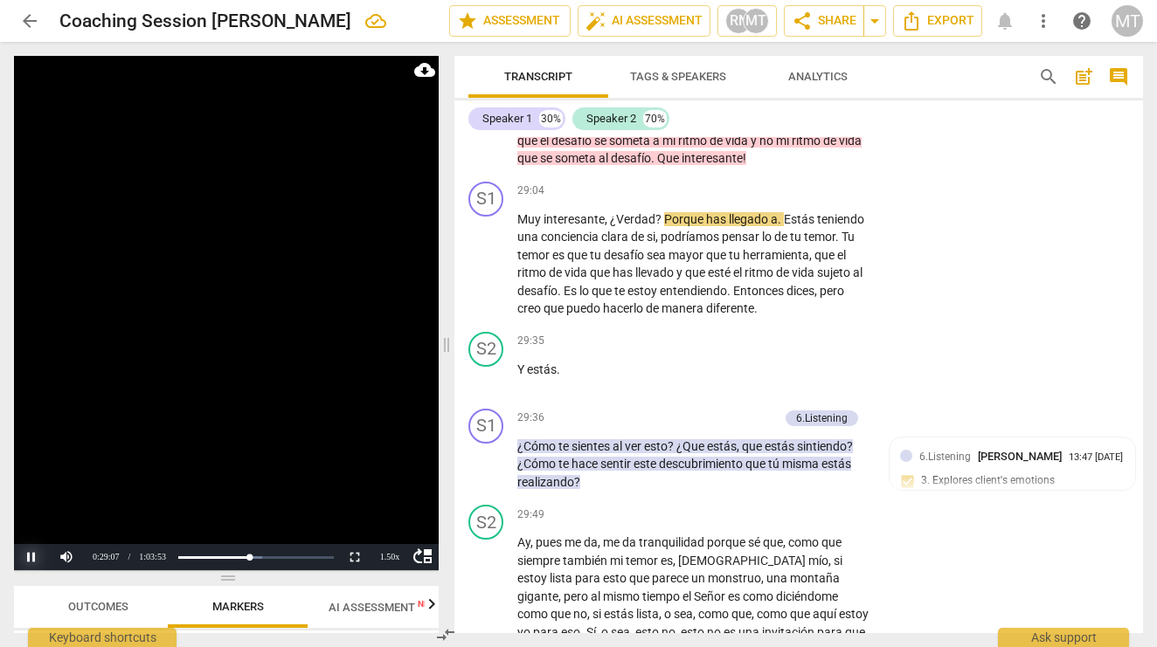
click at [27, 558] on button "Pause" at bounding box center [31, 557] width 35 height 26
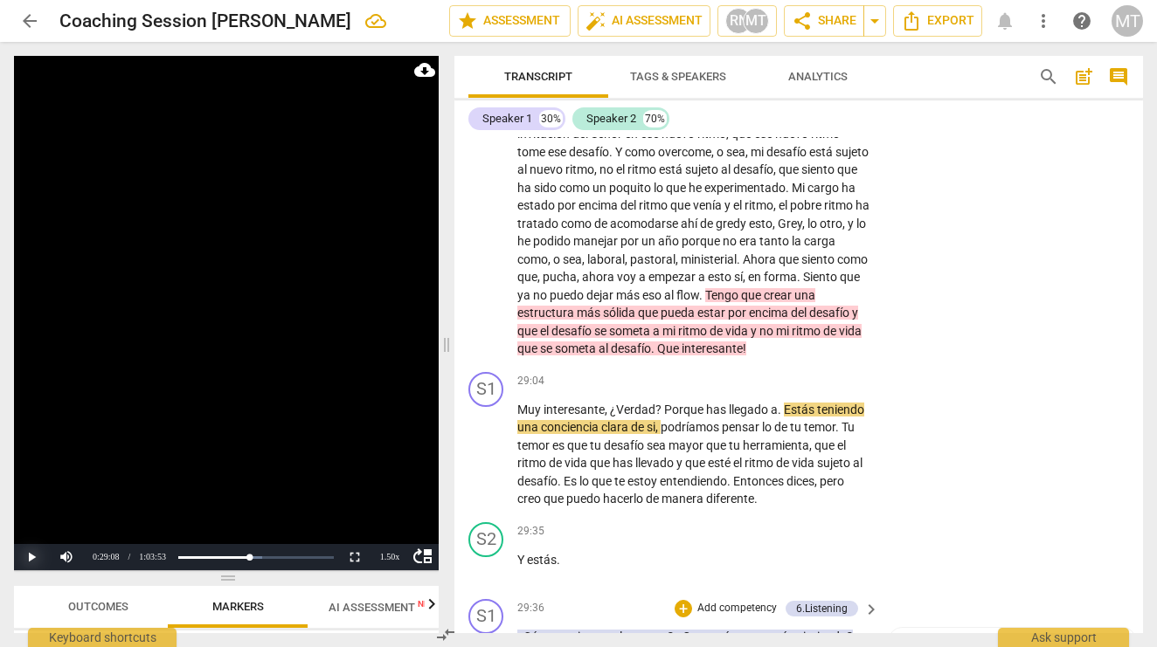
scroll to position [7251, 0]
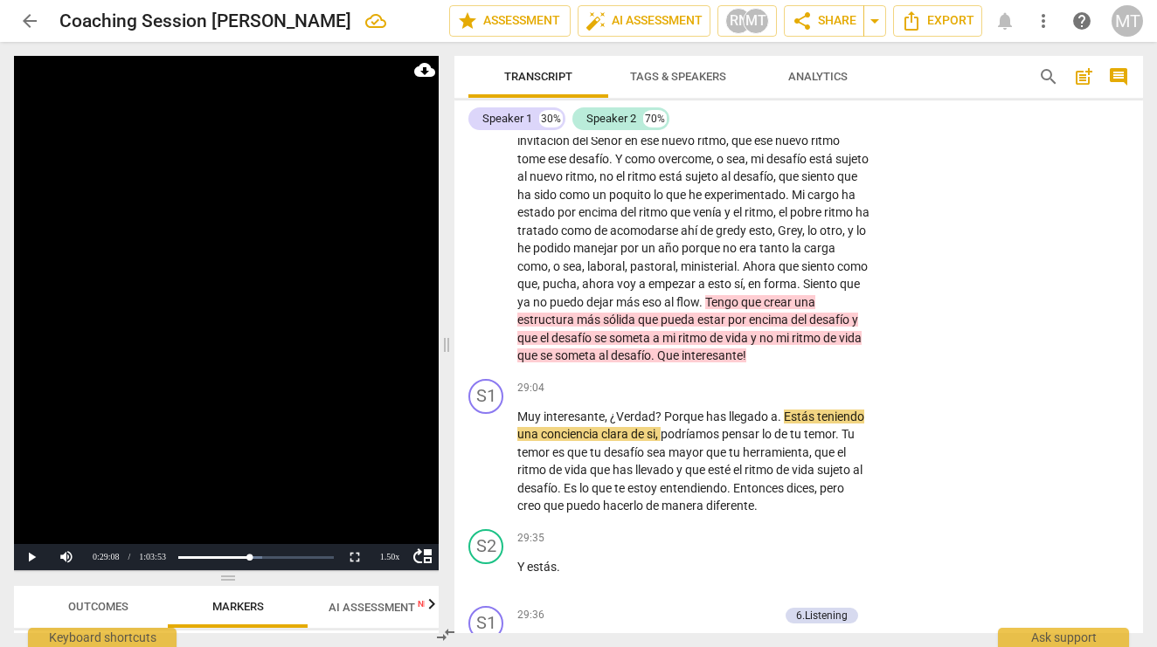
click at [705, 295] on span "Tengo" at bounding box center [723, 302] width 36 height 14
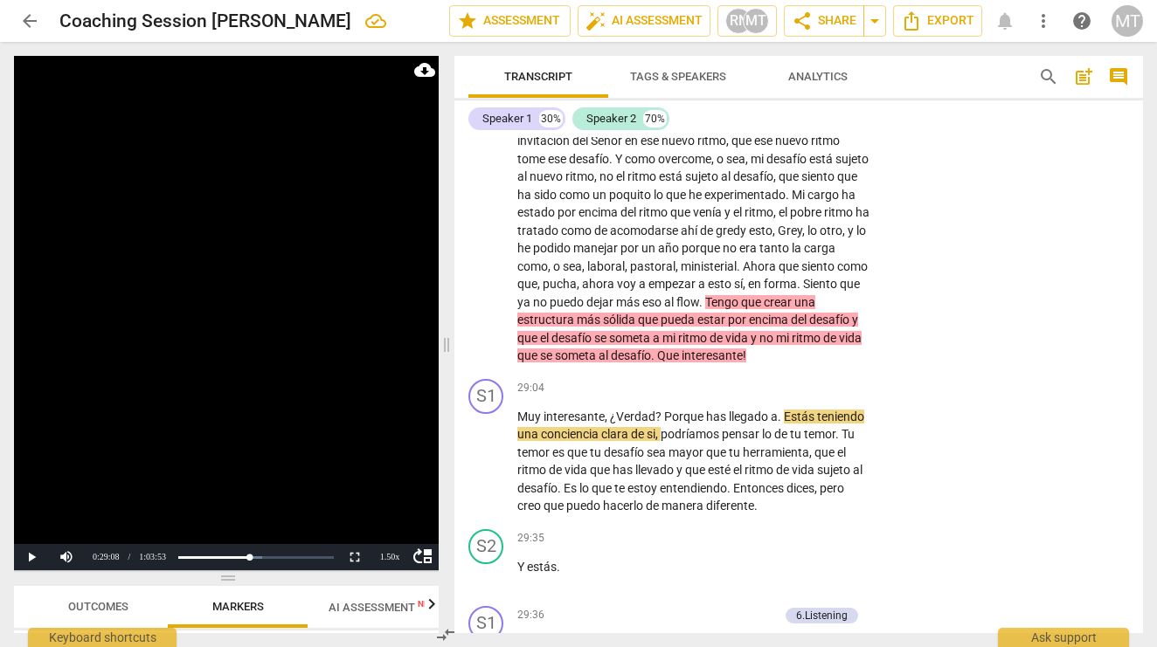
click at [591, 230] on p "Creo que mi mente , hay una parte en mi mente y en mi forma de vida que es estr…" at bounding box center [693, 51] width 353 height 627
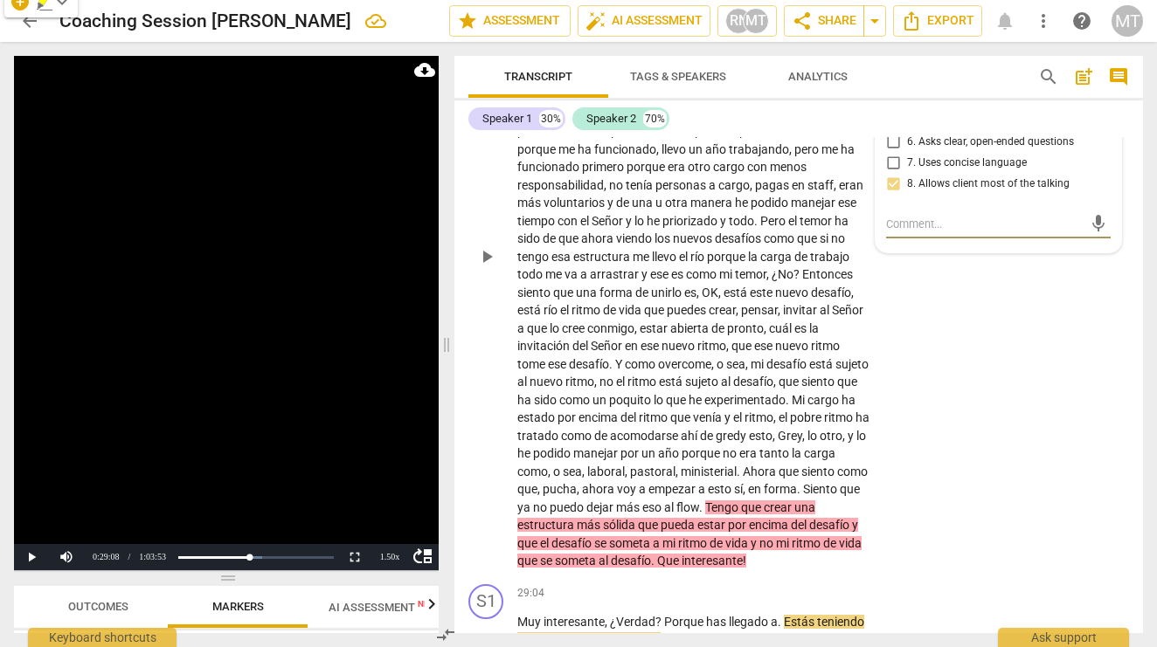
scroll to position [7046, 0]
click at [676, 500] on span "flow" at bounding box center [687, 507] width 23 height 14
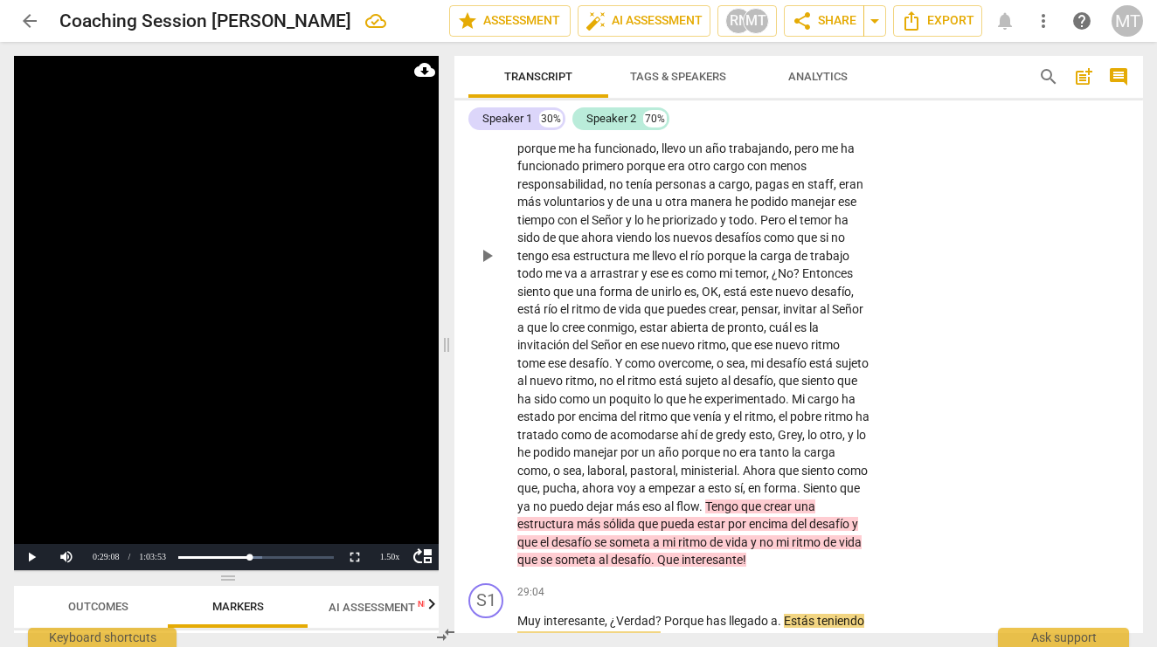
click at [676, 500] on span "flow" at bounding box center [687, 507] width 23 height 14
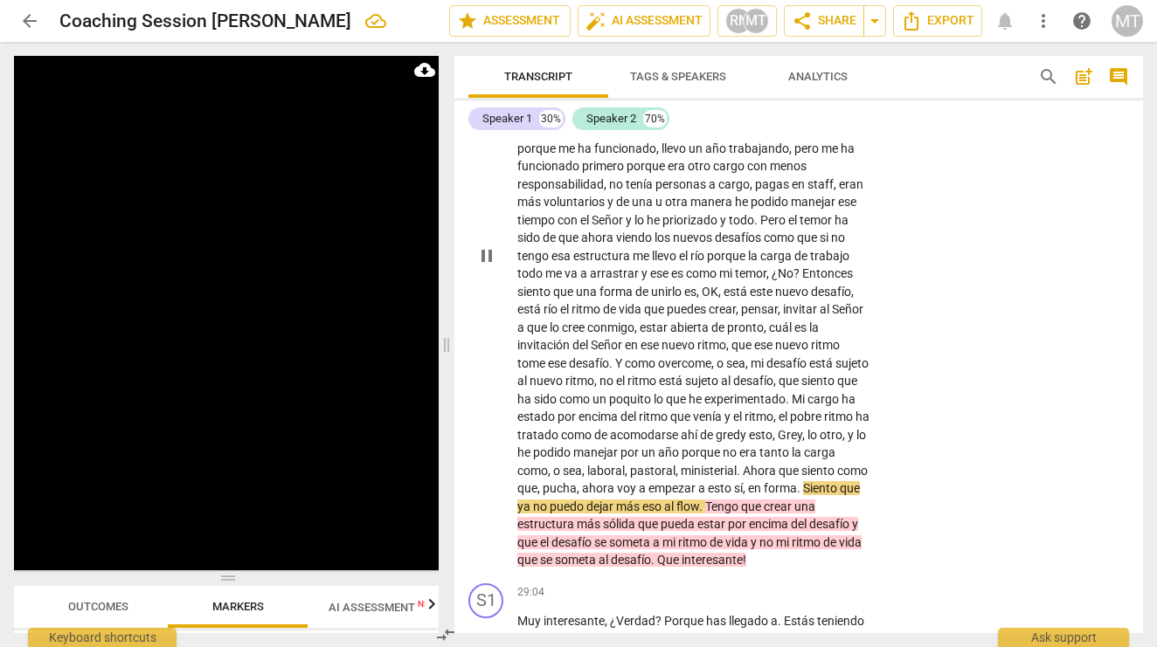
click at [607, 441] on p "Creo que mi mente , hay una parte en mi mente y en mi forma de vida que es estr…" at bounding box center [693, 255] width 353 height 627
click at [749, 517] on span "encima" at bounding box center [770, 524] width 42 height 14
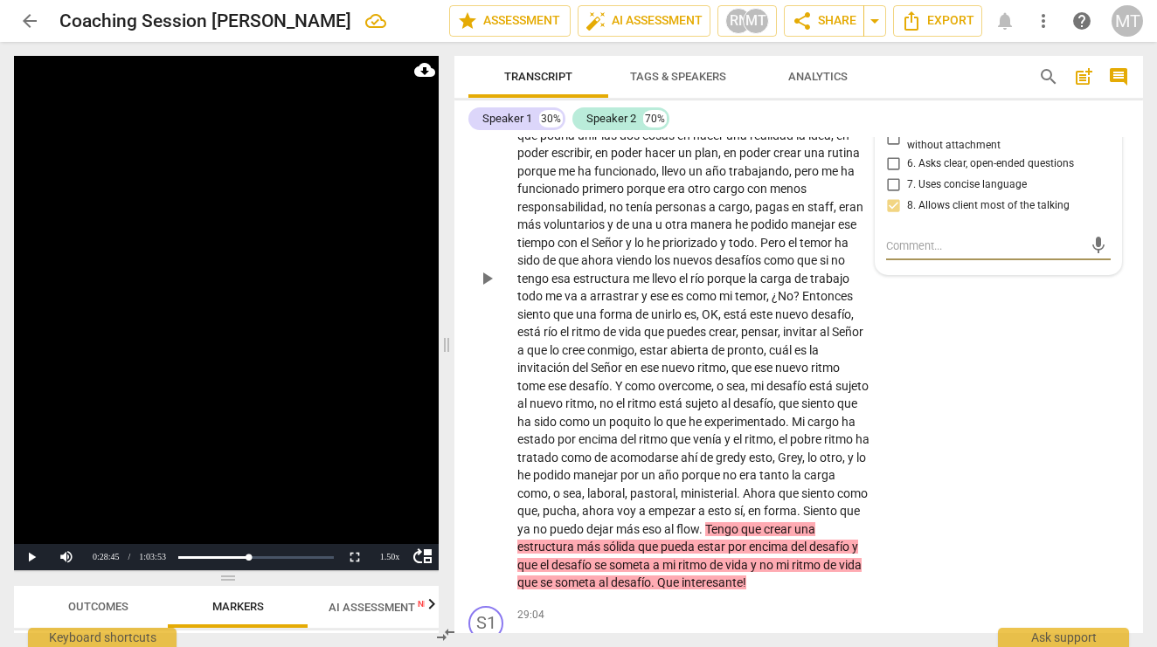
scroll to position [7024, 0]
click at [676, 522] on span "flow" at bounding box center [687, 529] width 23 height 14
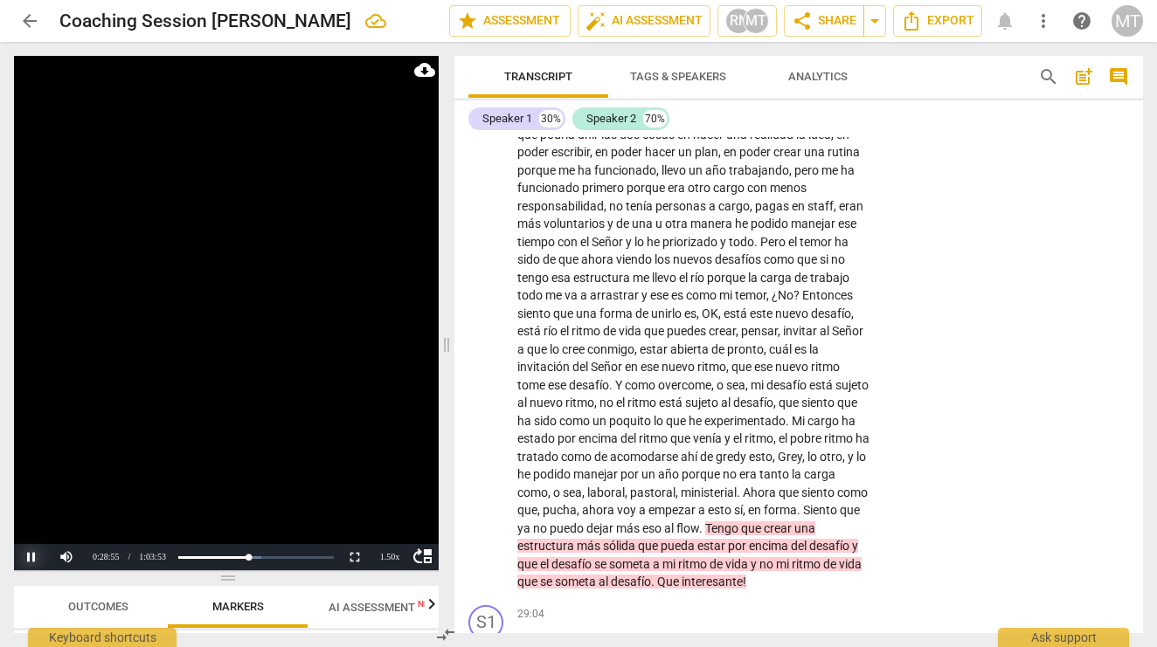
click at [28, 558] on button "Pause" at bounding box center [31, 557] width 35 height 26
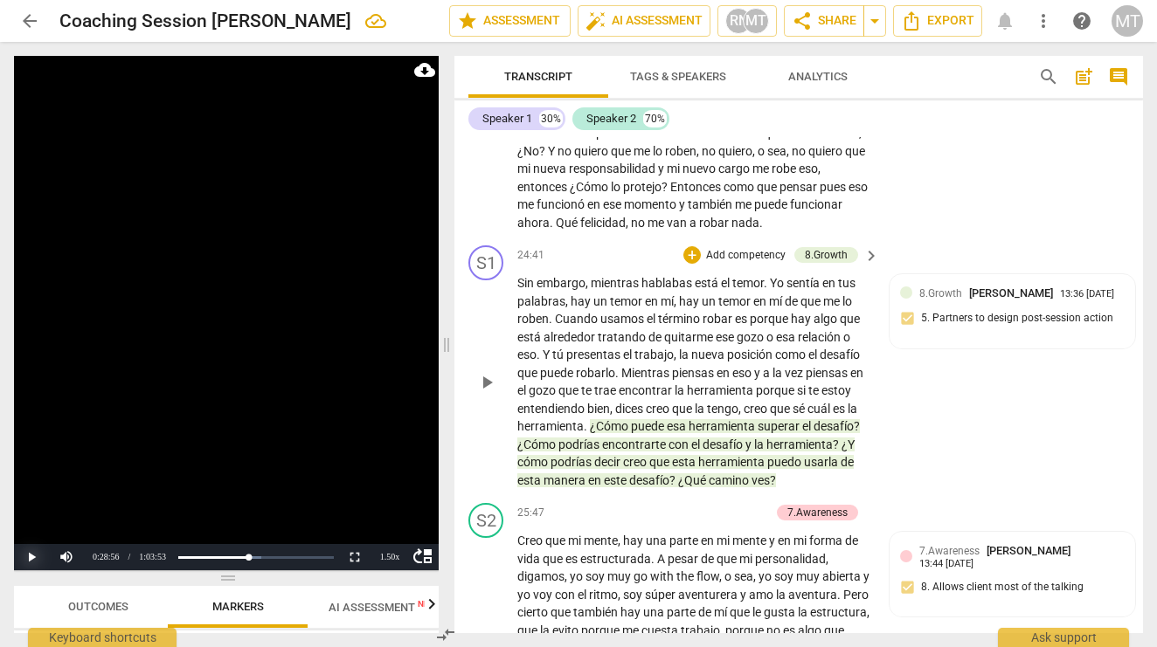
scroll to position [6457, 0]
click at [709, 473] on span "¿Qué" at bounding box center [693, 480] width 31 height 14
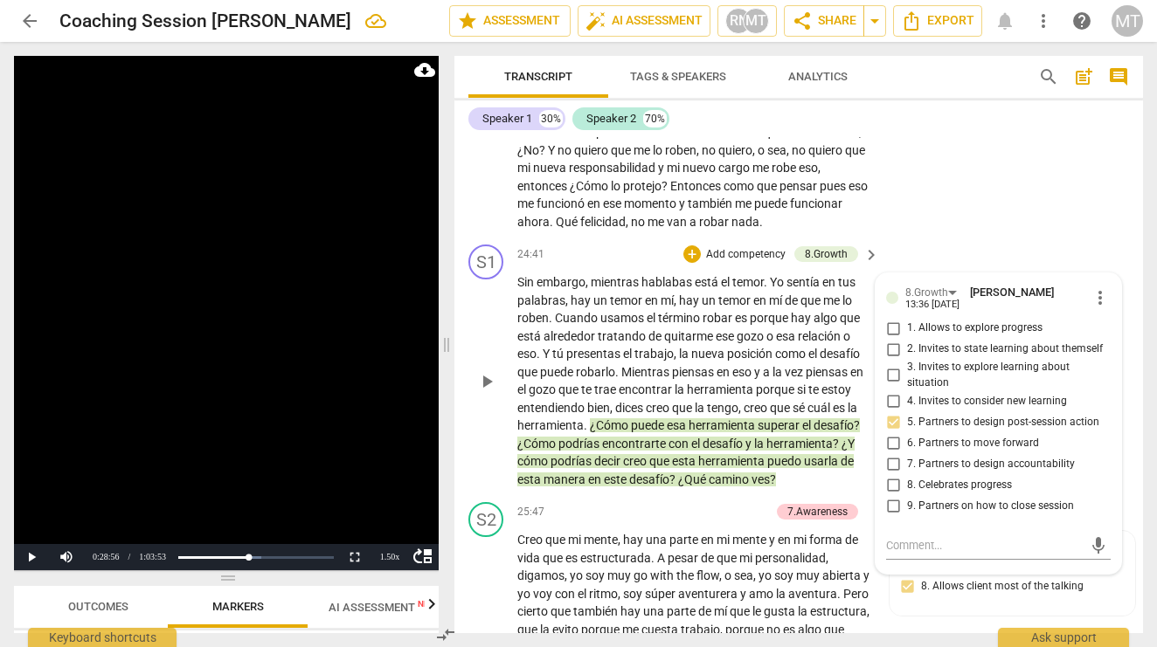
click at [709, 473] on span "¿Qué" at bounding box center [693, 480] width 31 height 14
click at [669, 473] on span "desafío" at bounding box center [649, 480] width 40 height 14
click at [629, 473] on span "este" at bounding box center [616, 480] width 25 height 14
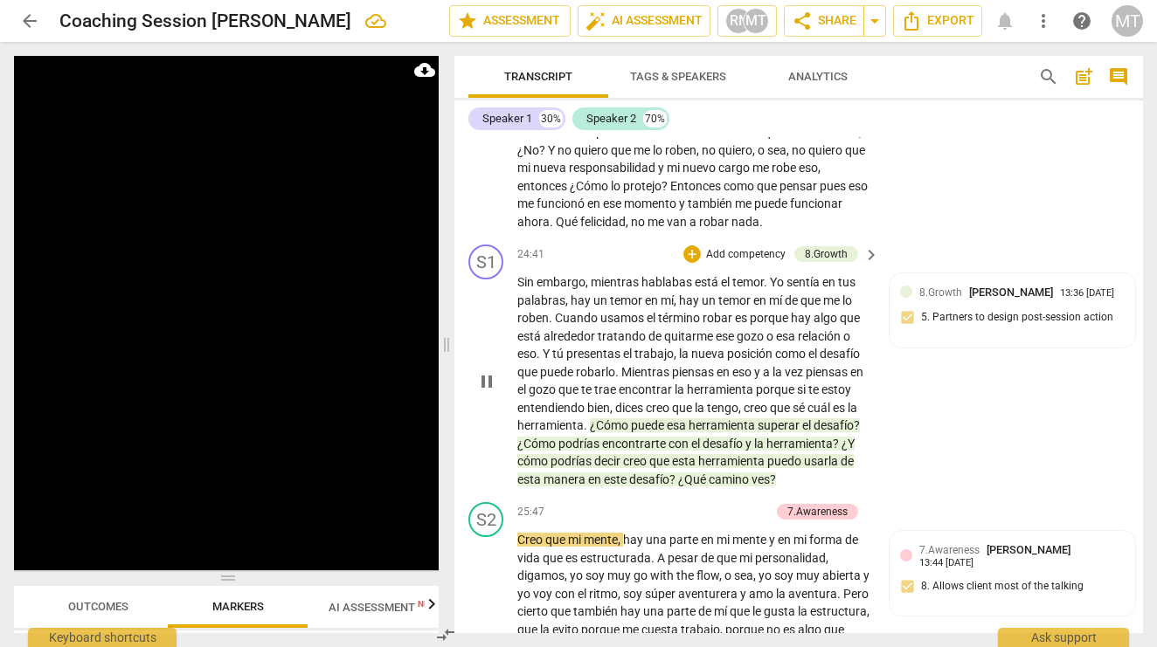
click at [629, 473] on span "este" at bounding box center [616, 480] width 25 height 14
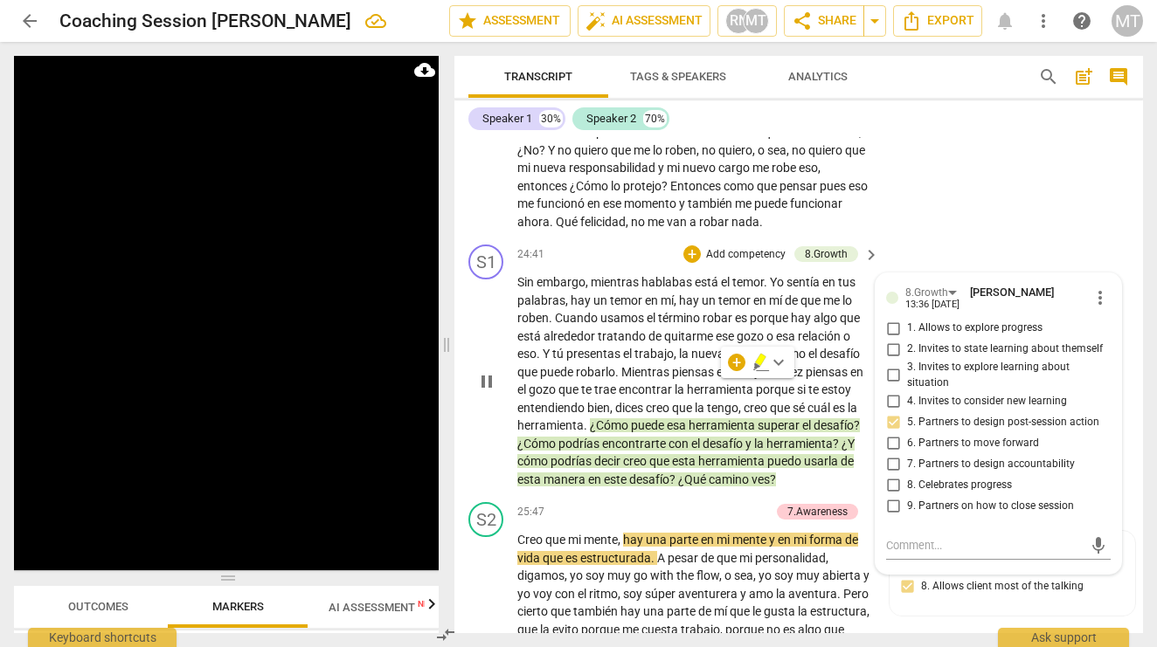
click at [669, 473] on span "desafío" at bounding box center [649, 480] width 40 height 14
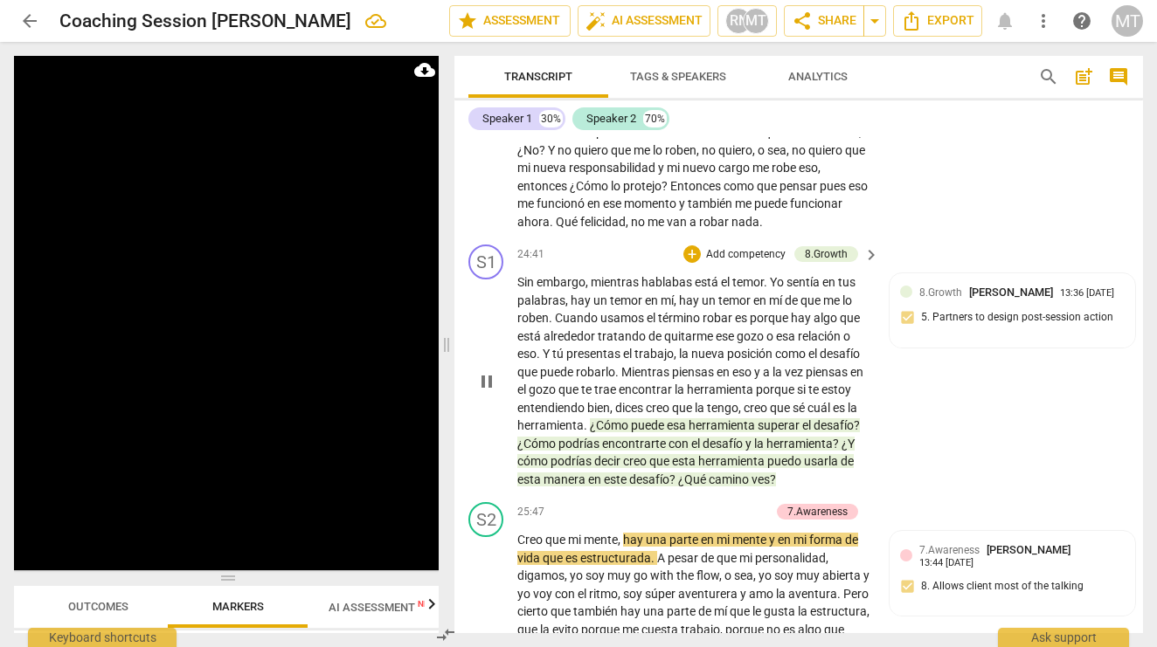
click at [584, 418] on span "herramienta" at bounding box center [550, 425] width 66 height 14
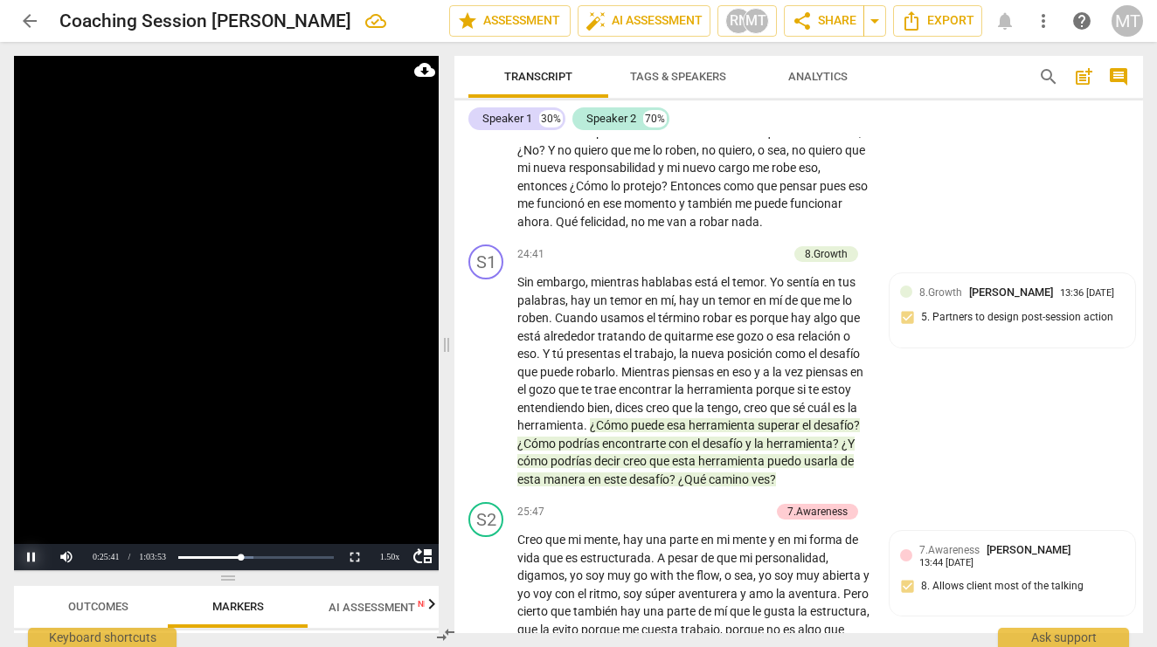
click at [27, 556] on button "Pause" at bounding box center [31, 557] width 35 height 26
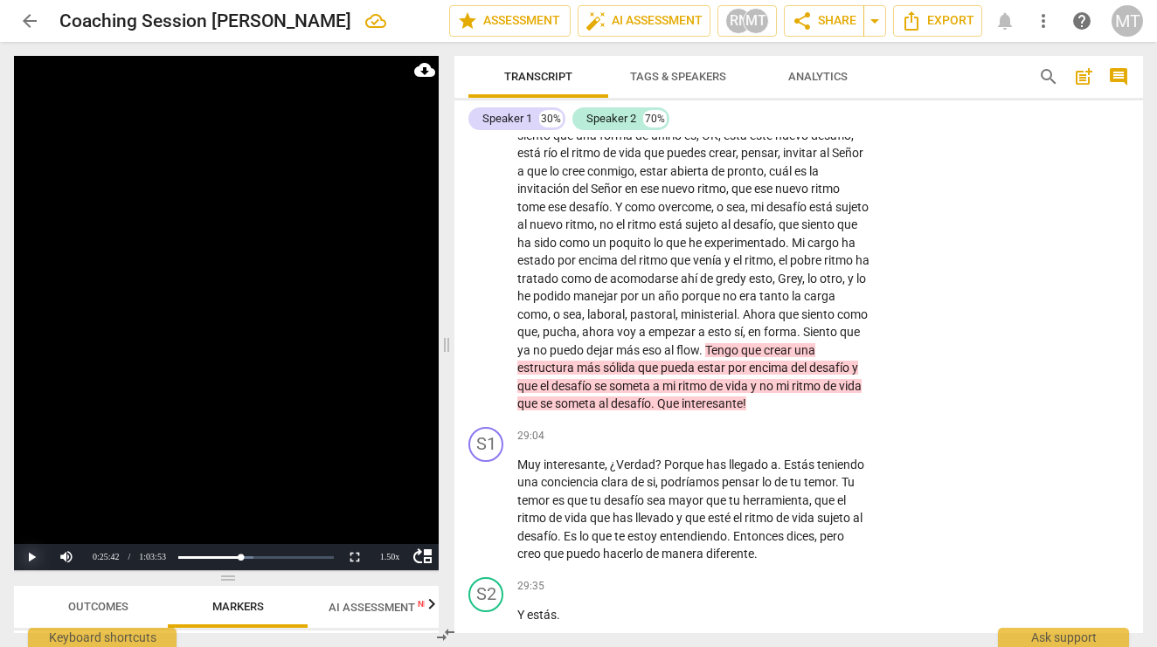
scroll to position [7235, 0]
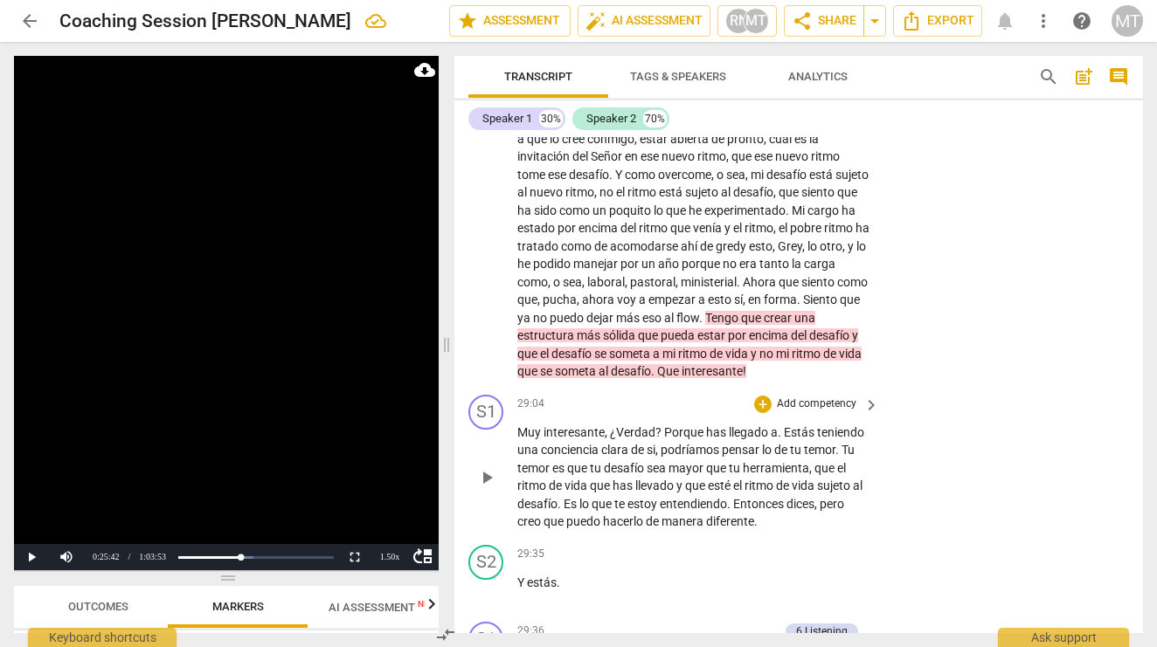
click at [569, 425] on span "interesante" at bounding box center [573, 432] width 61 height 14
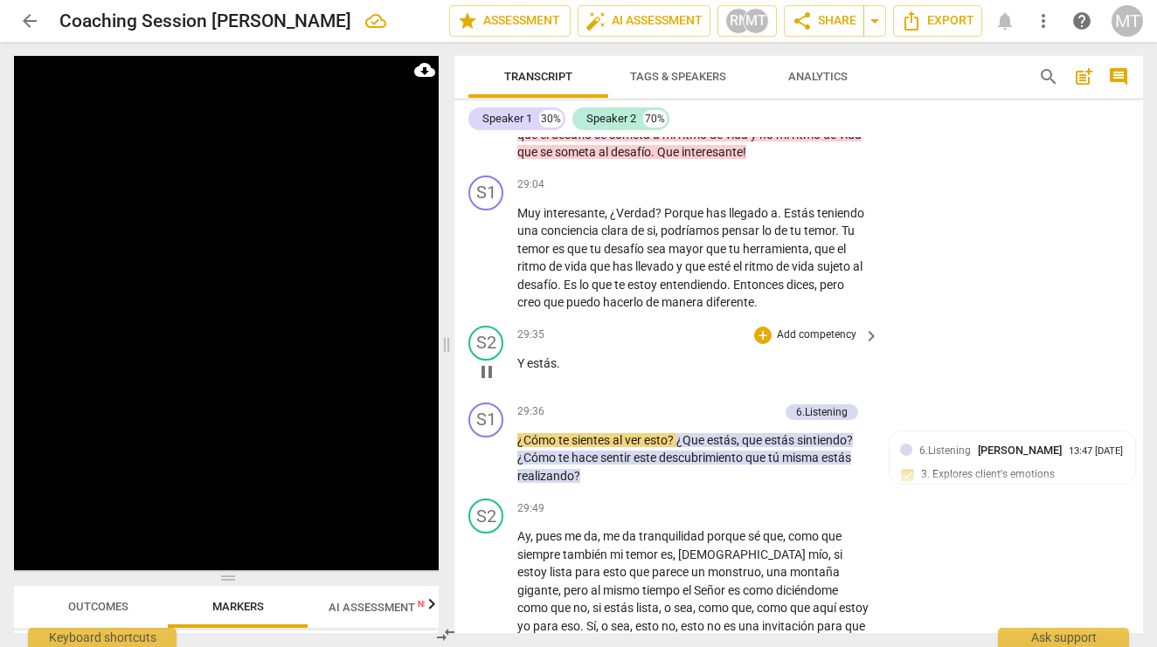
scroll to position [7456, 0]
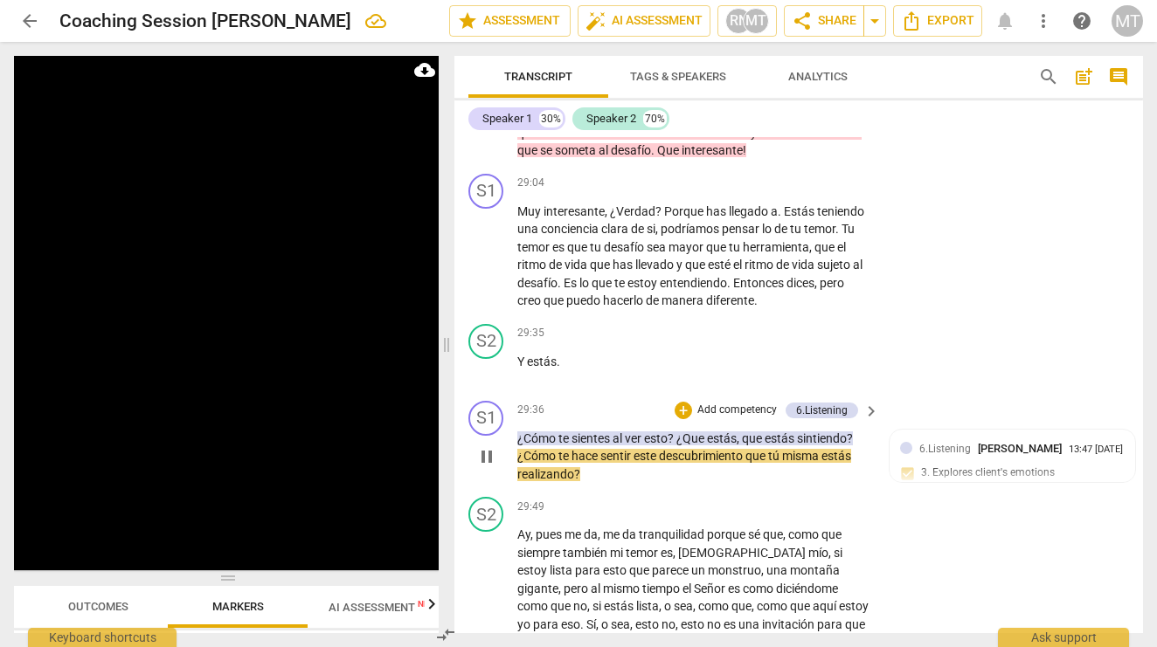
click at [488, 446] on span "pause" at bounding box center [486, 456] width 21 height 21
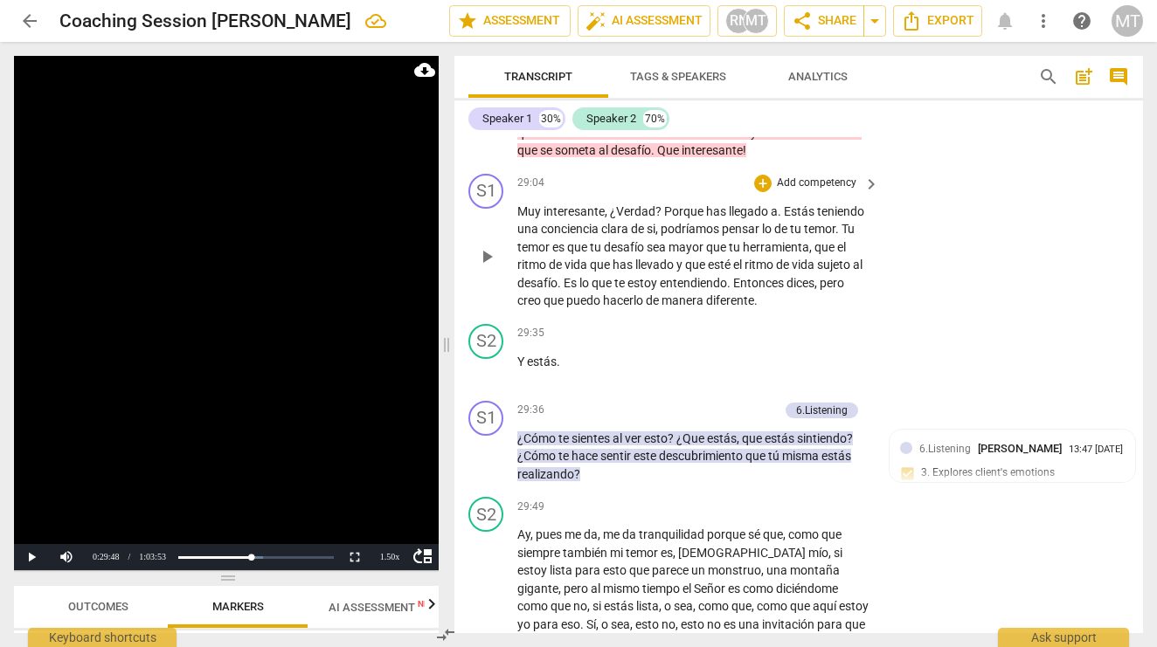
click at [729, 203] on p "Muy interesante , ¿Verdad ? Porque has llegado a . Estás teniendo una concienci…" at bounding box center [693, 256] width 353 height 107
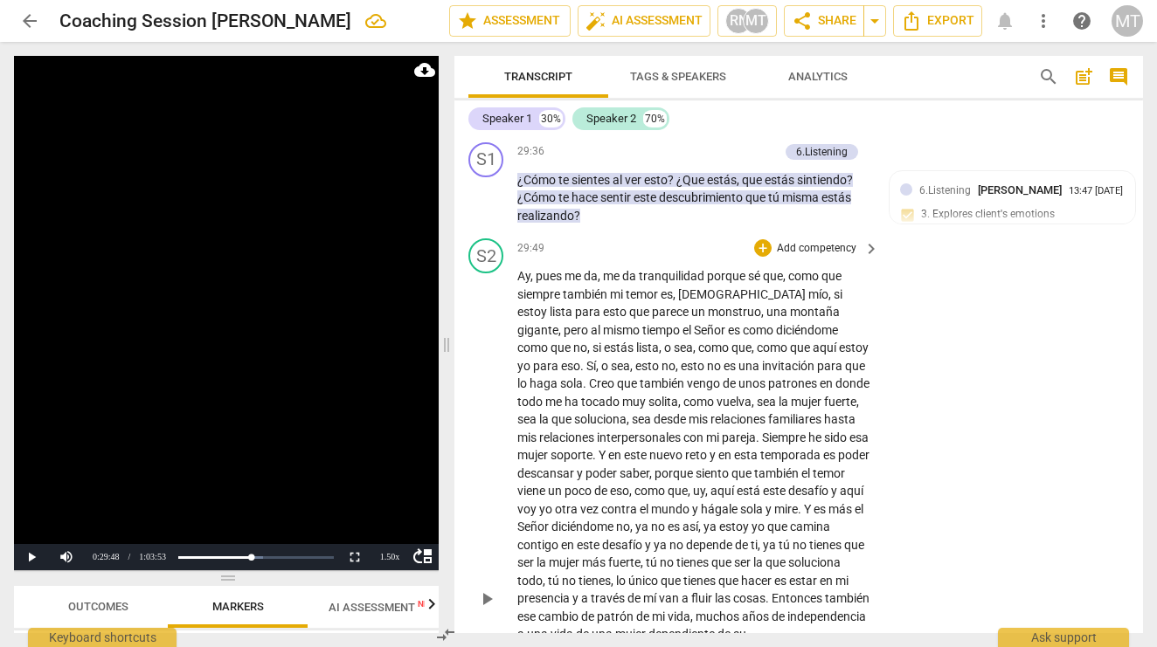
scroll to position [7716, 0]
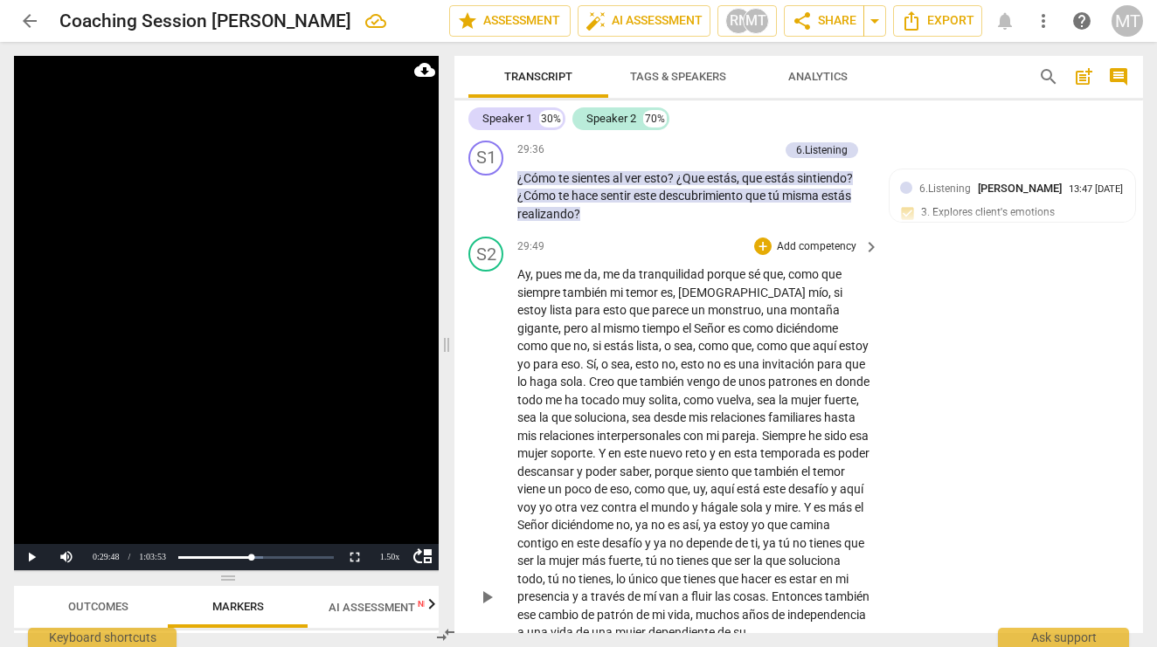
click at [532, 267] on span "," at bounding box center [532, 274] width 5 height 14
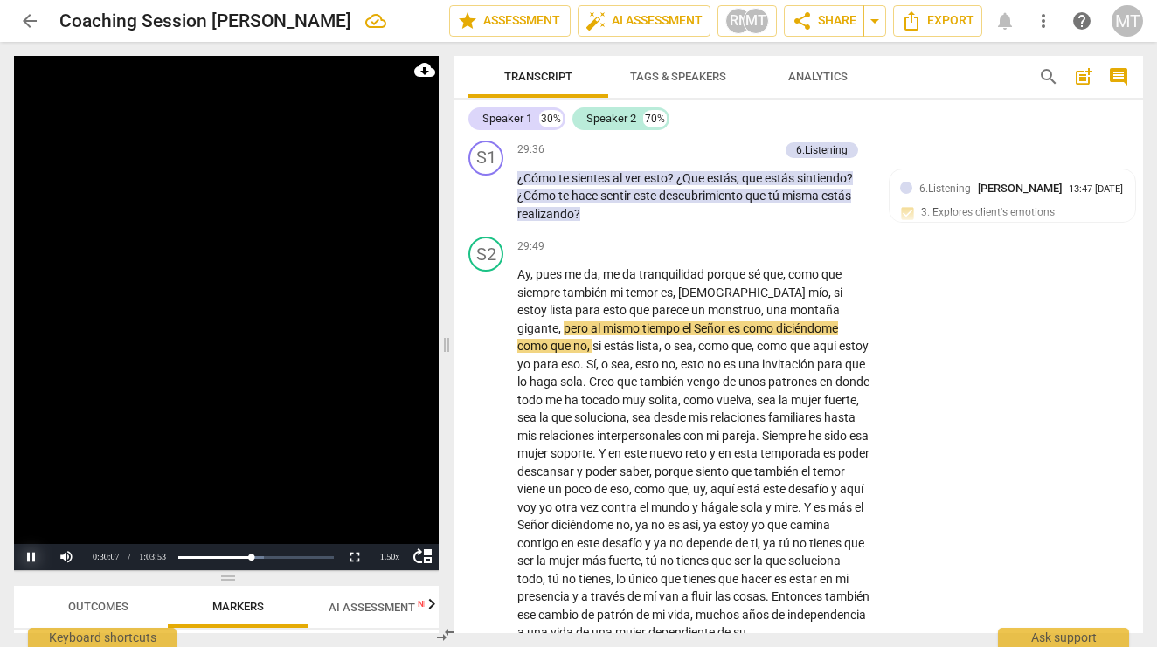
click at [32, 561] on button "Pause" at bounding box center [31, 557] width 35 height 26
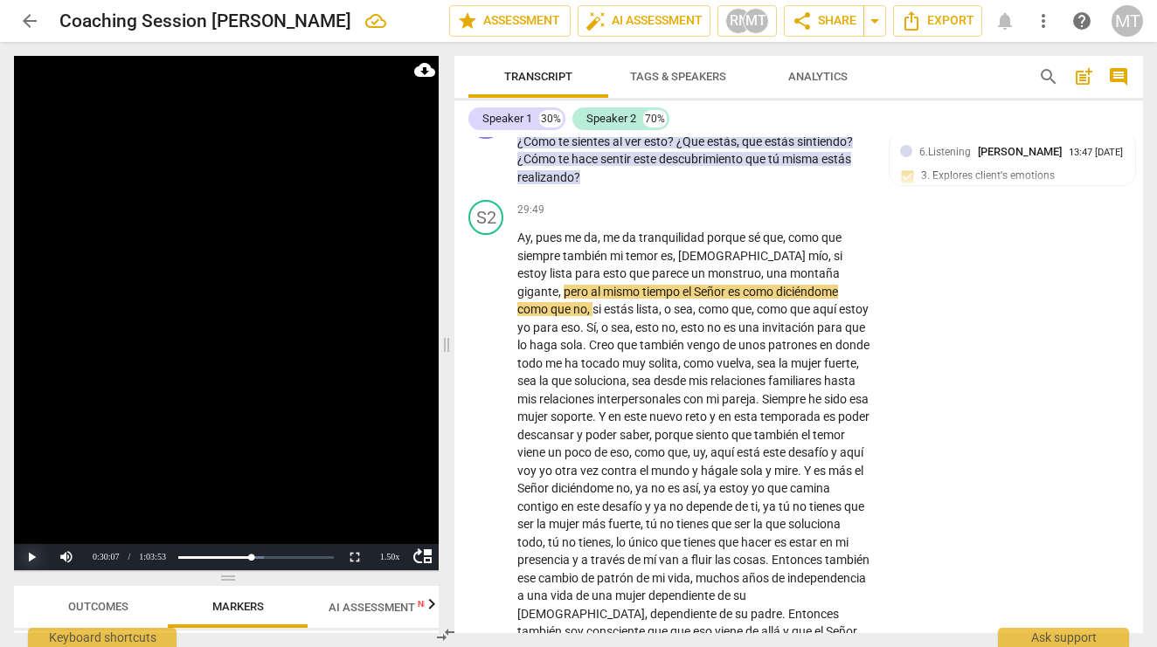
scroll to position [7756, 0]
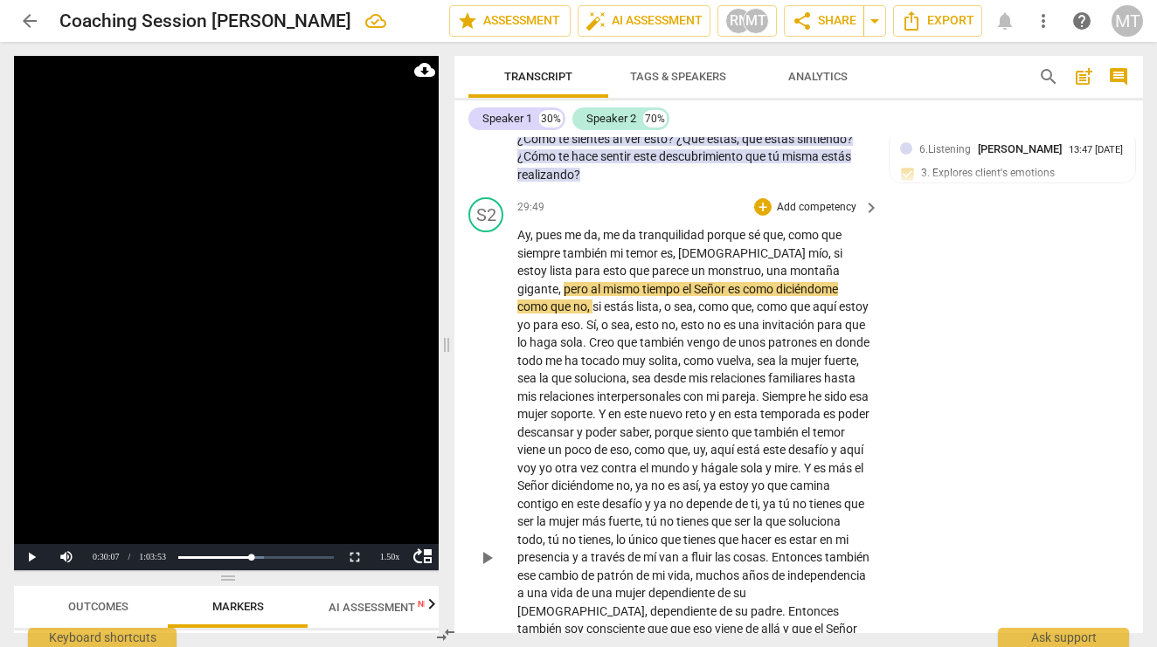
click at [603, 282] on span "al" at bounding box center [597, 289] width 12 height 14
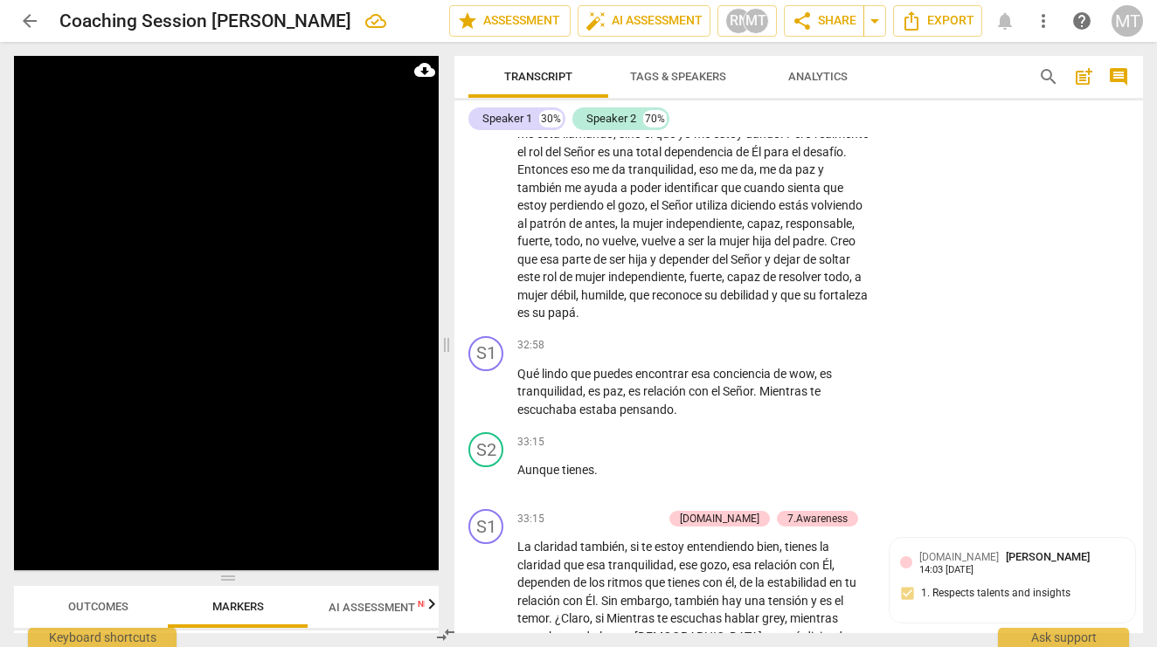
scroll to position [8326, 0]
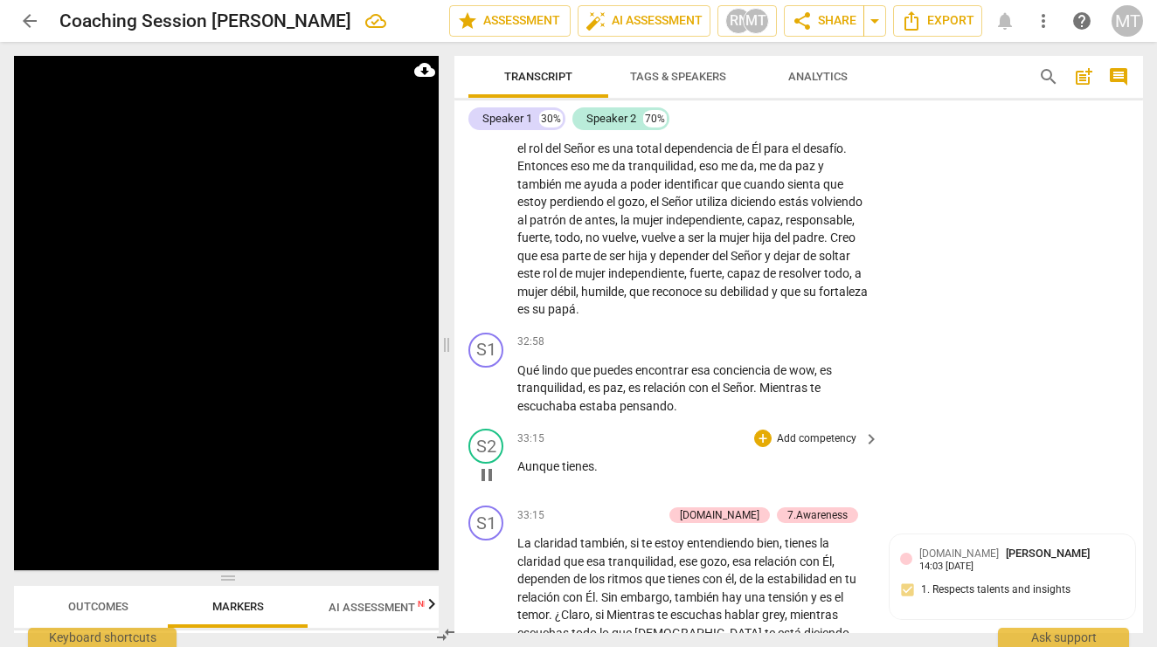
click at [515, 429] on div "S2 play_arrow pause" at bounding box center [492, 460] width 49 height 63
click at [519, 460] on span "Aunque" at bounding box center [539, 467] width 45 height 14
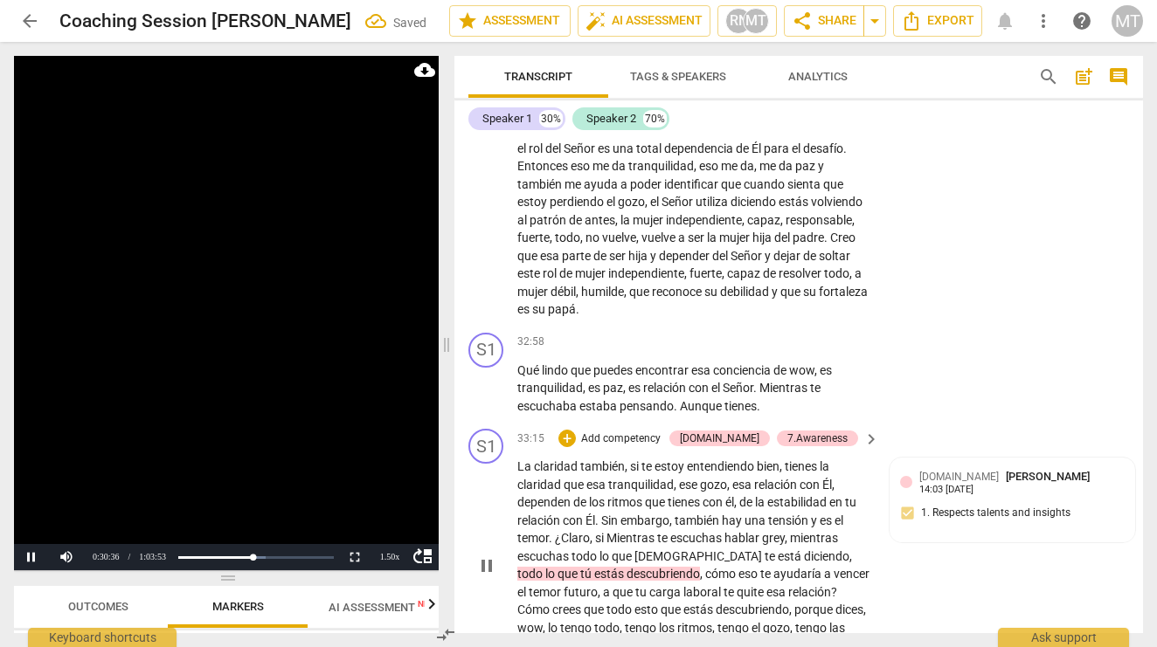
click at [519, 460] on span "La" at bounding box center [525, 467] width 17 height 14
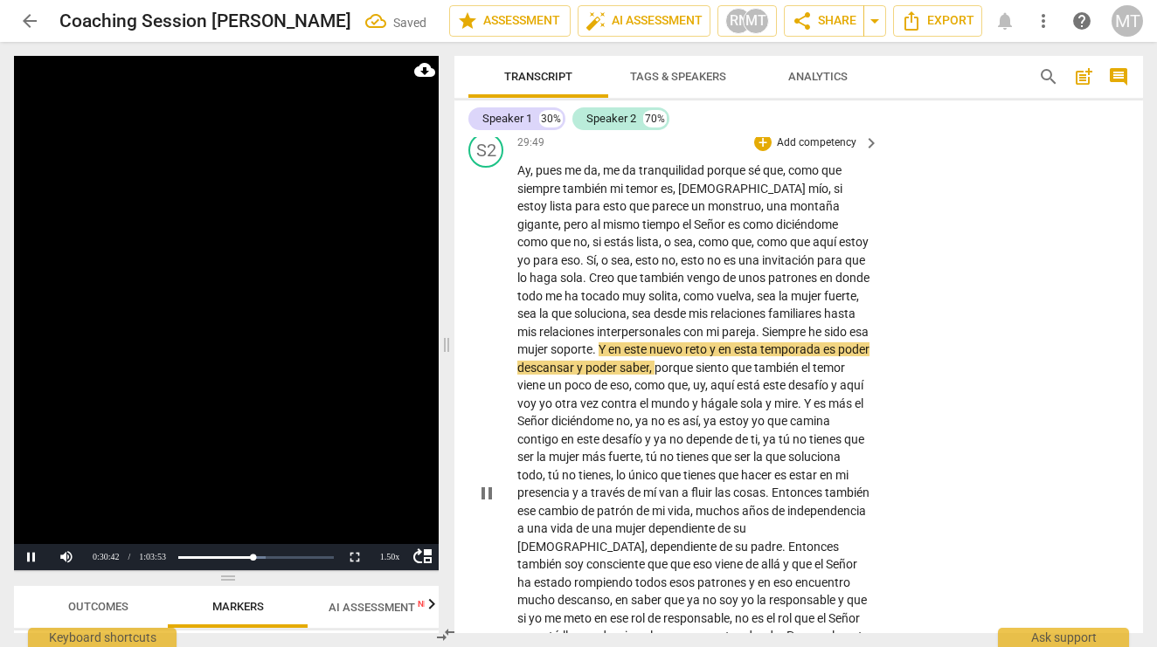
scroll to position [7940, 0]
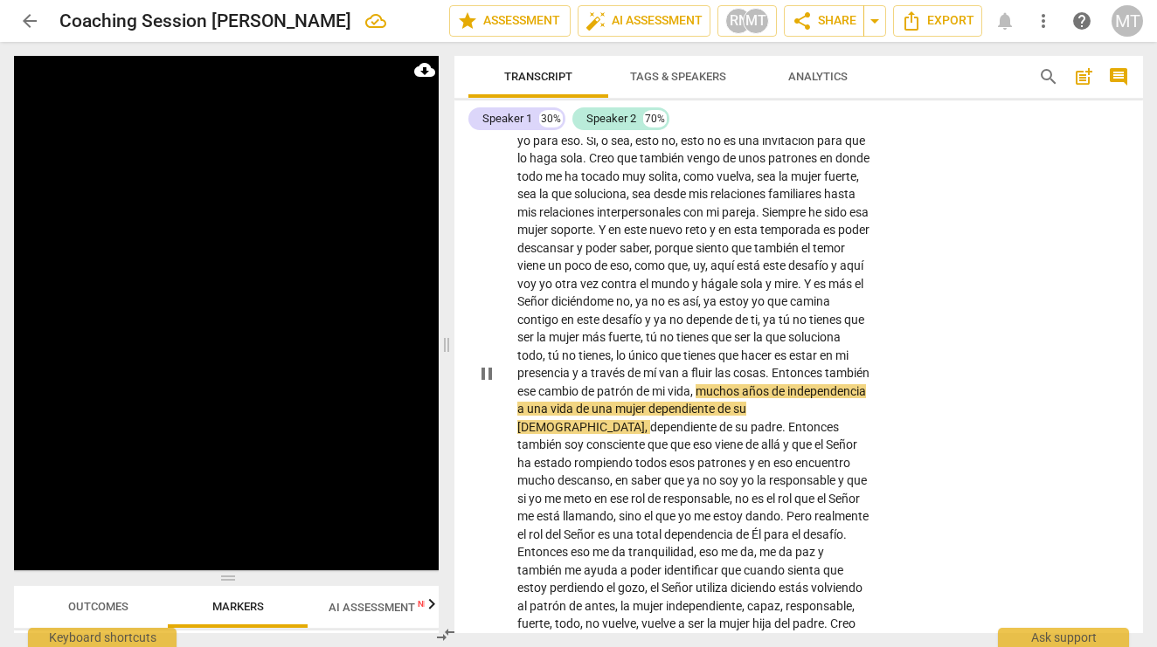
click at [485, 363] on span "pause" at bounding box center [486, 373] width 21 height 21
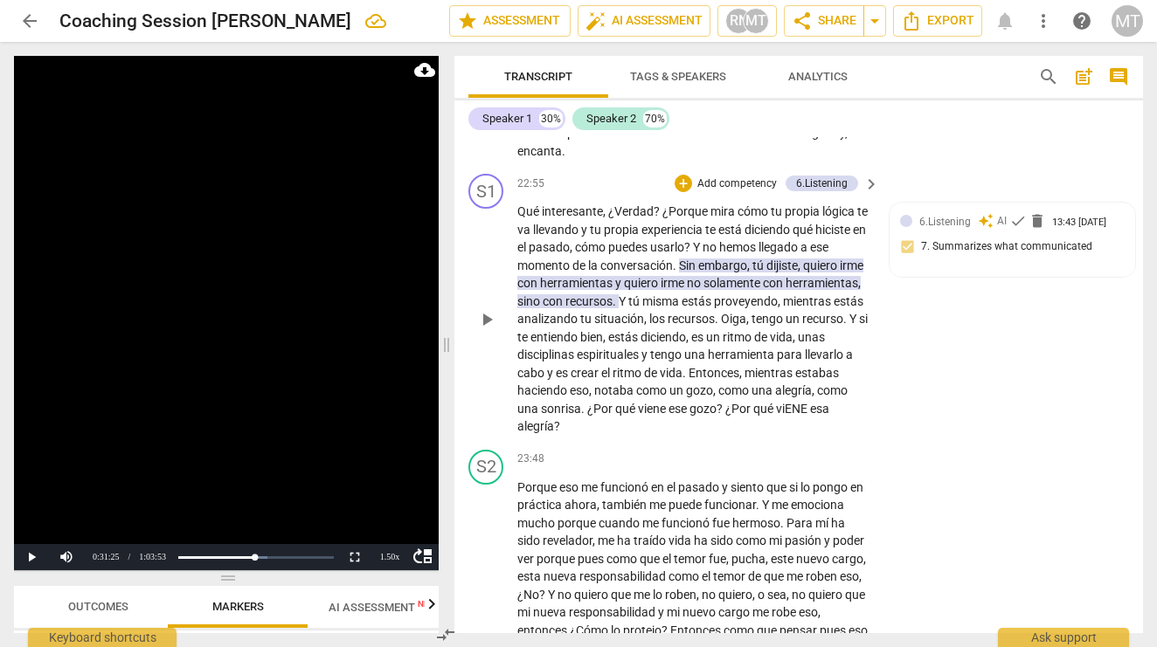
scroll to position [6006, 0]
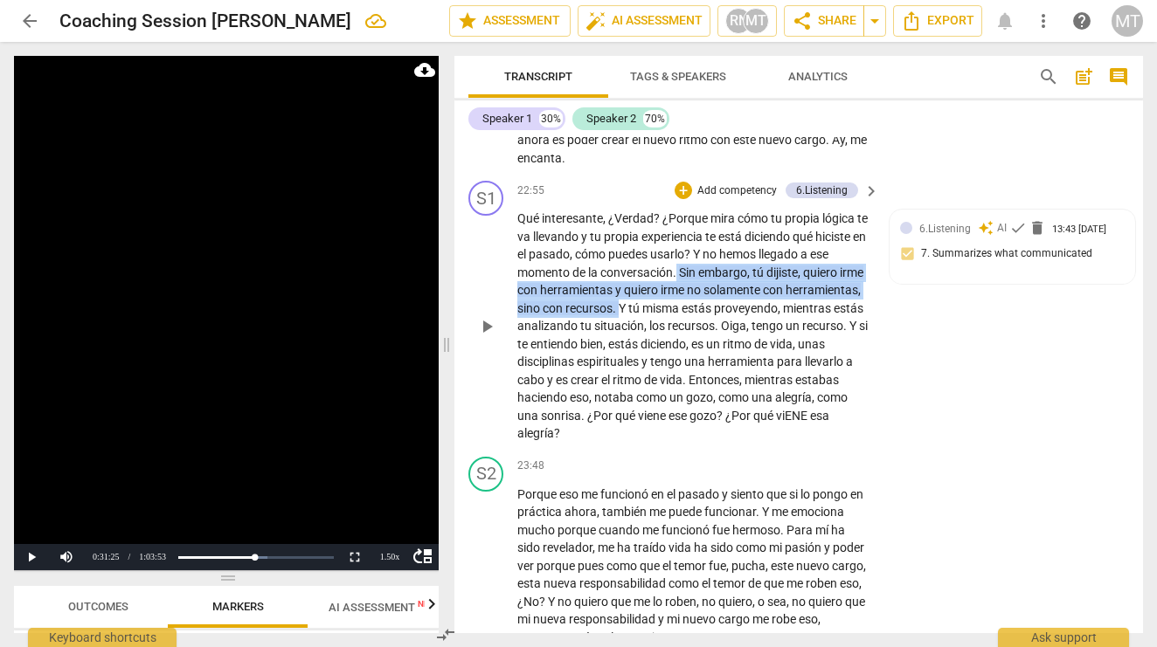
drag, startPoint x: 699, startPoint y: 225, endPoint x: 709, endPoint y: 189, distance: 37.3
click at [709, 210] on p "Qué interesante , ¿Verdad ? ¿Porque mira cómo tu propia lógica te va llevando y…" at bounding box center [693, 326] width 353 height 233
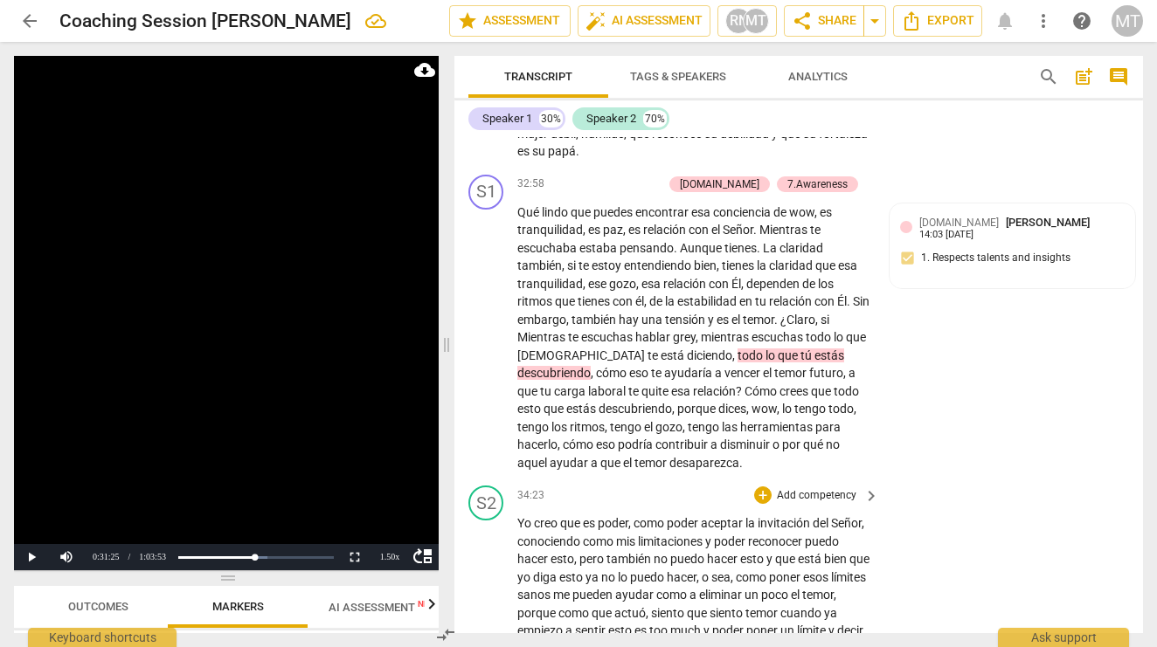
scroll to position [8486, 0]
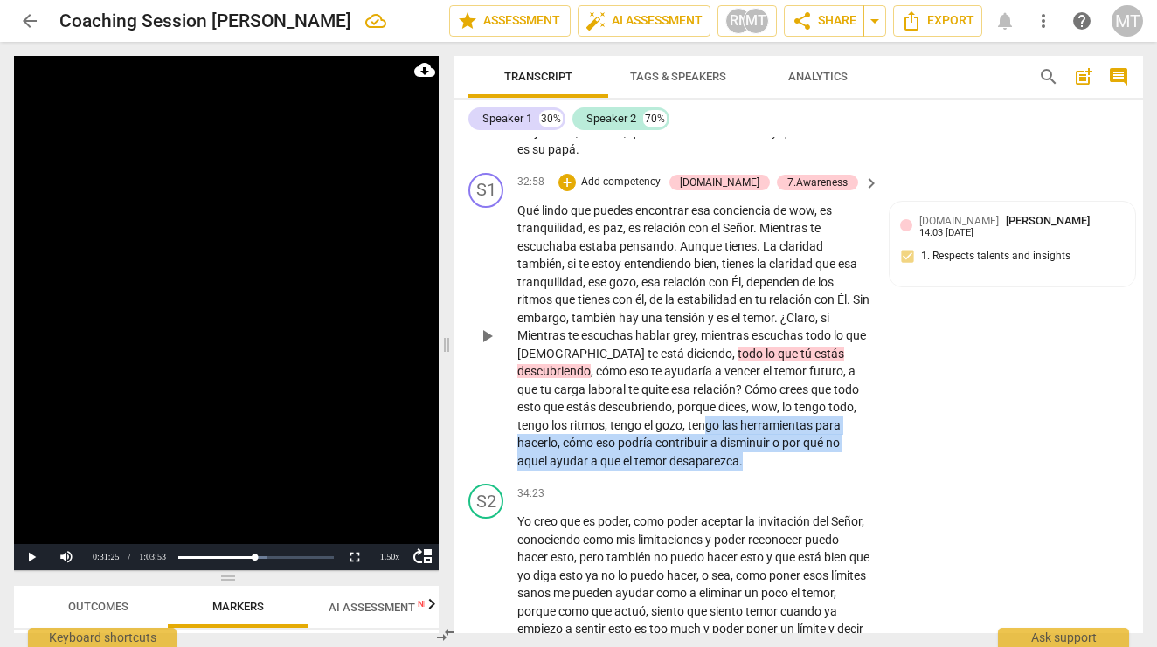
drag, startPoint x: 719, startPoint y: 363, endPoint x: 654, endPoint y: 327, distance: 75.1
click at [654, 327] on p "Qué lindo que puedes encontrar esa conciencia de wow , es tranquilidad , es paz…" at bounding box center [693, 336] width 353 height 269
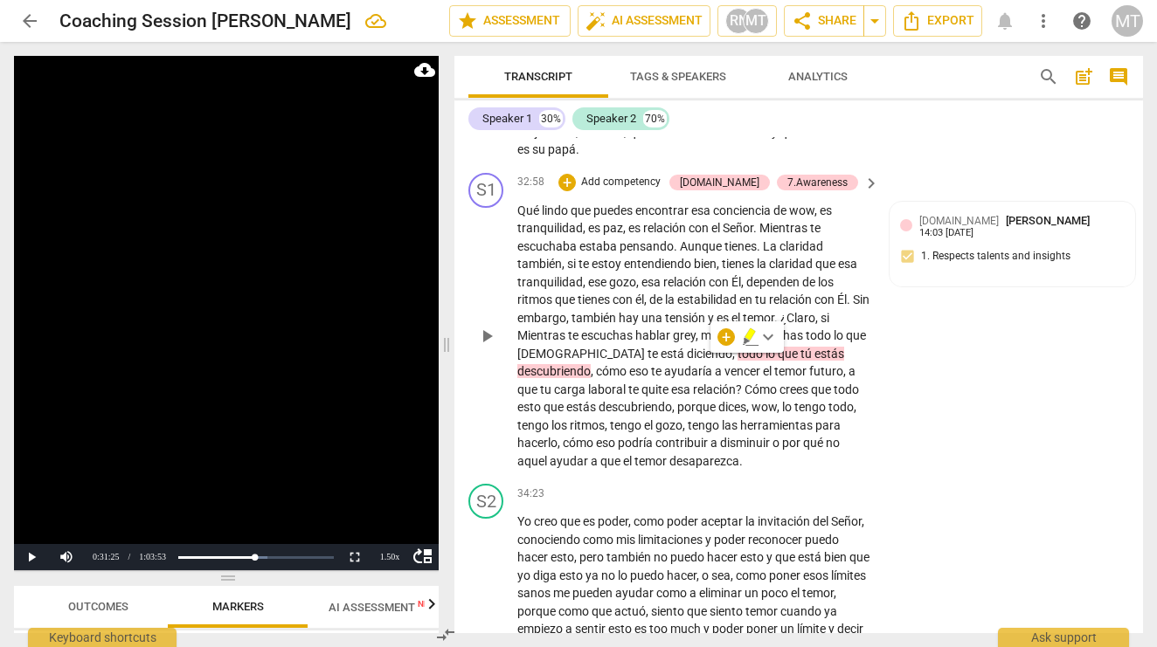
click at [688, 418] on span "tengo" at bounding box center [705, 425] width 34 height 14
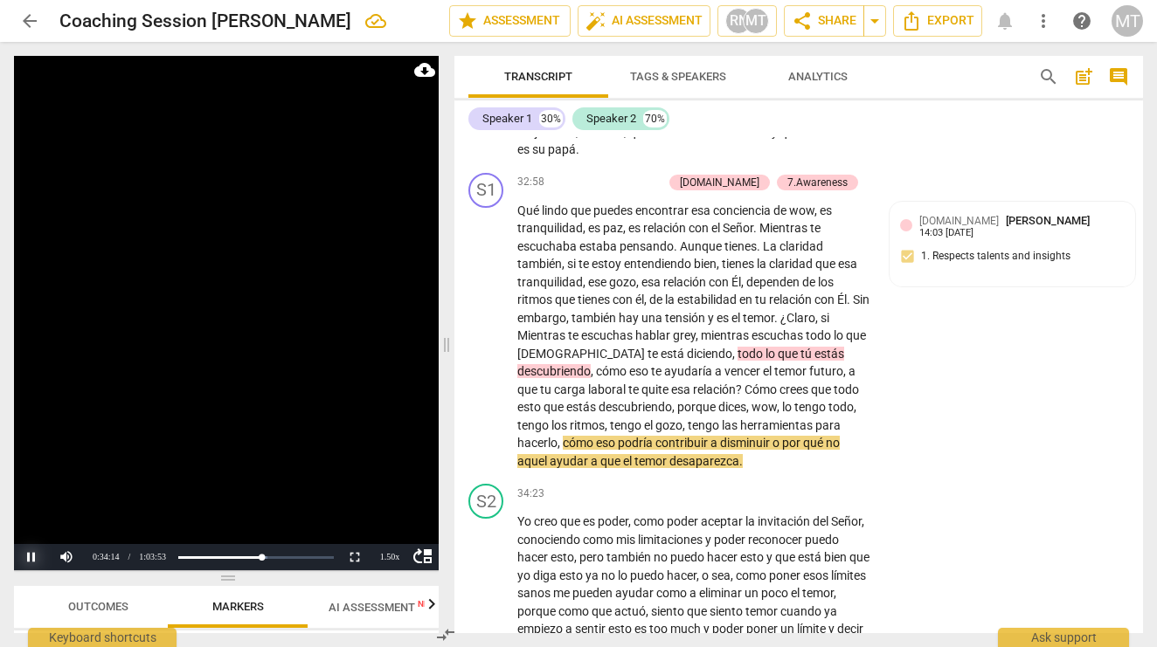
click at [31, 559] on button "Pause" at bounding box center [31, 557] width 35 height 26
click at [392, 553] on div "1.50 x" at bounding box center [389, 557] width 35 height 26
click at [398, 482] on li "1x" at bounding box center [389, 478] width 35 height 19
click at [655, 418] on span "gozo" at bounding box center [668, 425] width 27 height 14
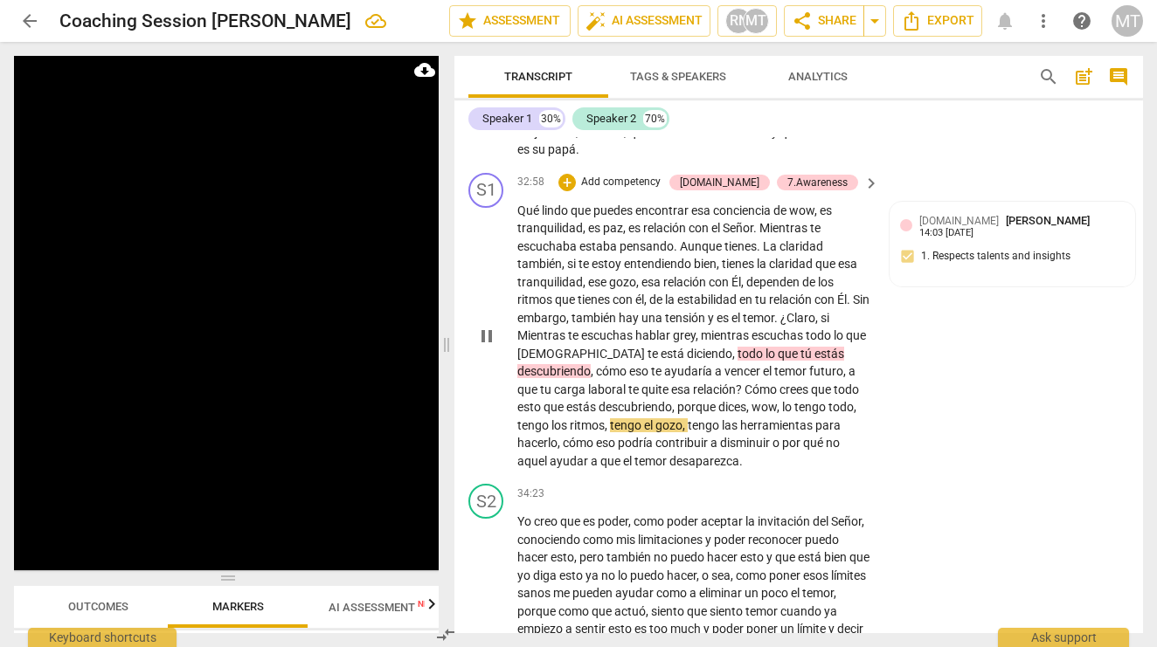
click at [688, 418] on span "tengo" at bounding box center [705, 425] width 34 height 14
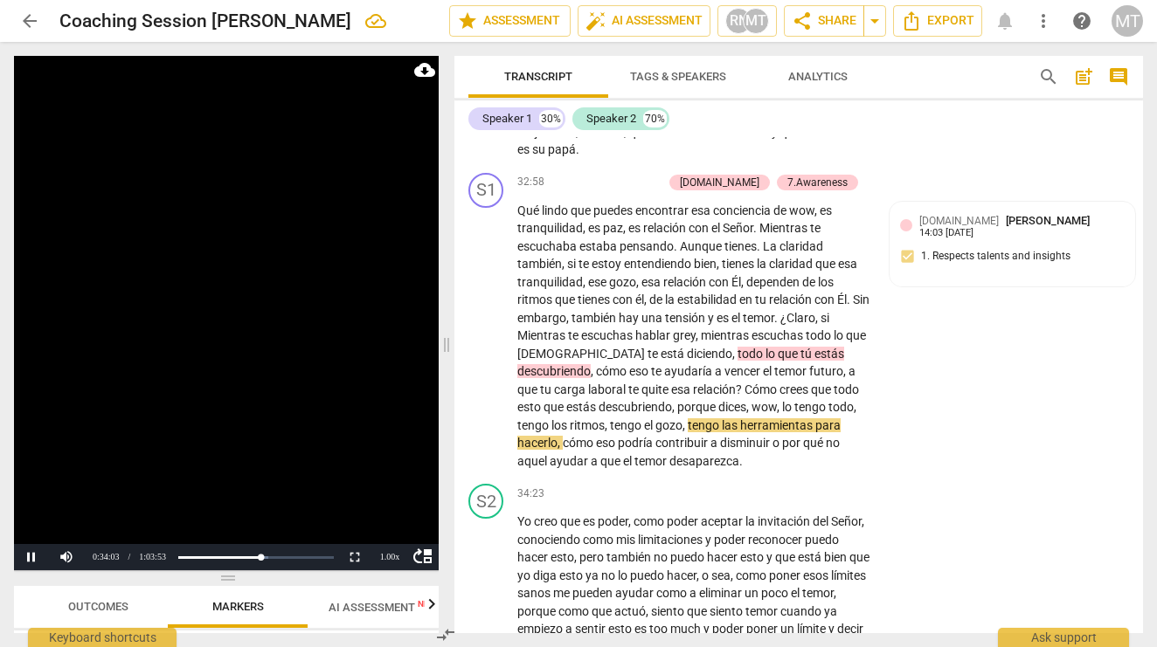
click at [334, 306] on video at bounding box center [226, 313] width 425 height 515
click at [655, 436] on span "contribuir" at bounding box center [682, 443] width 55 height 14
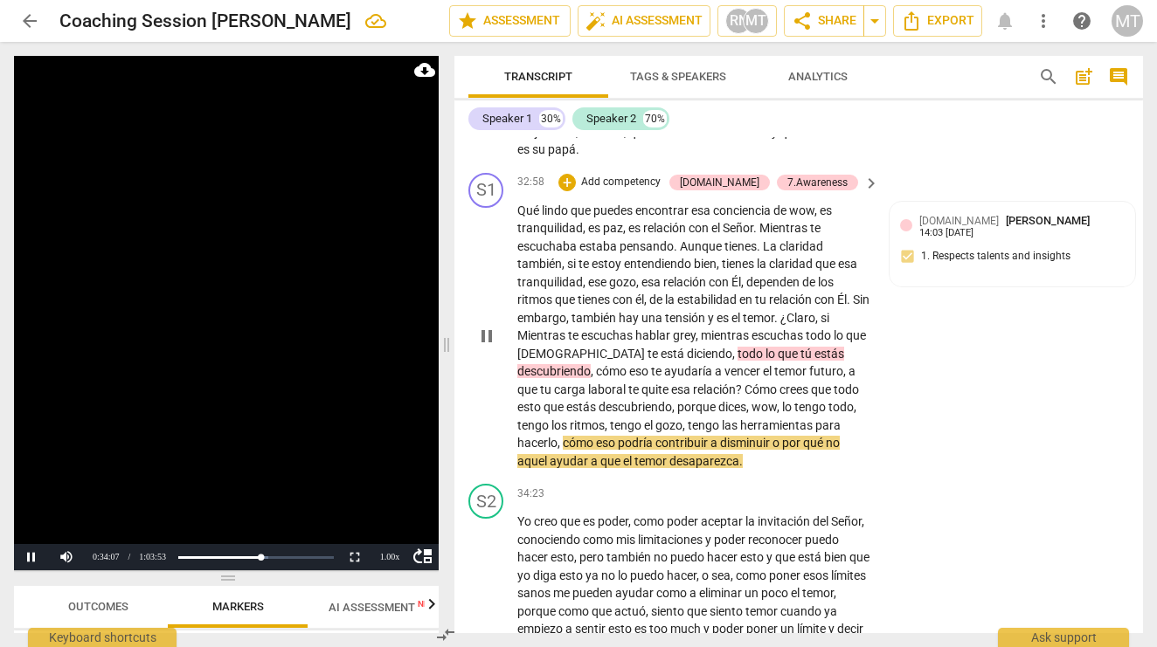
click at [488, 326] on span "pause" at bounding box center [486, 336] width 21 height 21
click at [488, 326] on span "play_arrow" at bounding box center [486, 336] width 21 height 21
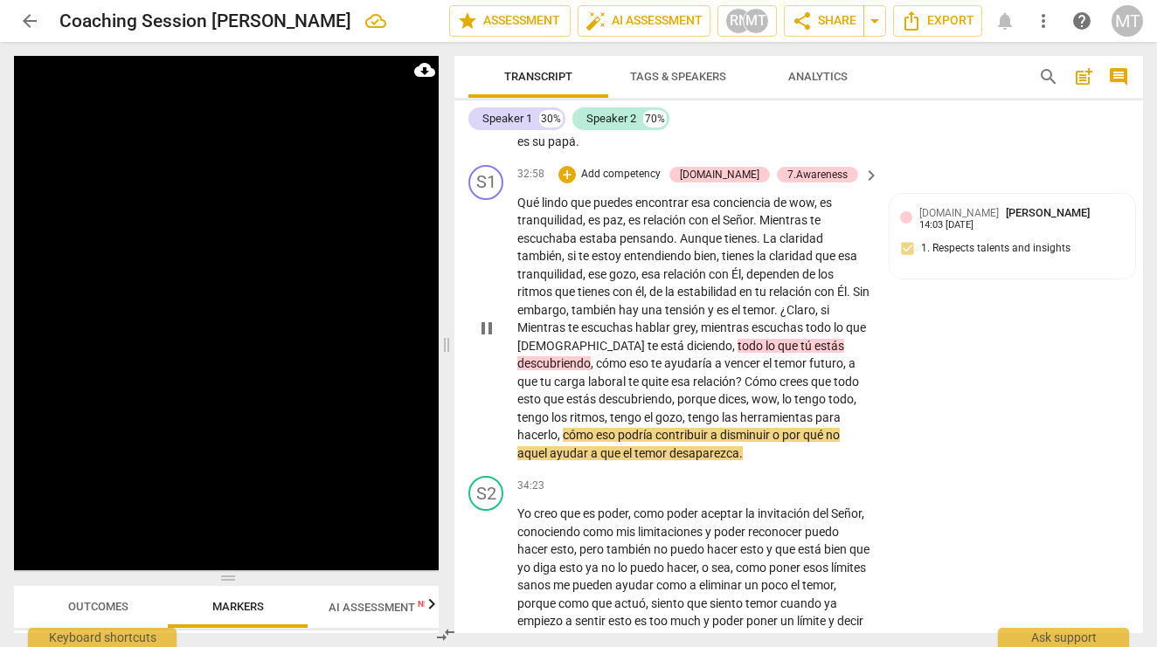
scroll to position [8516, 0]
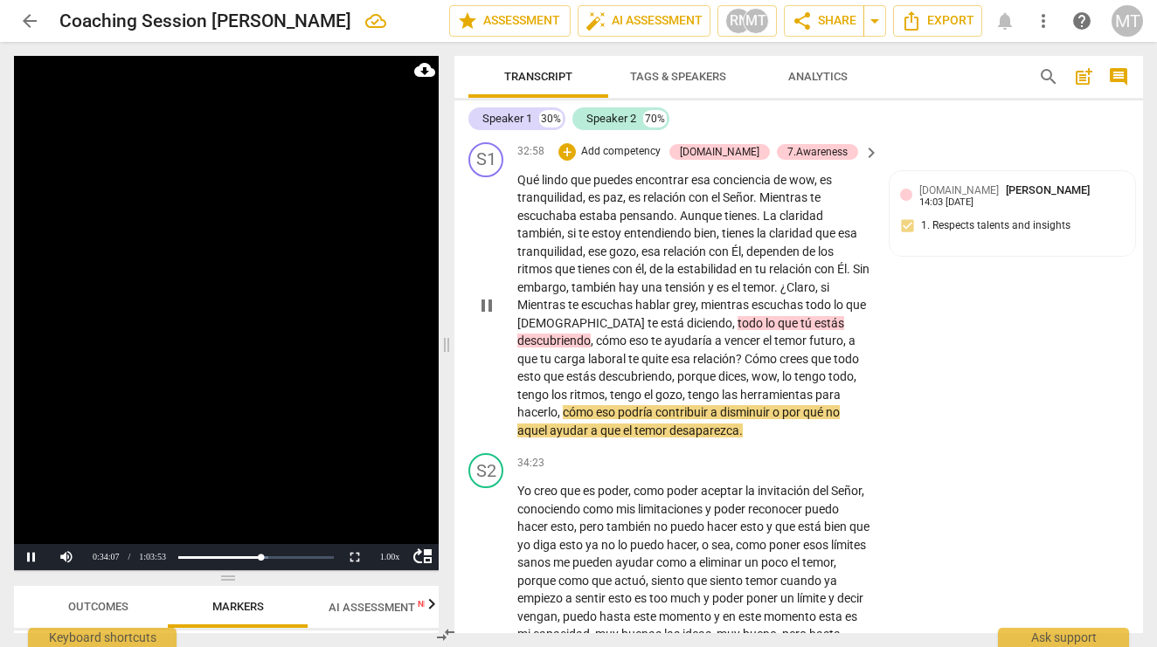
click at [688, 286] on p "Qué lindo que puedes encontrar esa conciencia de wow , es tranquilidad , es paz…" at bounding box center [693, 305] width 353 height 269
click at [688, 388] on span "tengo" at bounding box center [705, 395] width 34 height 14
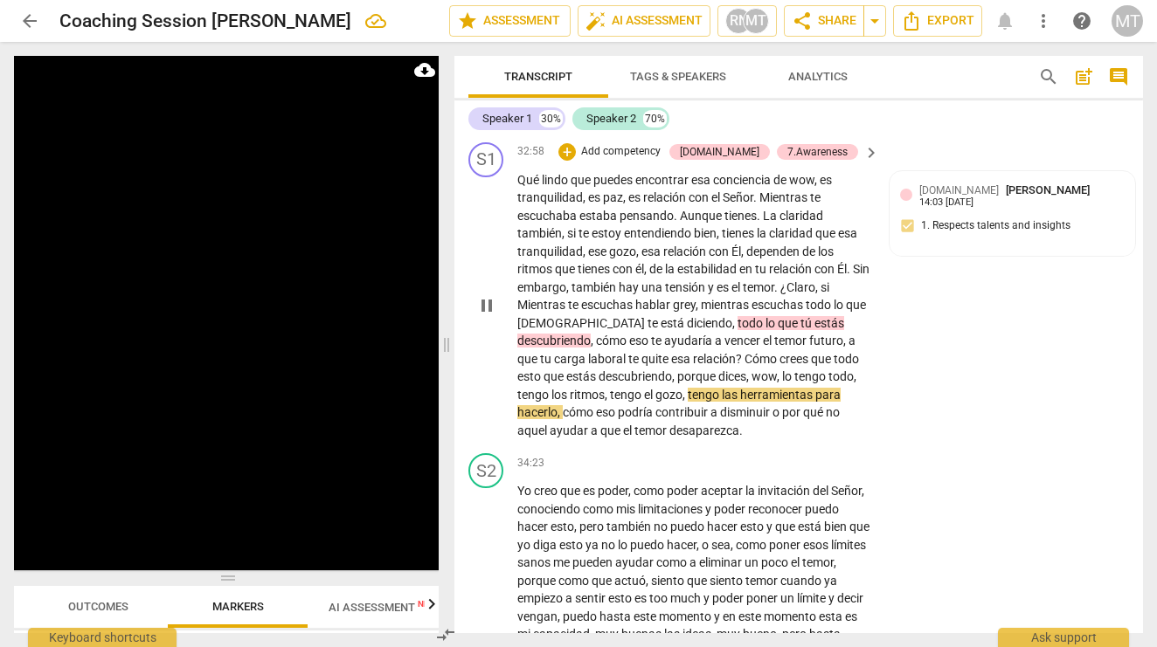
click at [655, 388] on span "gozo" at bounding box center [668, 395] width 27 height 14
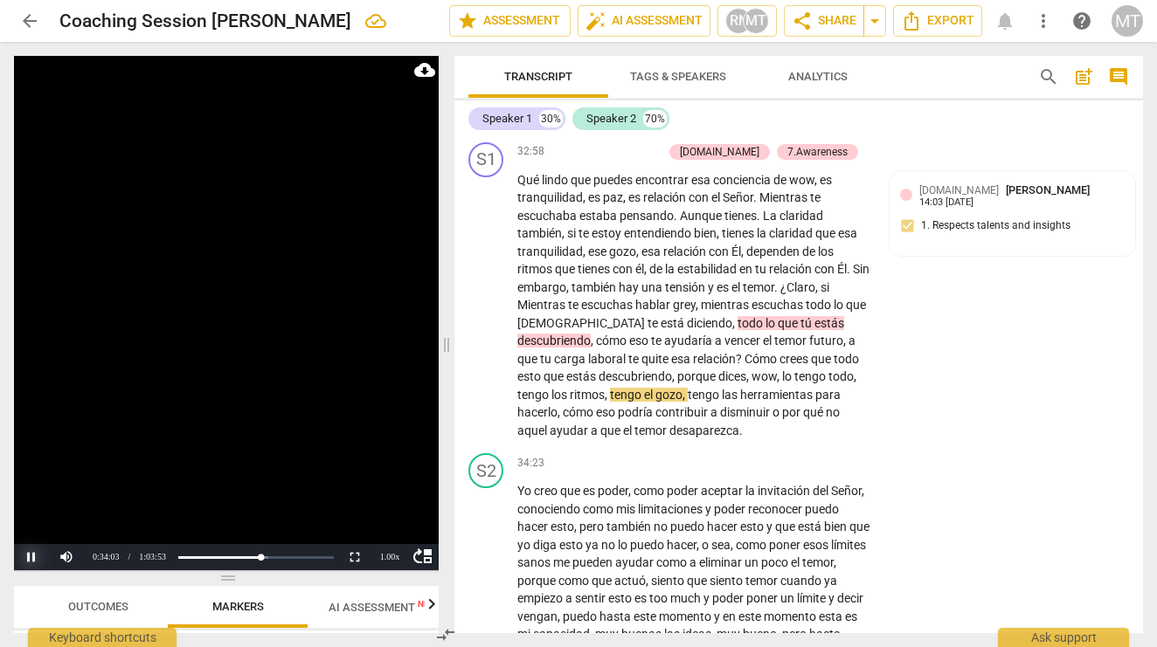
click at [28, 563] on button "Pause" at bounding box center [31, 557] width 35 height 26
click at [29, 559] on button "Play" at bounding box center [31, 557] width 35 height 26
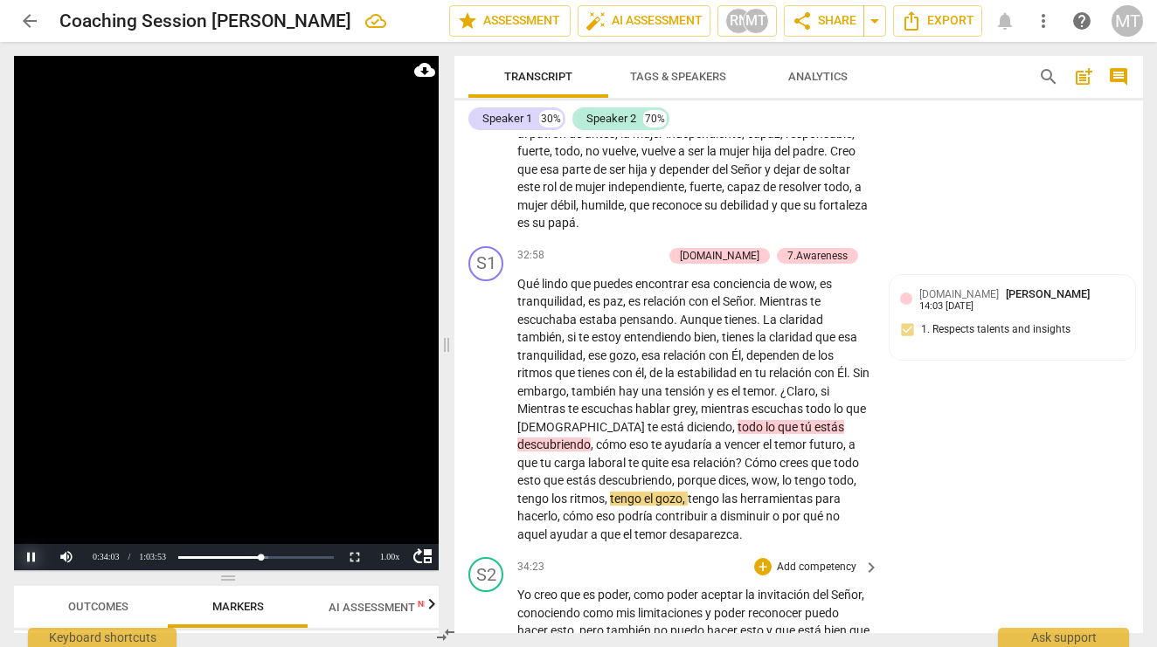
scroll to position [8412, 0]
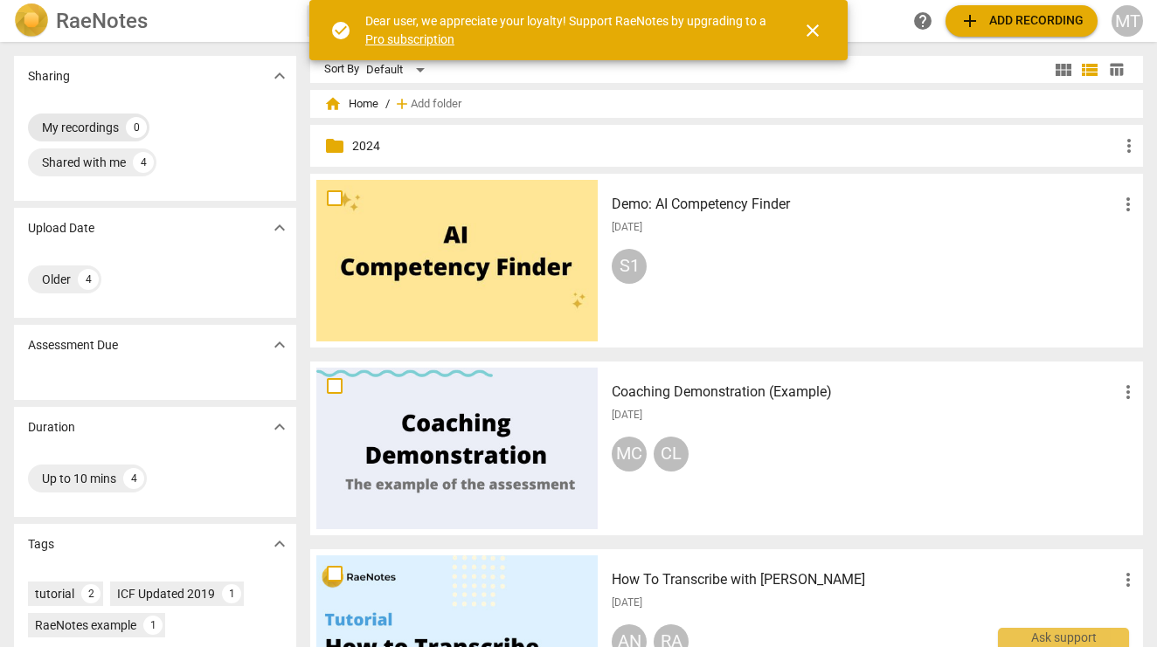
click at [95, 125] on div "My recordings" at bounding box center [80, 127] width 77 height 17
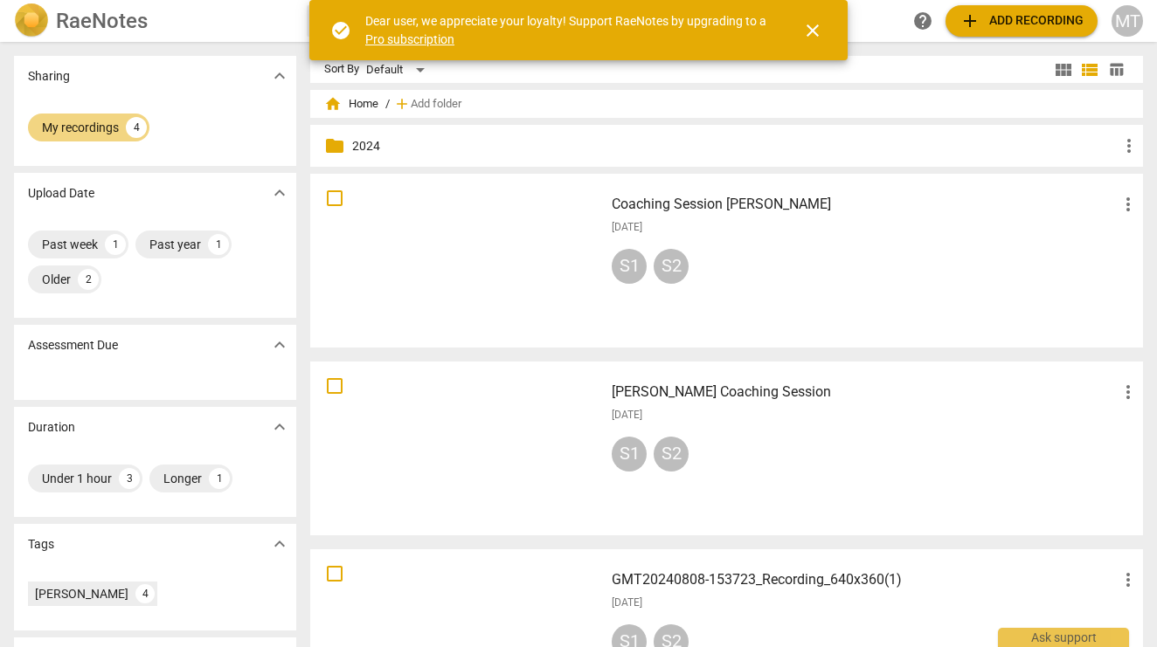
click at [651, 208] on h3 "Coaching Session [PERSON_NAME]" at bounding box center [865, 204] width 506 height 21
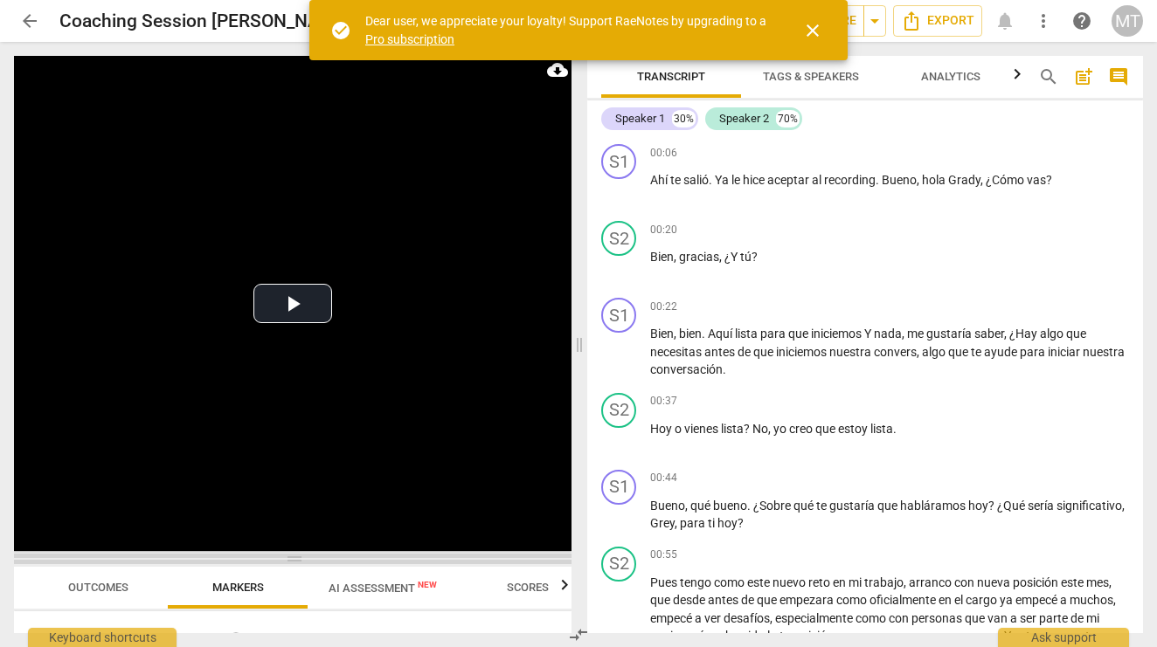
drag, startPoint x: 294, startPoint y: 229, endPoint x: 300, endPoint y: 558, distance: 329.4
click at [300, 558] on span at bounding box center [292, 559] width 557 height 10
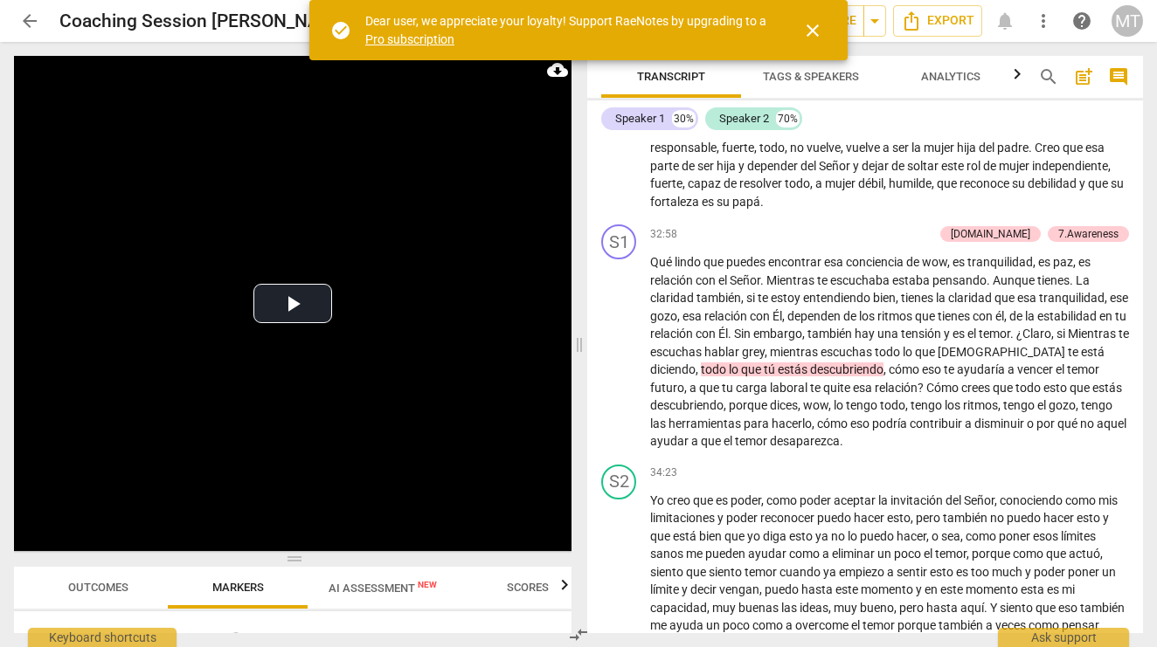
scroll to position [6670, 0]
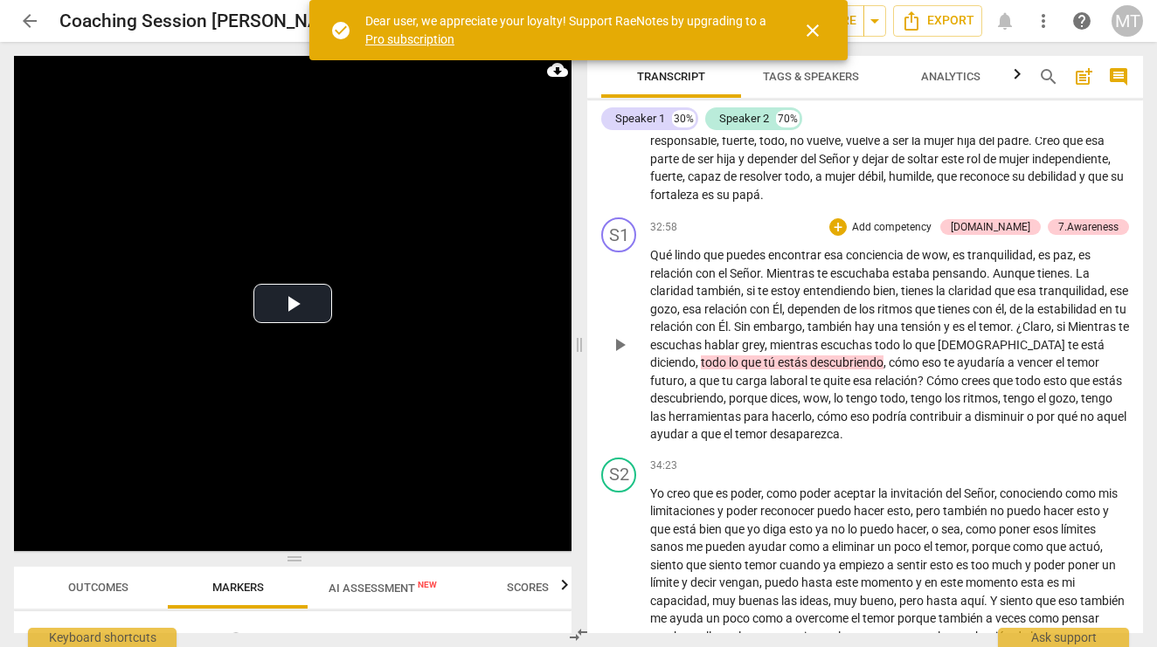
click at [1016, 320] on span "¿Claro" at bounding box center [1033, 327] width 35 height 14
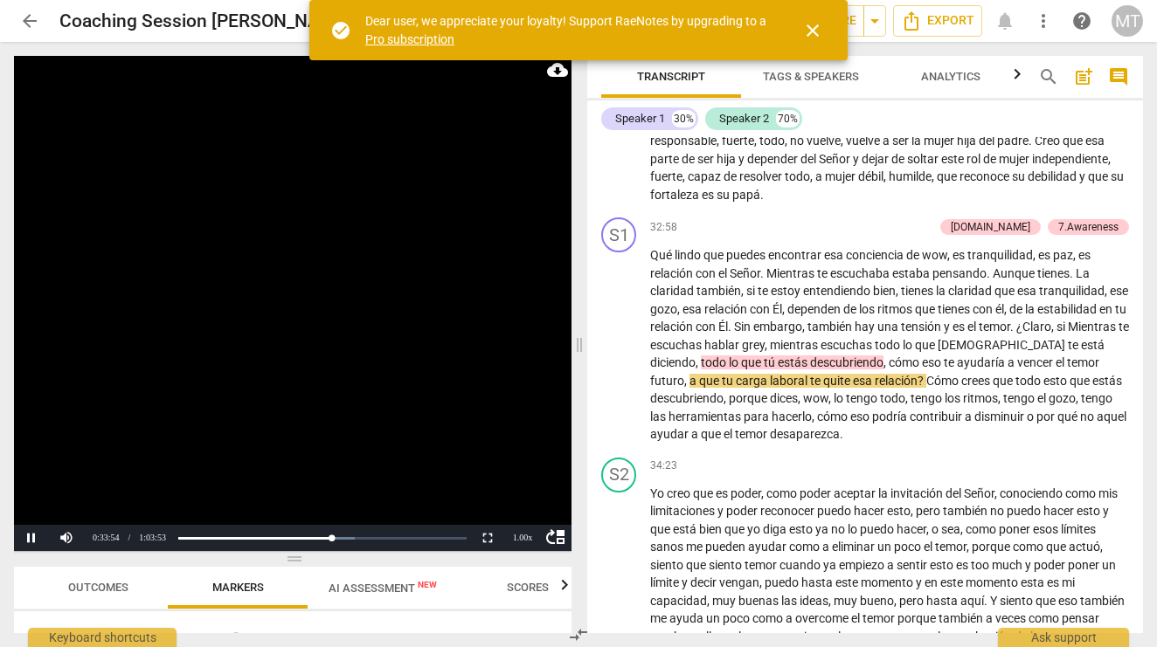
click at [811, 31] on span "close" at bounding box center [812, 30] width 21 height 21
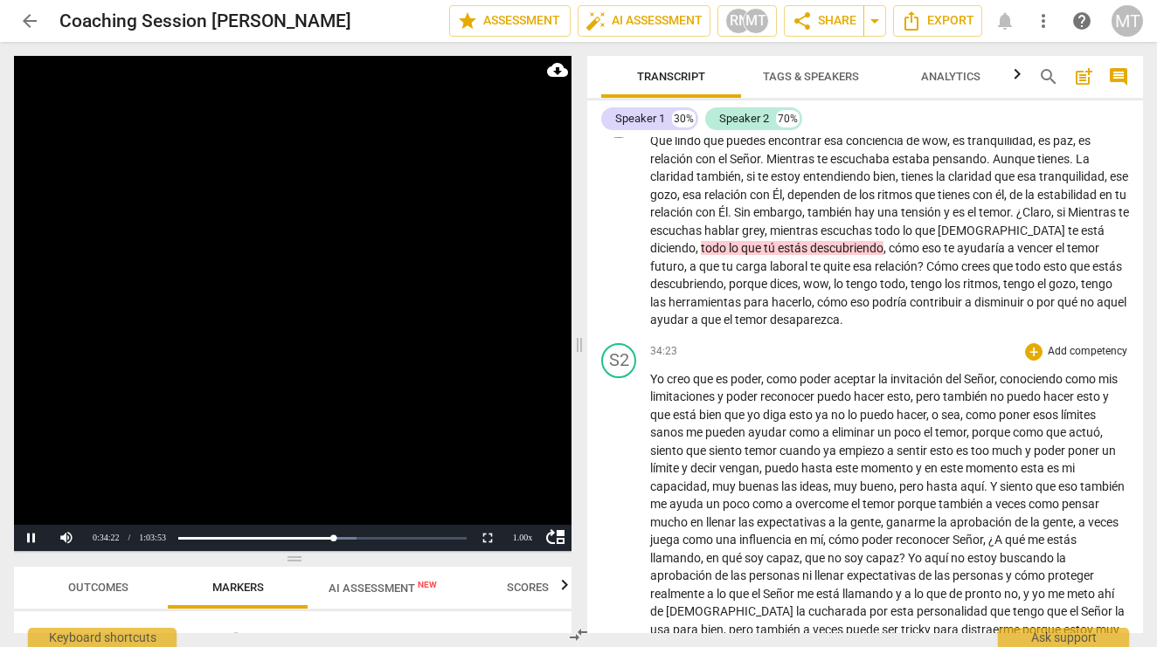
scroll to position [6780, 0]
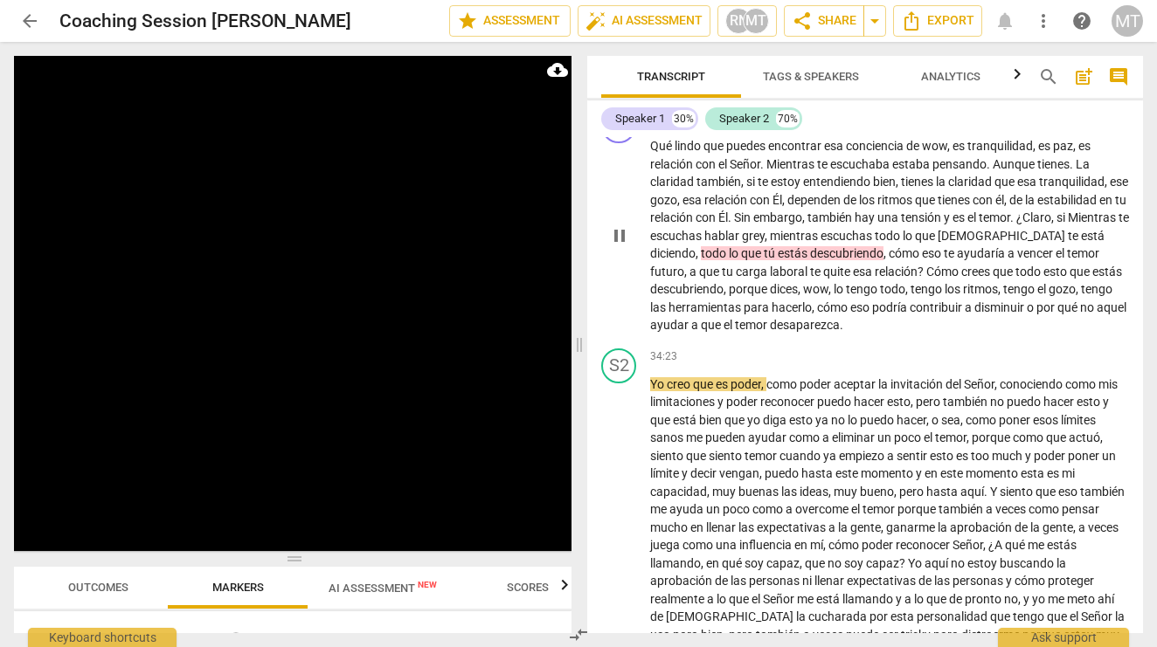
click at [840, 318] on span "desaparezca" at bounding box center [805, 325] width 70 height 14
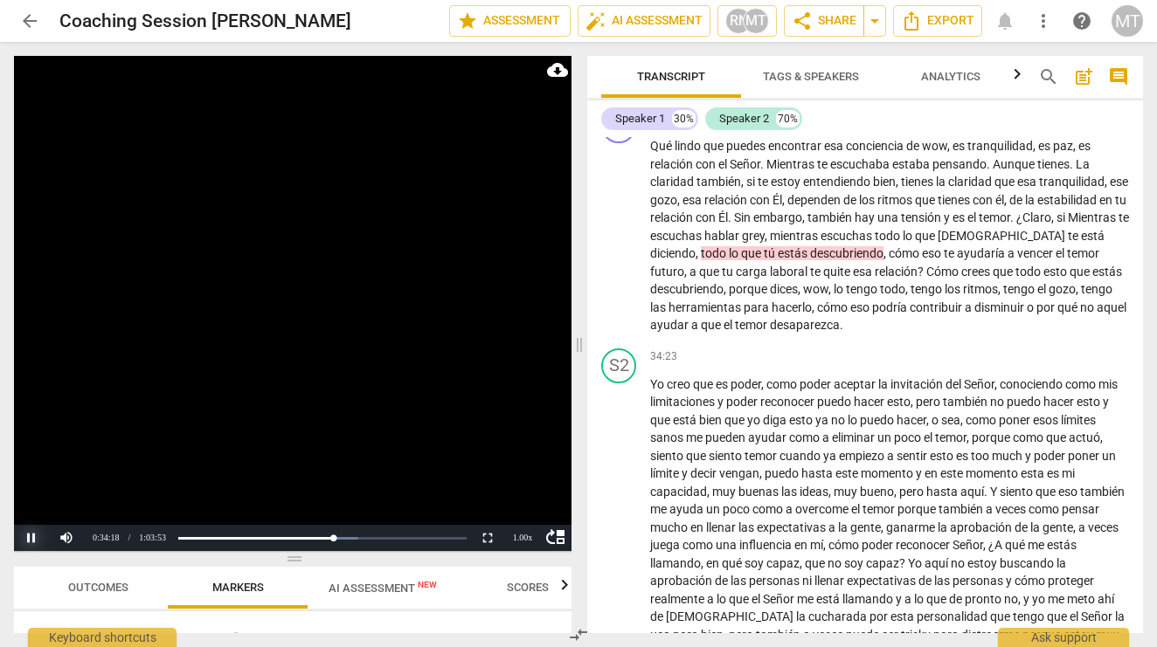
click at [35, 541] on button "Pause" at bounding box center [31, 538] width 35 height 26
click at [32, 536] on button "Play" at bounding box center [31, 538] width 35 height 26
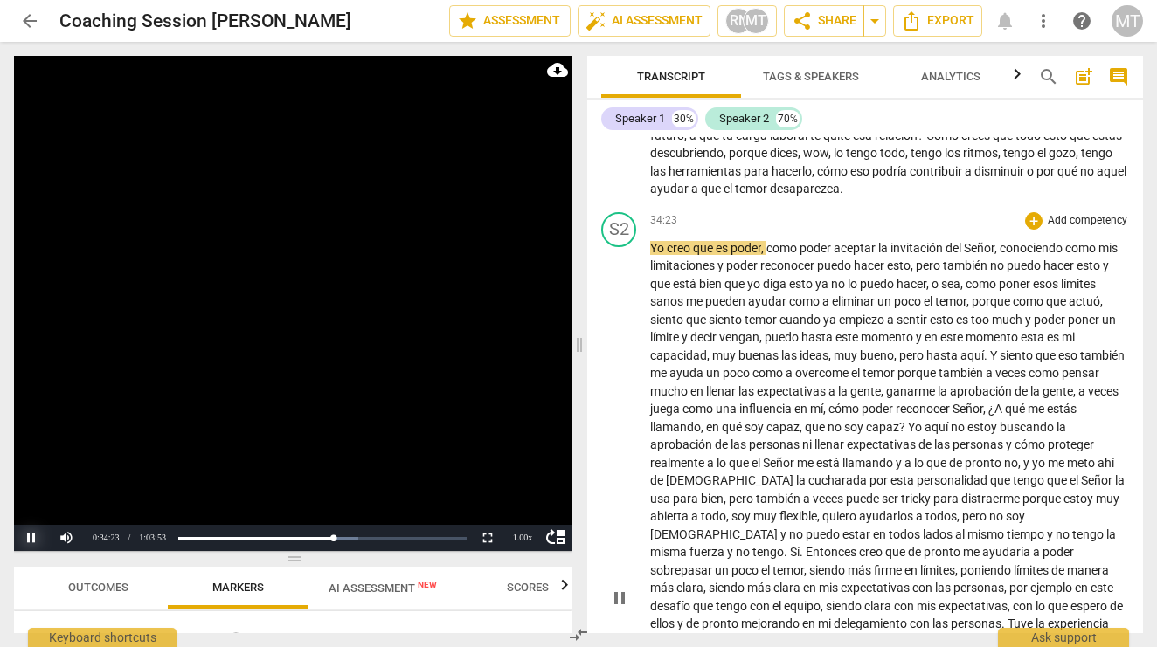
scroll to position [6917, 0]
click at [33, 540] on button "Pause" at bounding box center [31, 538] width 35 height 26
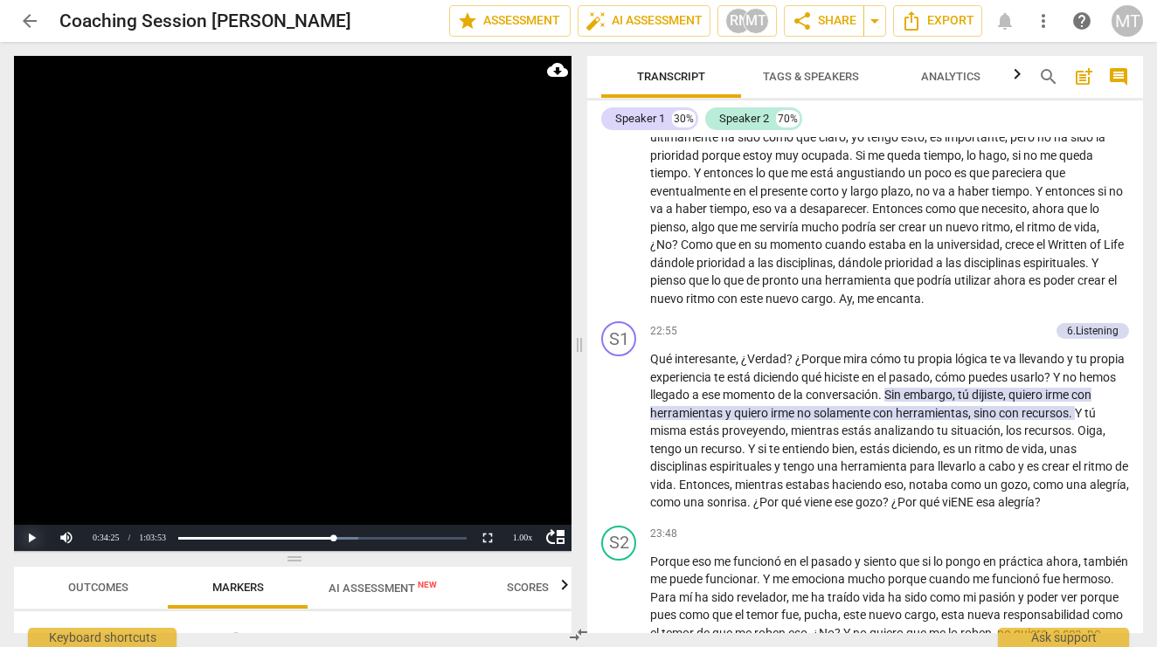
scroll to position [4652, 0]
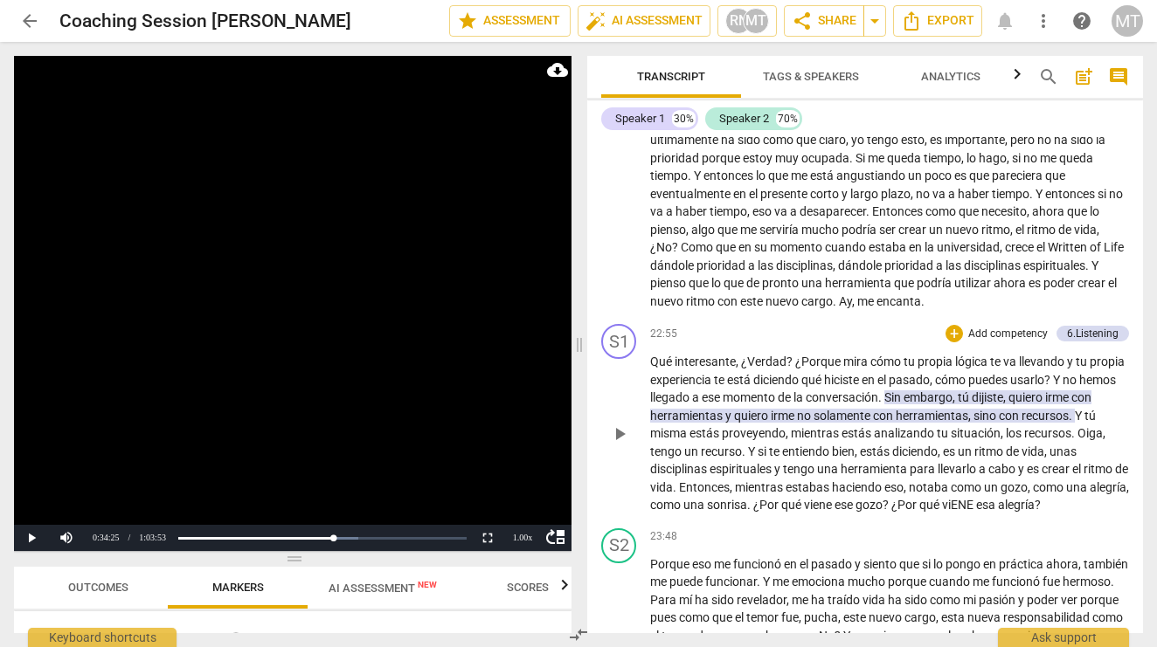
click at [903, 391] on span "Sin" at bounding box center [893, 398] width 19 height 14
click at [981, 398] on span "7. Summarizes what communicated" at bounding box center [1049, 413] width 136 height 31
click at [953, 403] on input "7. Summarizes what communicated" at bounding box center [967, 413] width 28 height 21
checkbox input "true"
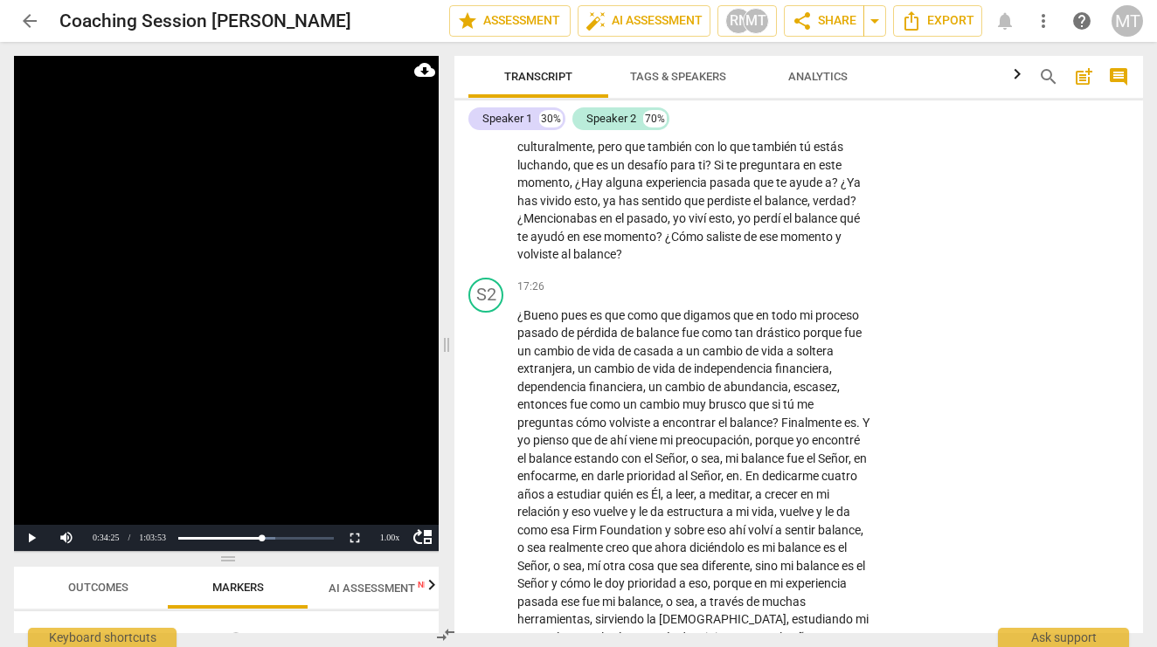
scroll to position [5971, 0]
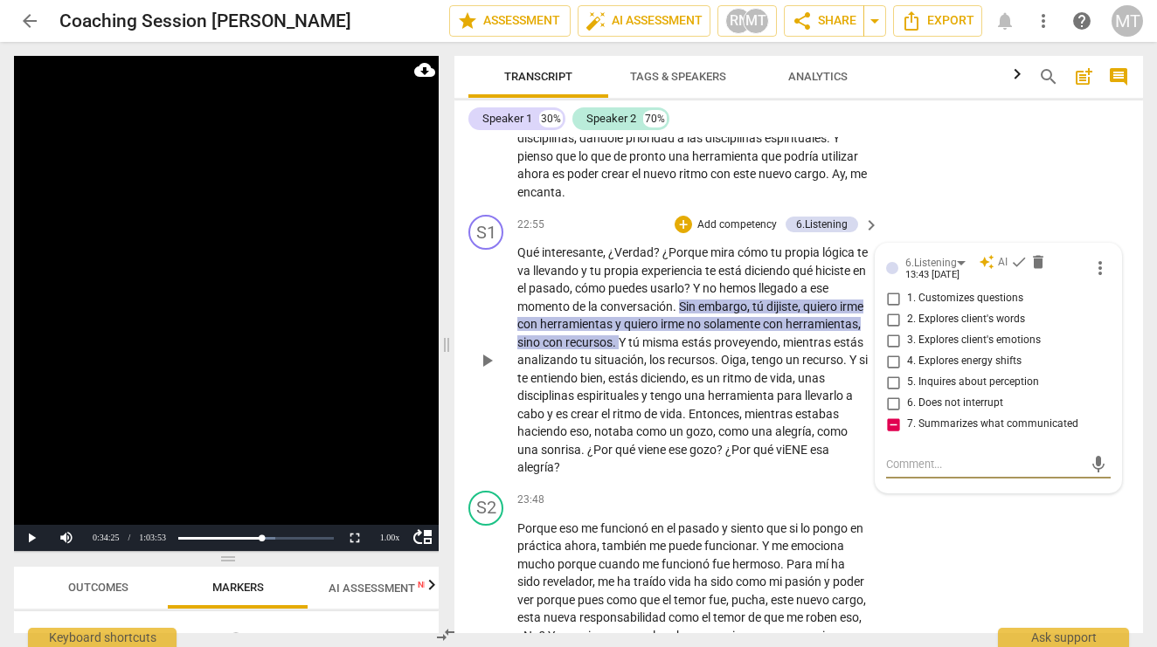
click at [673, 300] on span "conversación" at bounding box center [636, 307] width 73 height 14
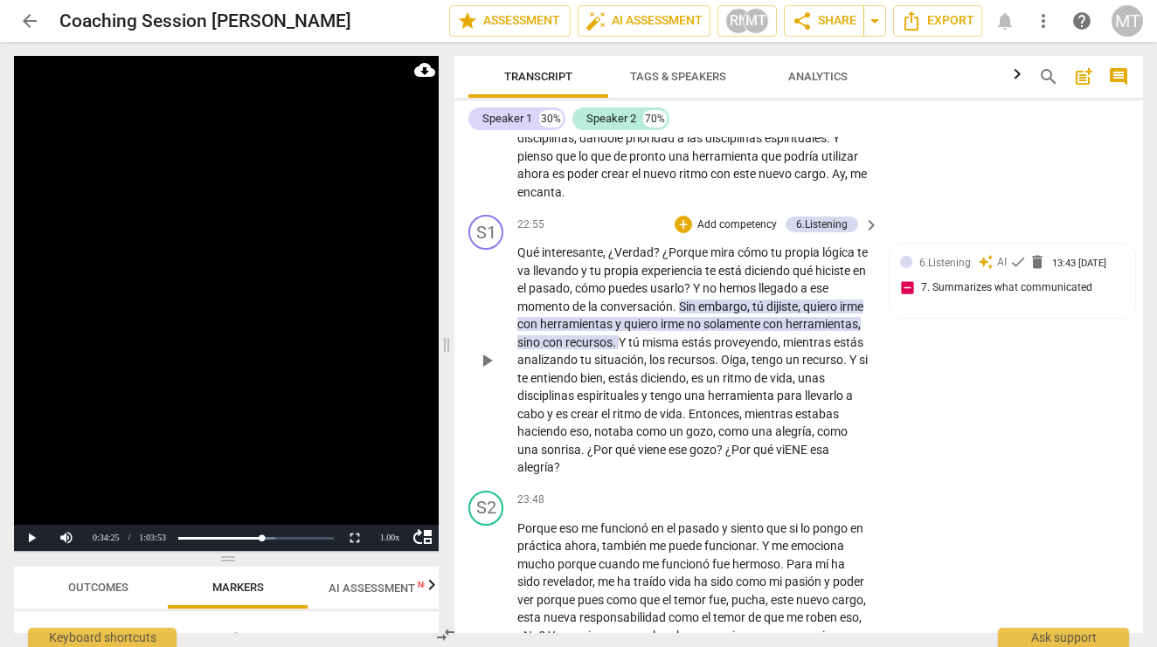
click at [673, 300] on span "conversación" at bounding box center [636, 307] width 73 height 14
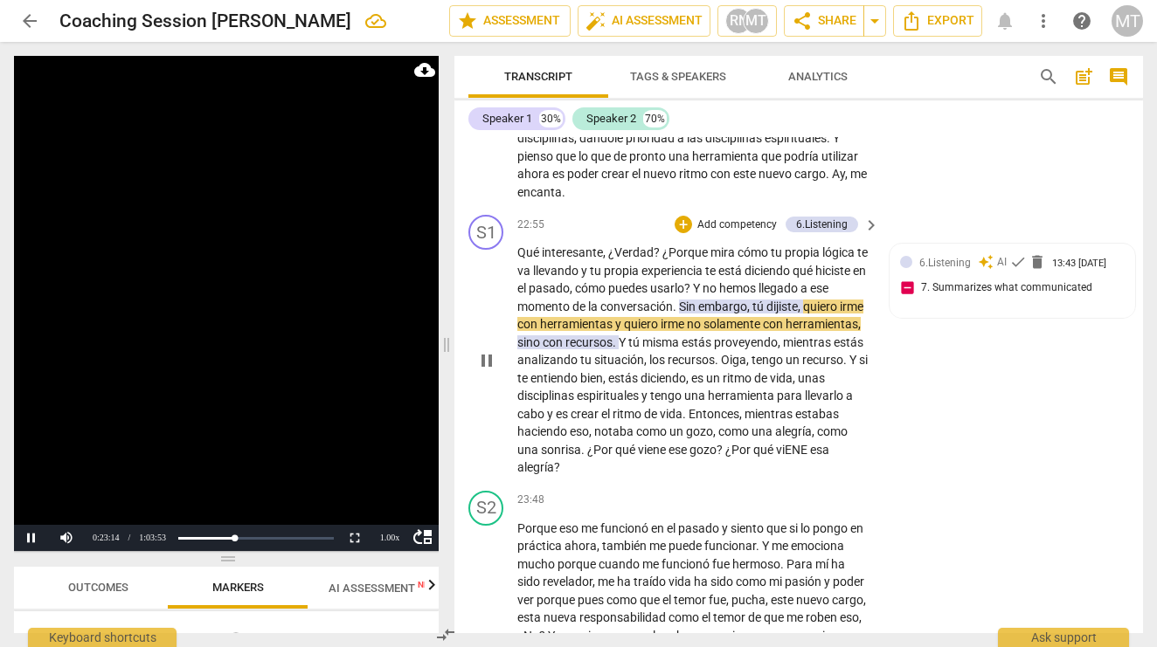
click at [487, 350] on span "pause" at bounding box center [486, 360] width 21 height 21
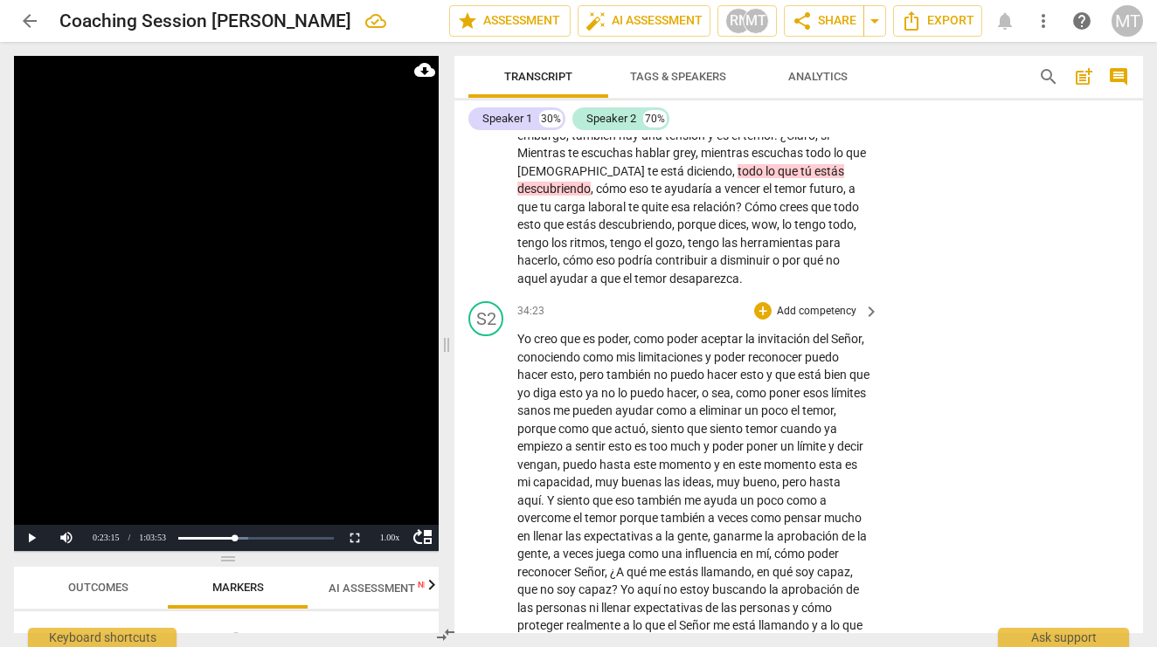
scroll to position [8664, 0]
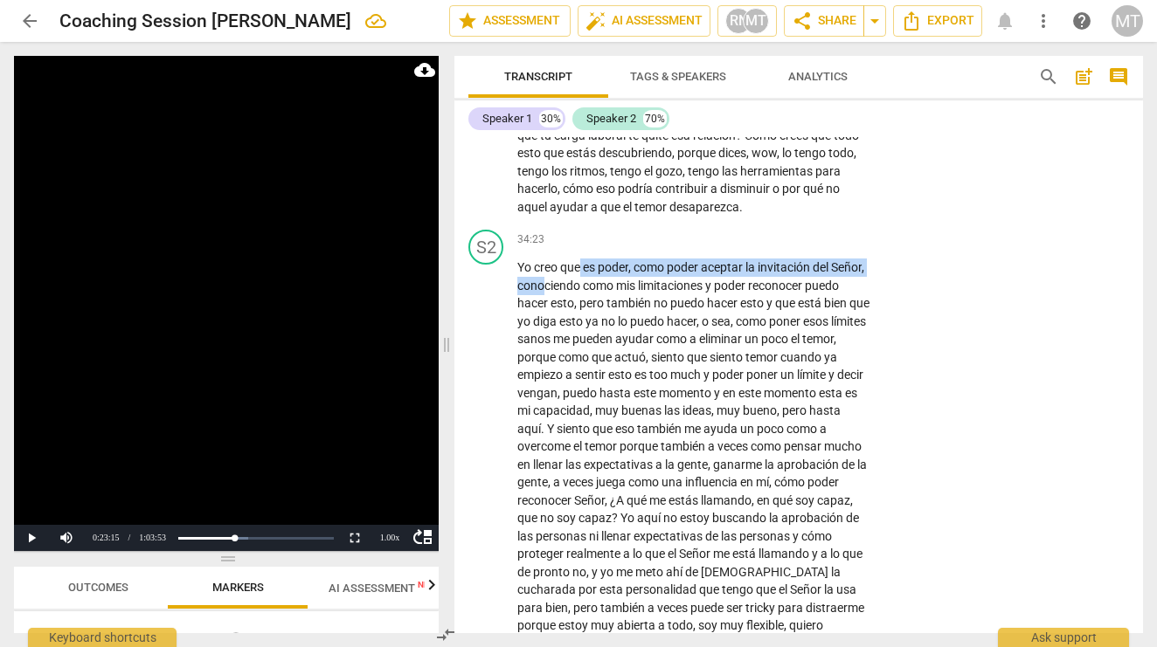
scroll to position [8746, 0]
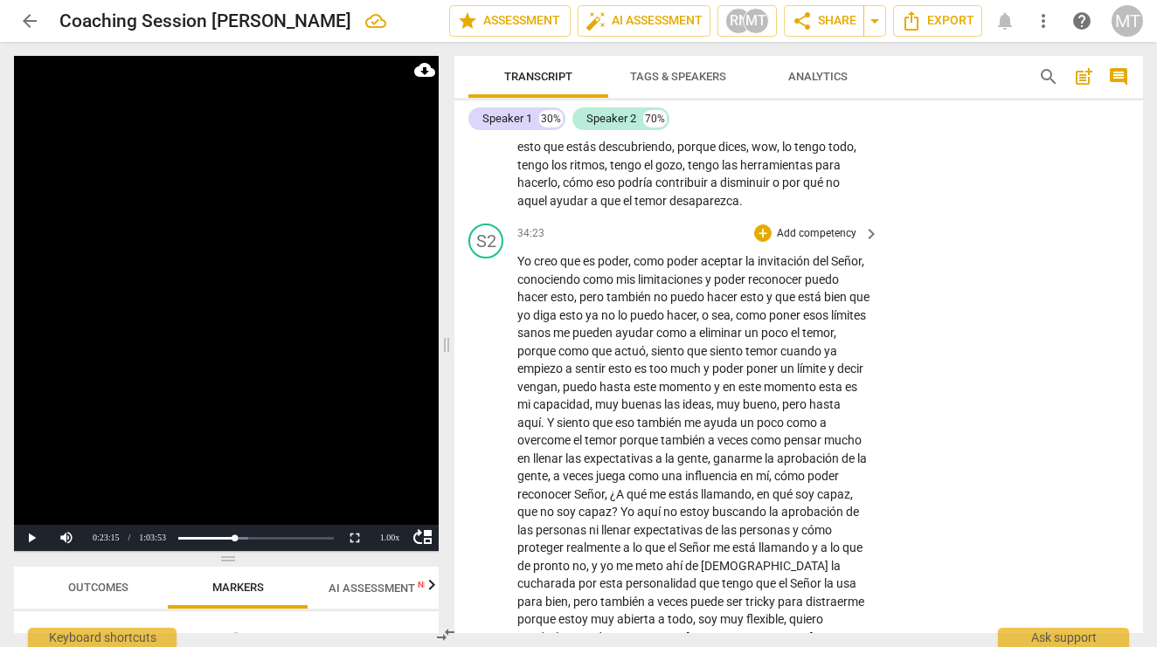
click at [616, 273] on span "como" at bounding box center [599, 280] width 33 height 14
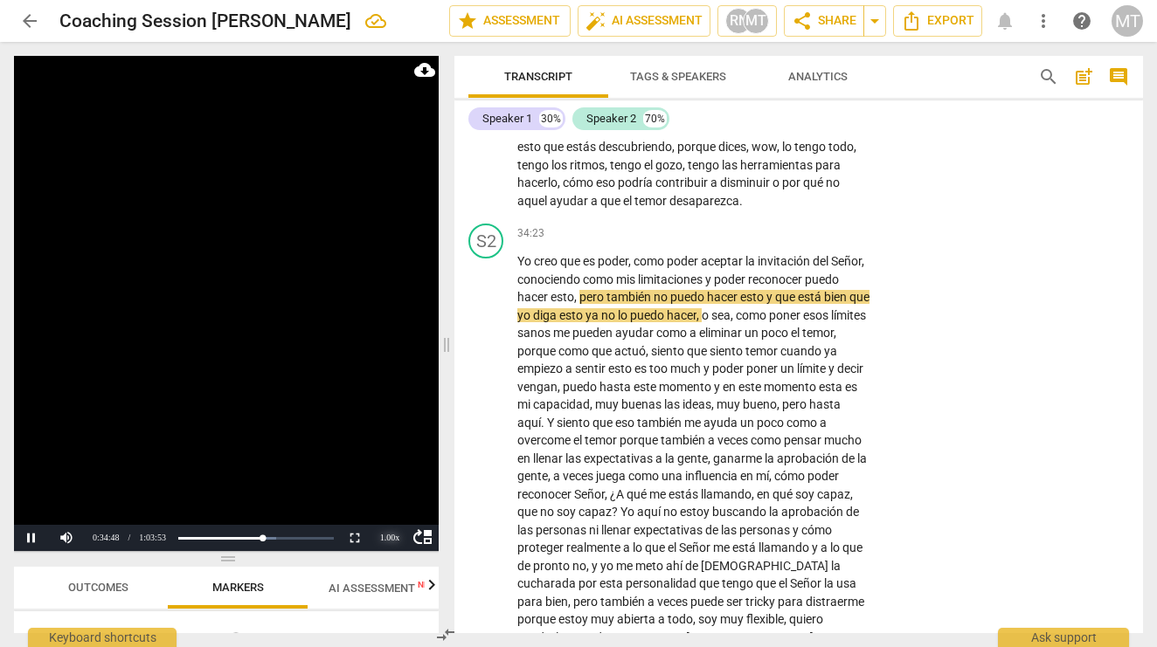
click at [384, 537] on div "1.00 x" at bounding box center [389, 538] width 35 height 26
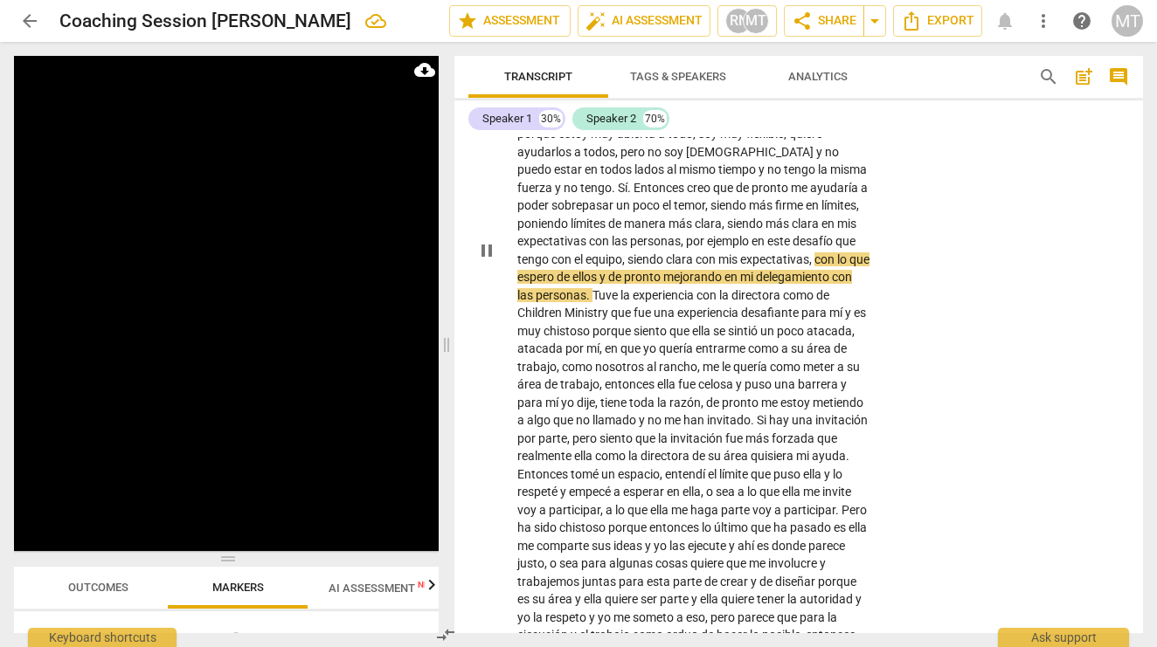
scroll to position [9238, 0]
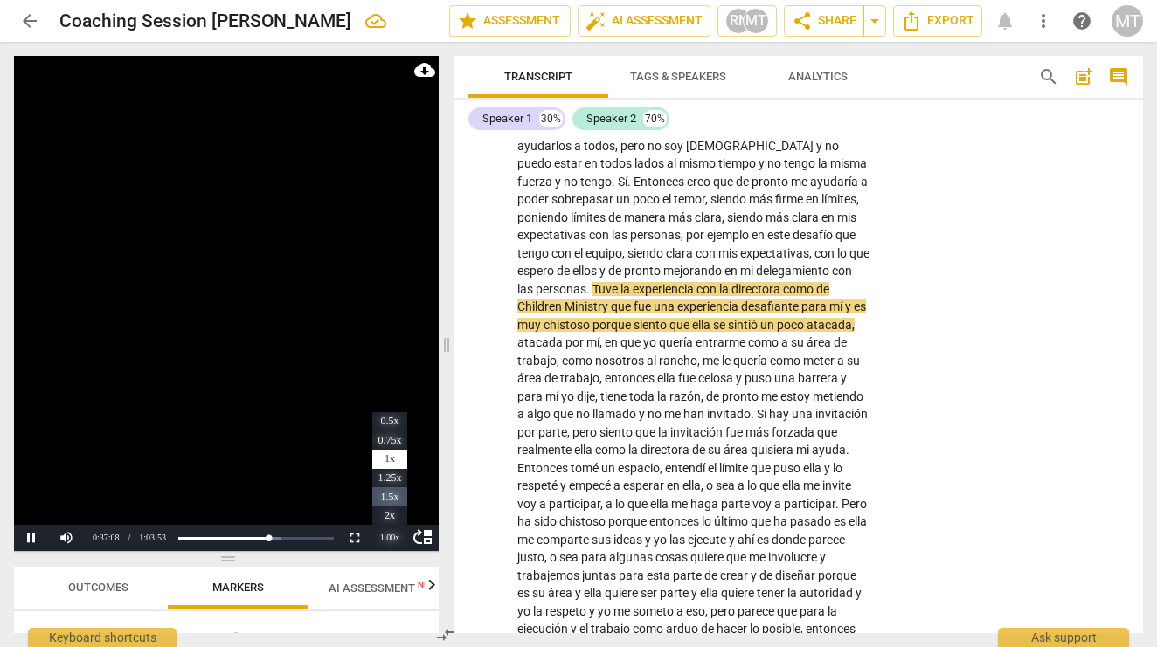
click at [391, 499] on li "1.5x" at bounding box center [389, 497] width 35 height 19
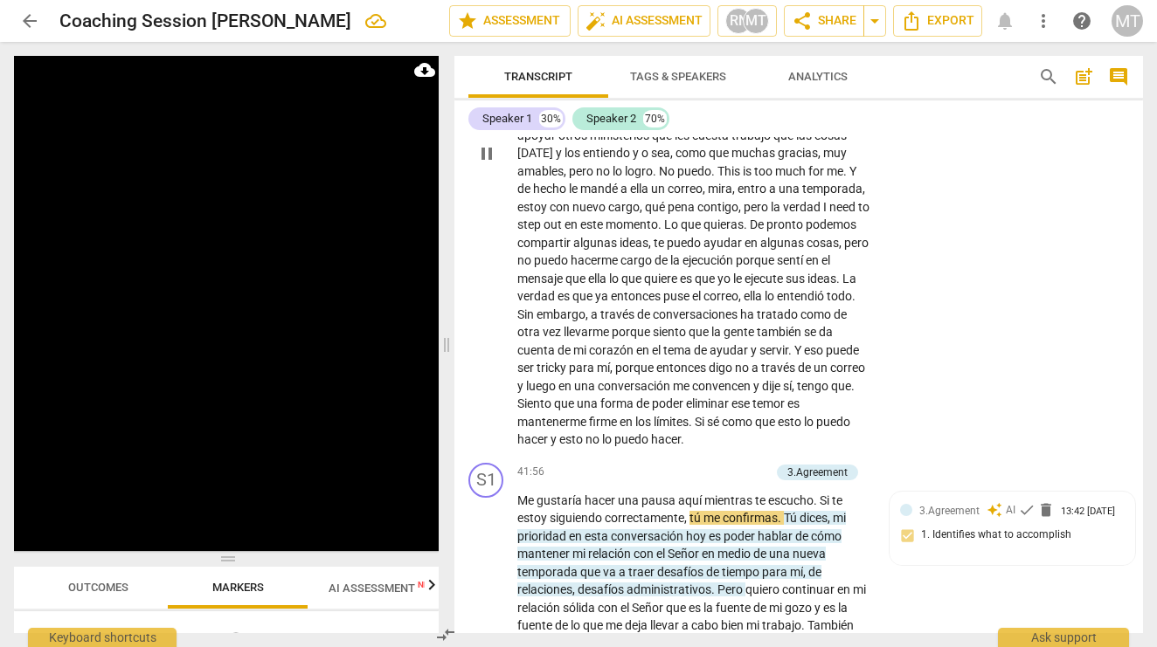
scroll to position [10231, 0]
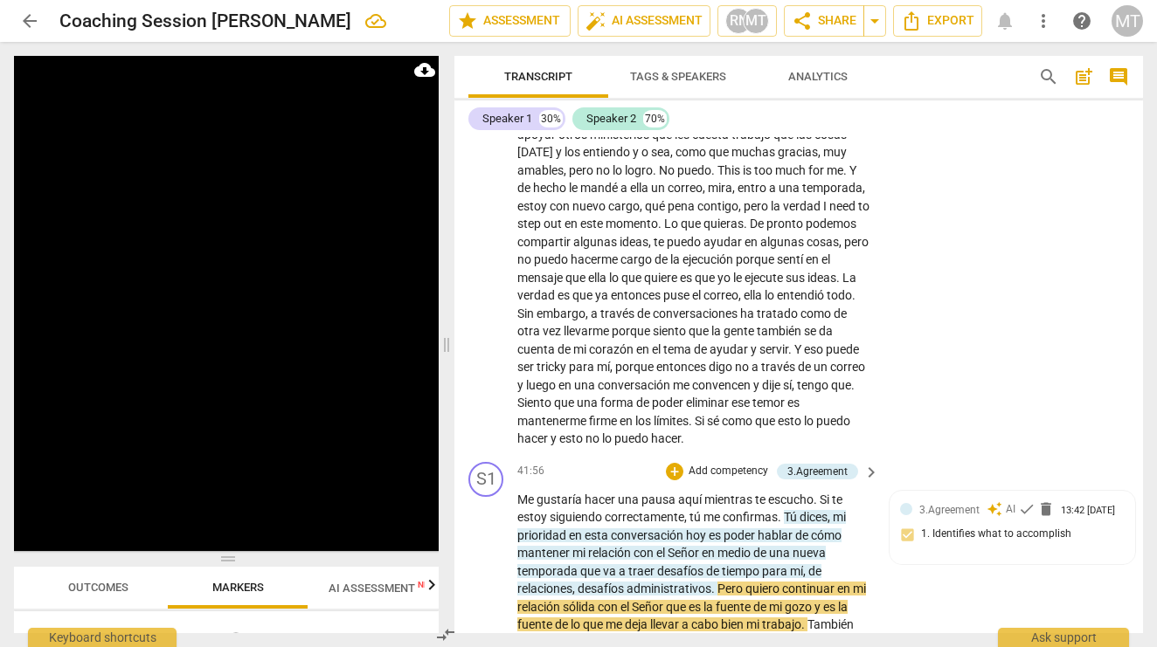
drag, startPoint x: 500, startPoint y: 532, endPoint x: 478, endPoint y: 532, distance: 21.8
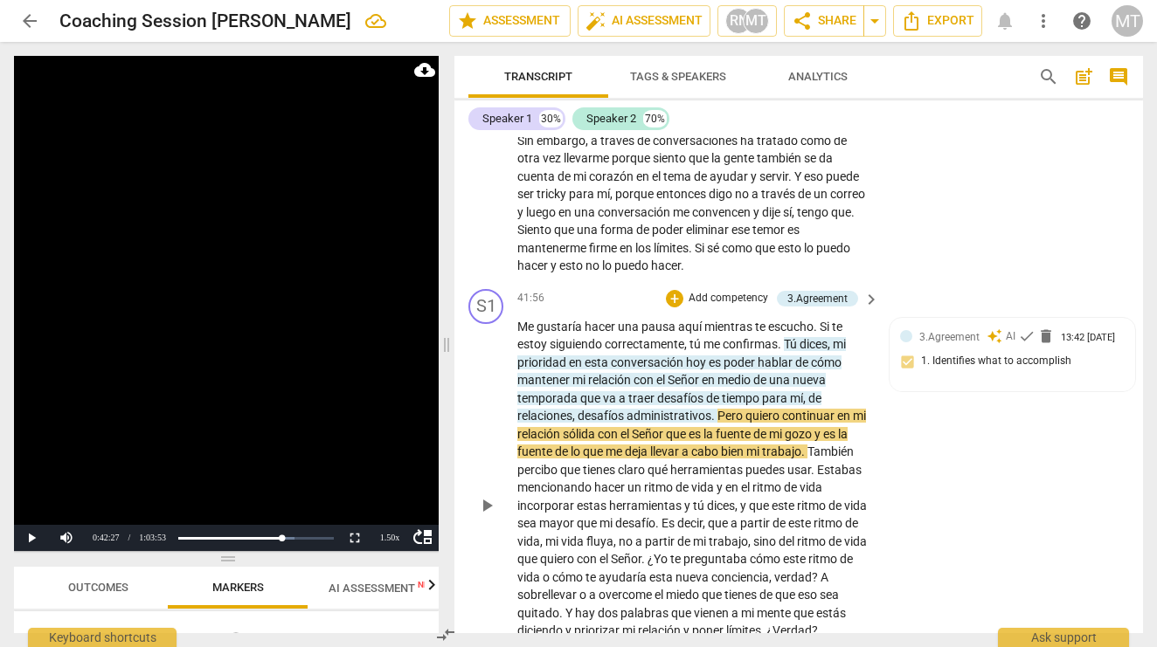
scroll to position [10405, 0]
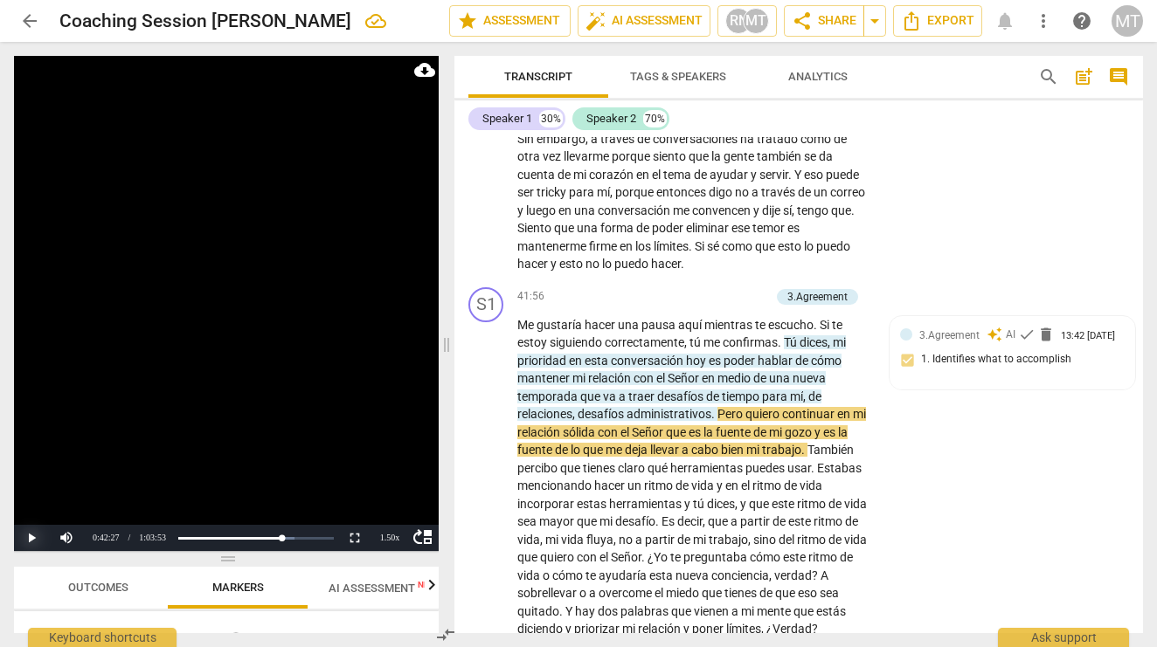
click at [34, 535] on button "Play" at bounding box center [31, 538] width 35 height 26
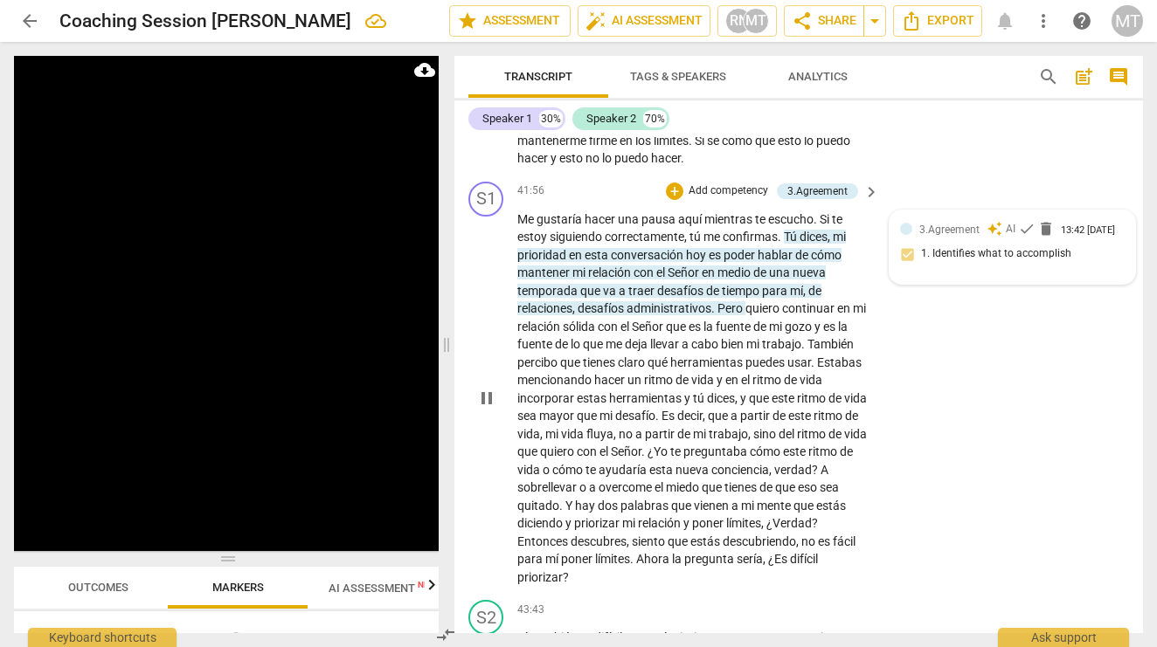
scroll to position [10515, 0]
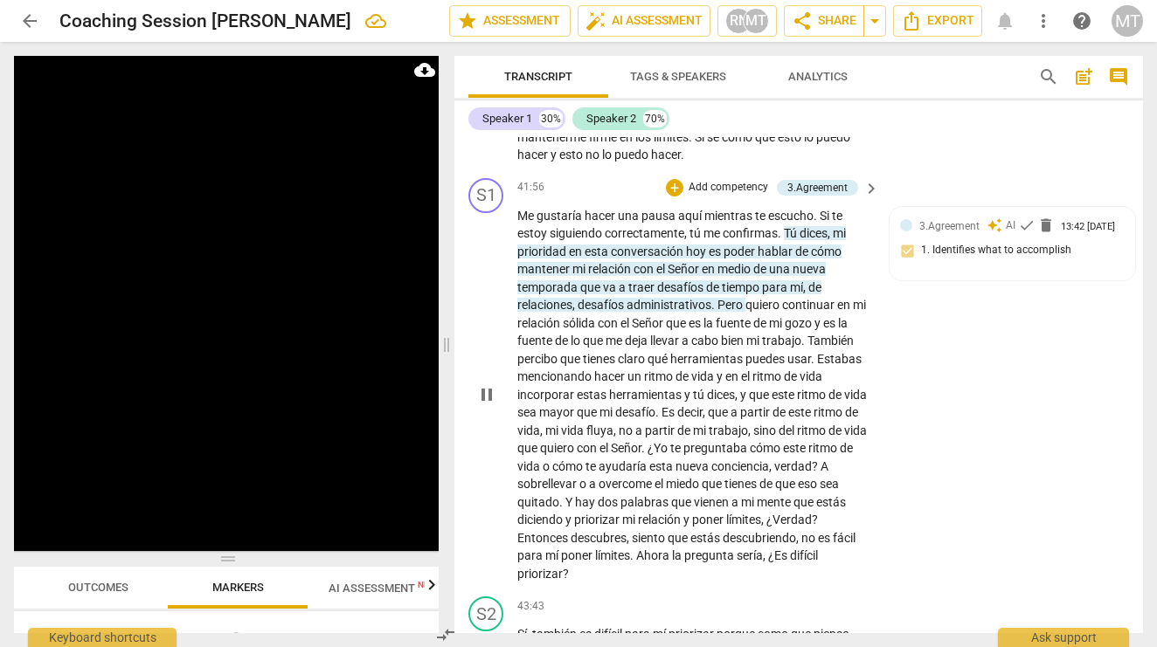
click at [481, 384] on span "pause" at bounding box center [486, 394] width 21 height 21
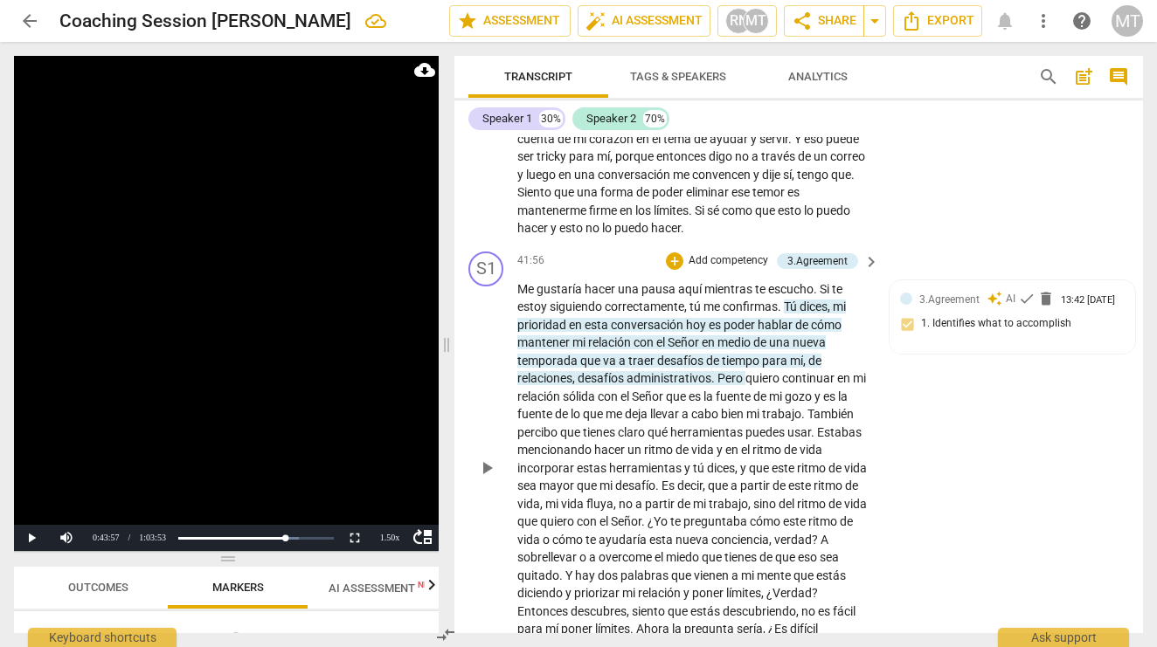
scroll to position [10443, 0]
click at [563, 639] on span "priorizar" at bounding box center [539, 646] width 45 height 14
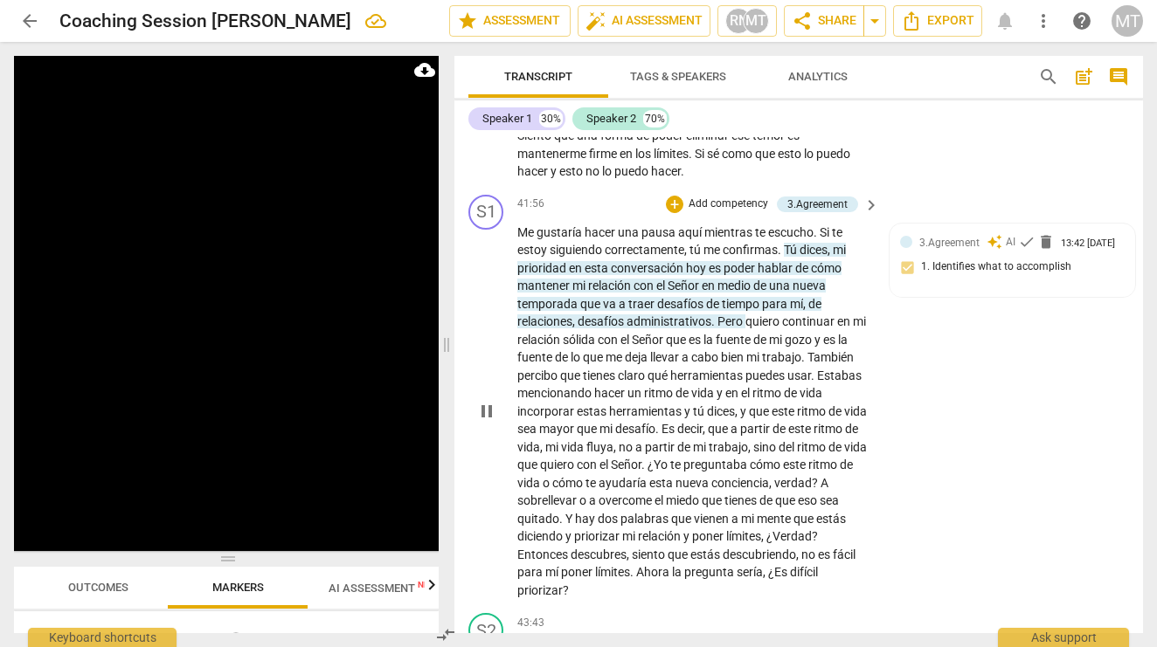
scroll to position [10500, 0]
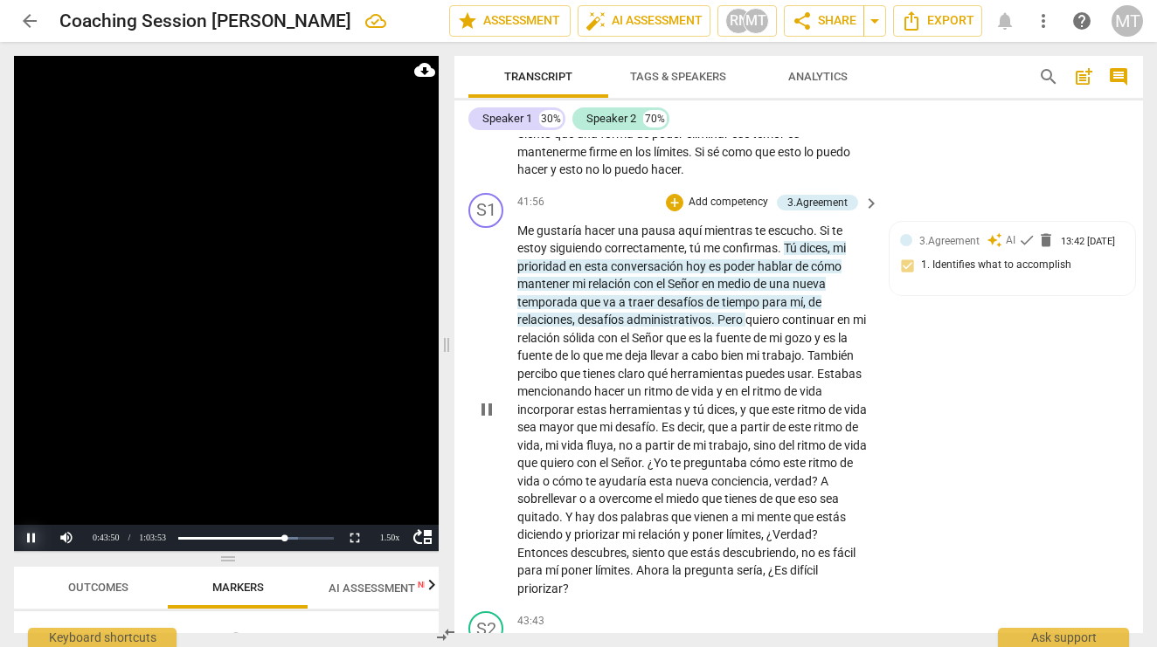
click at [32, 543] on button "Pause" at bounding box center [31, 538] width 35 height 26
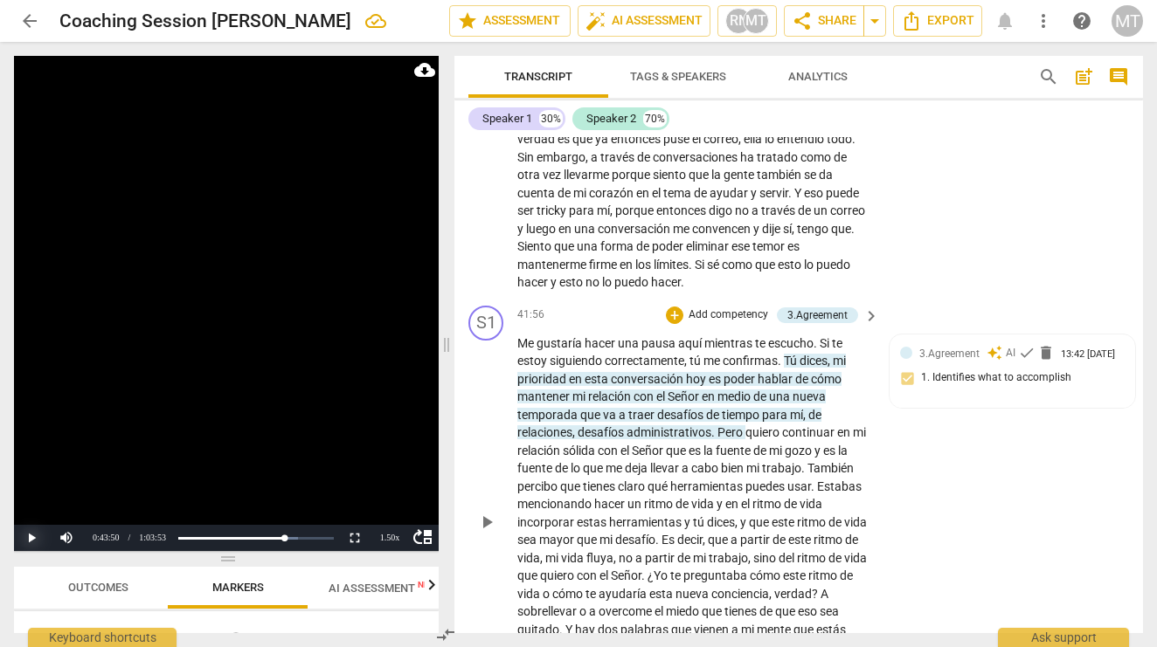
scroll to position [10395, 0]
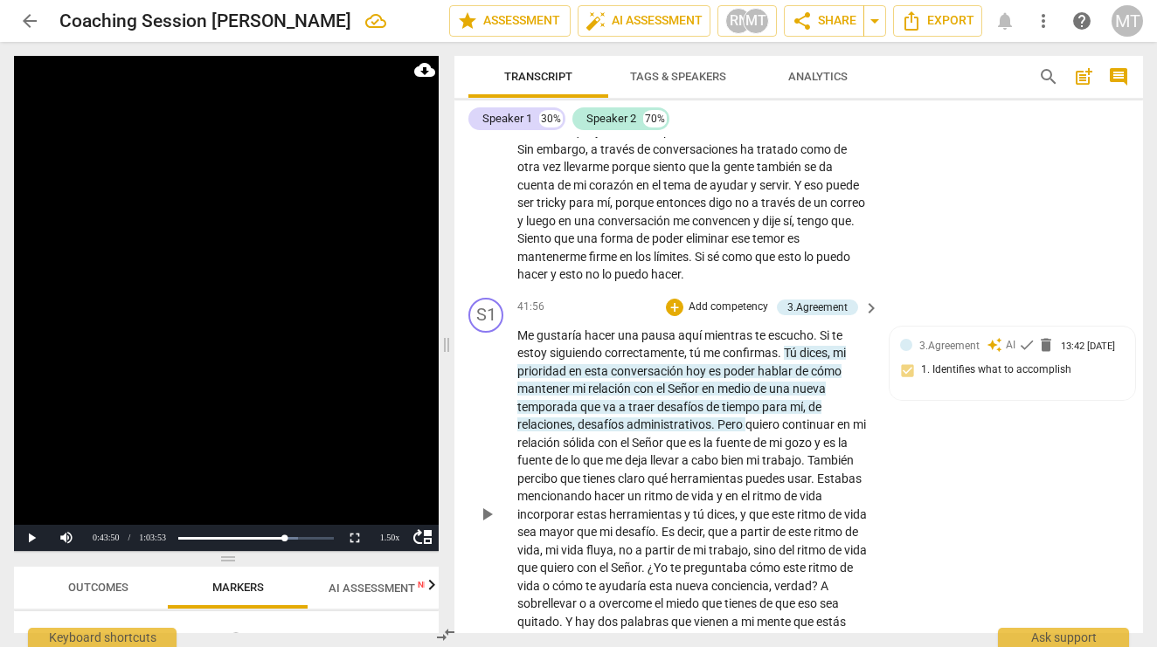
click at [28, 537] on button "Pause" at bounding box center [31, 538] width 35 height 26
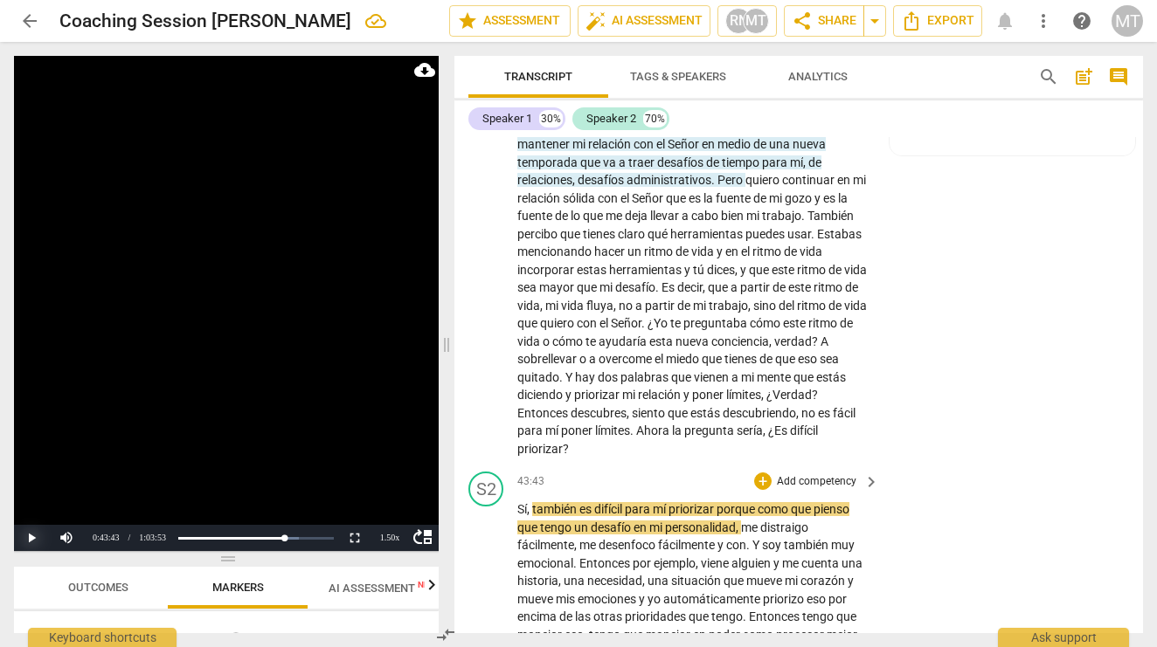
scroll to position [10645, 0]
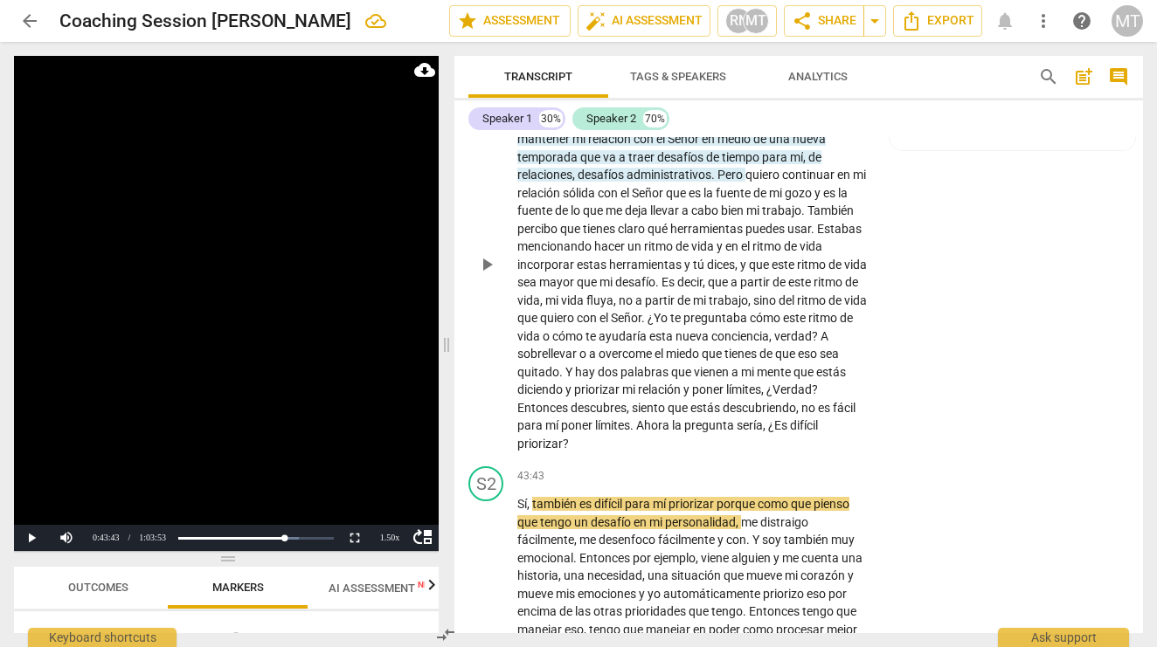
click at [667, 401] on span "siento" at bounding box center [650, 408] width 36 height 14
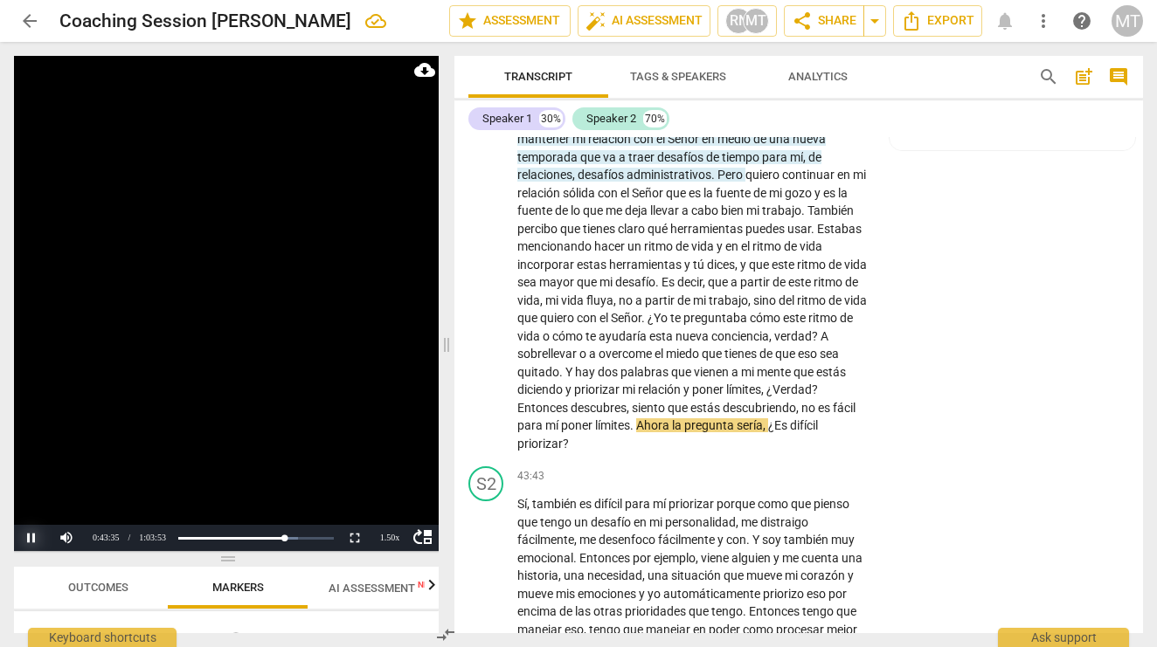
click at [33, 541] on button "Pause" at bounding box center [31, 538] width 35 height 26
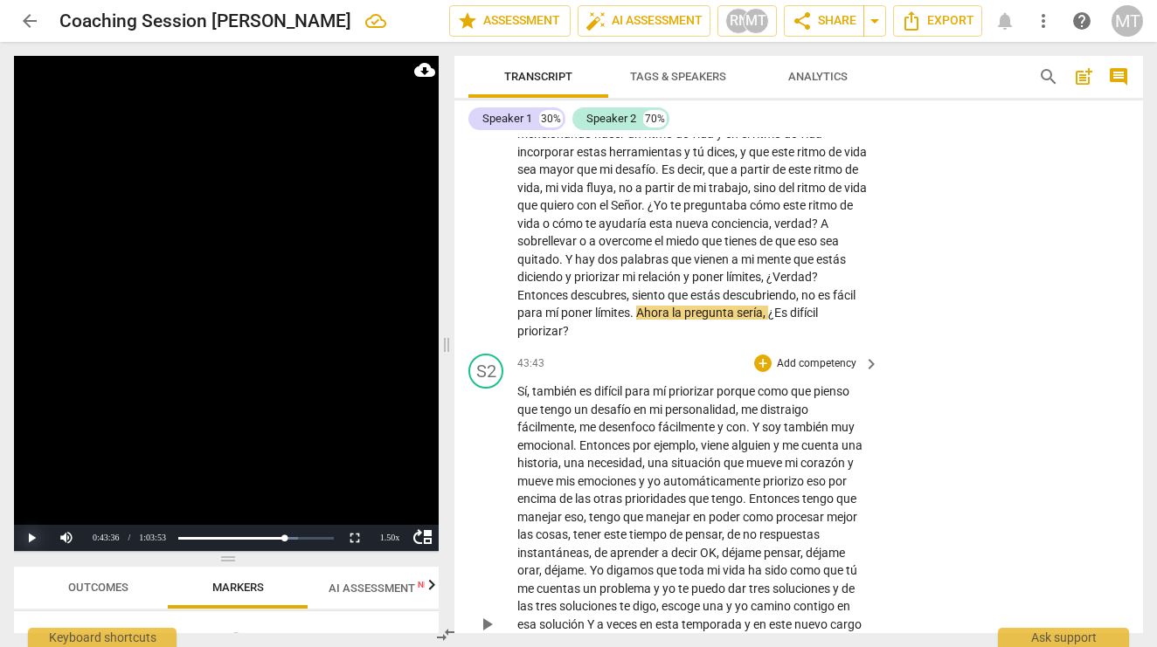
scroll to position [10762, 0]
